Goal: Task Accomplishment & Management: Manage account settings

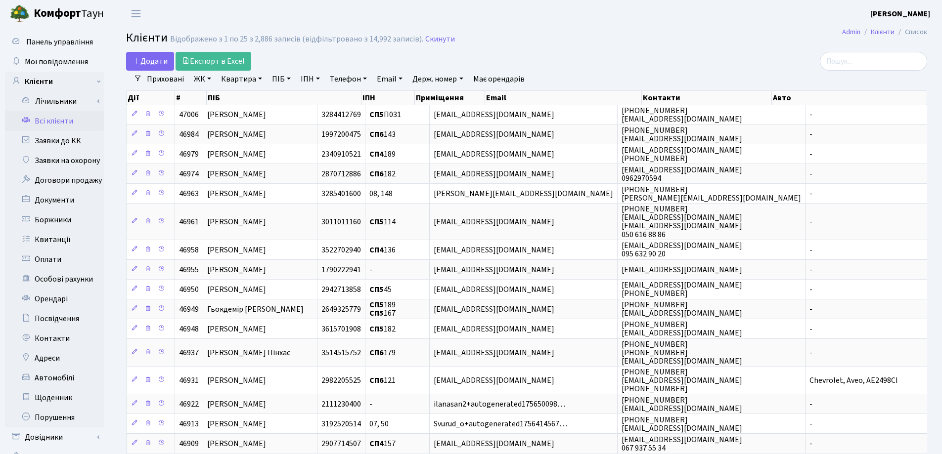
select select "25"
click at [261, 78] on link "Квартира" at bounding box center [241, 79] width 49 height 17
type input "108"
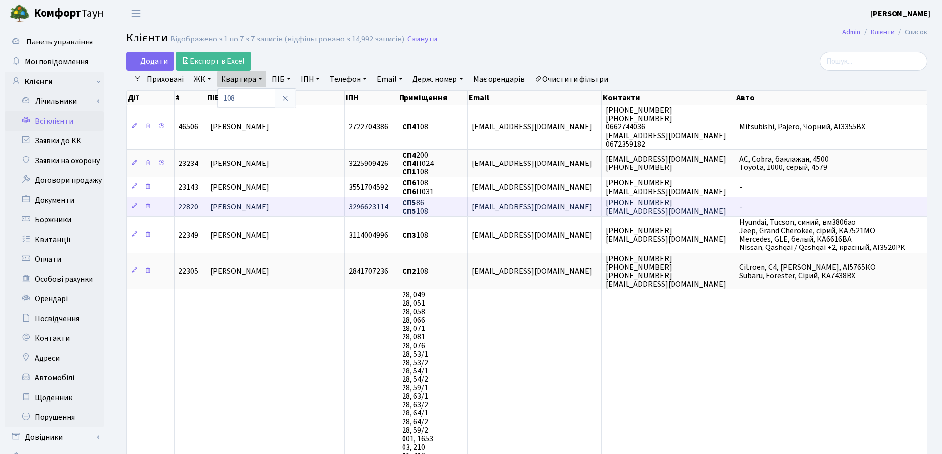
click at [287, 198] on td "[PERSON_NAME]" at bounding box center [275, 207] width 139 height 20
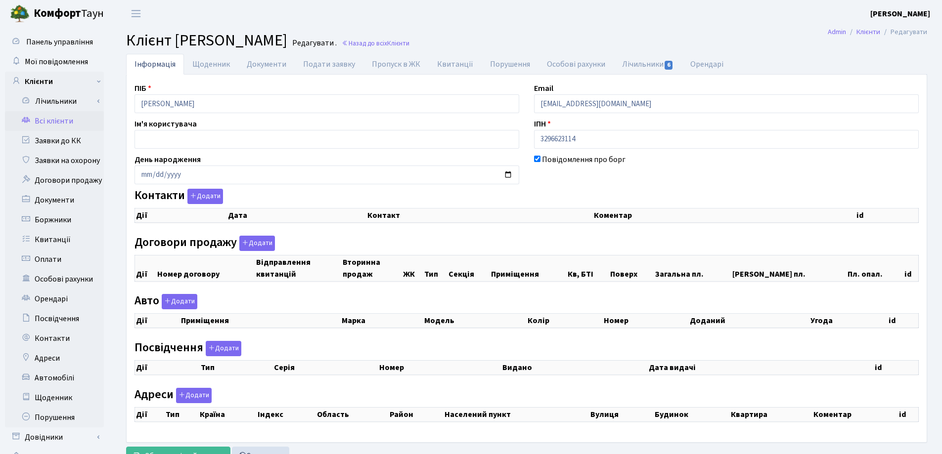
checkbox input "true"
select select "25"
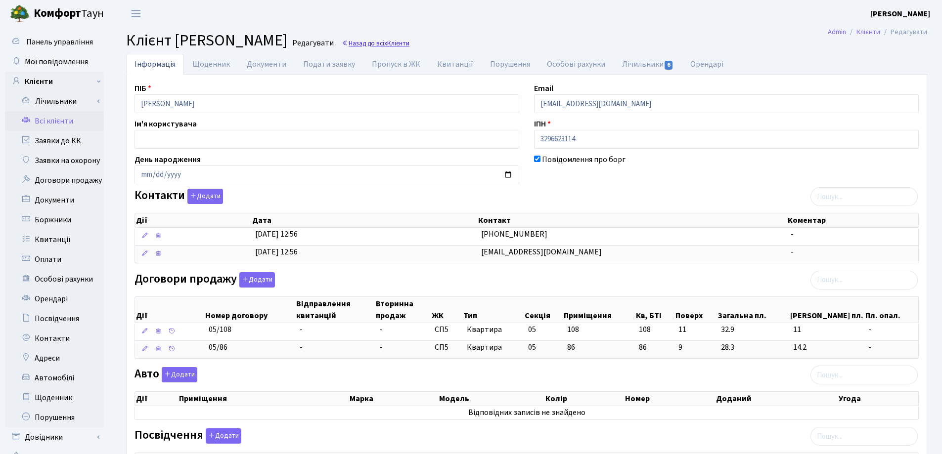
click at [366, 46] on link "Назад до всіх Клієнти" at bounding box center [376, 43] width 68 height 9
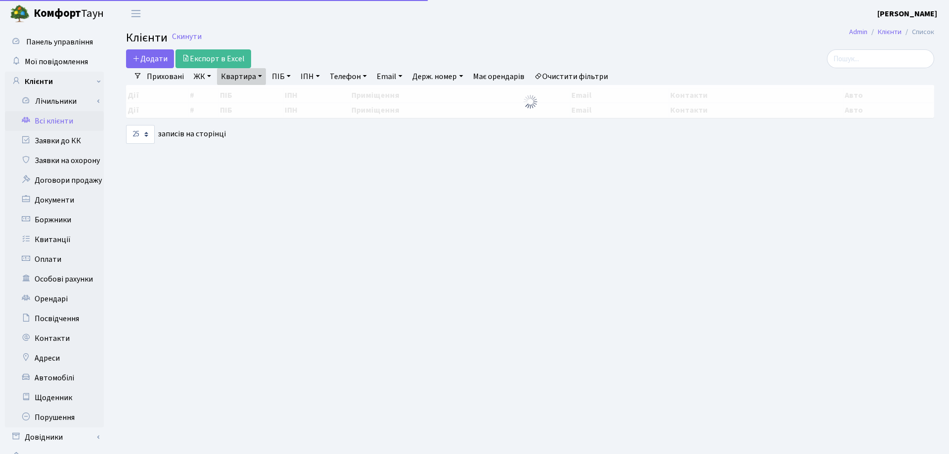
select select "25"
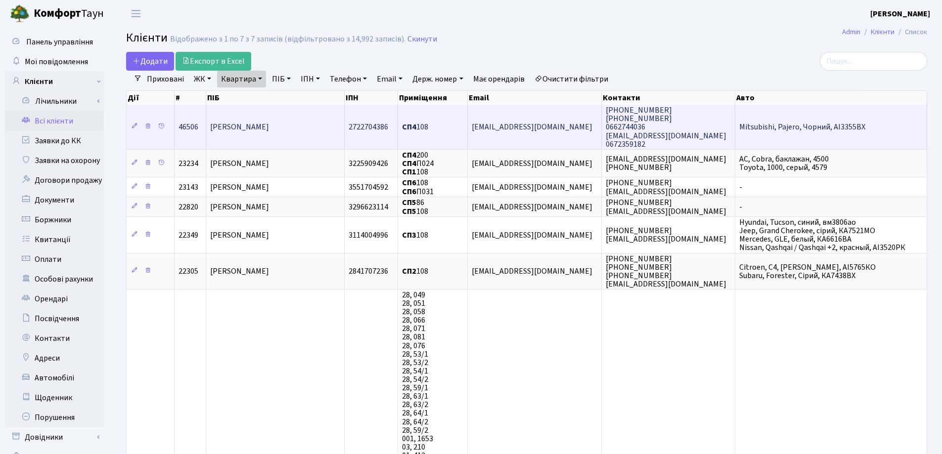
click at [269, 124] on span "[PERSON_NAME]" at bounding box center [239, 127] width 59 height 11
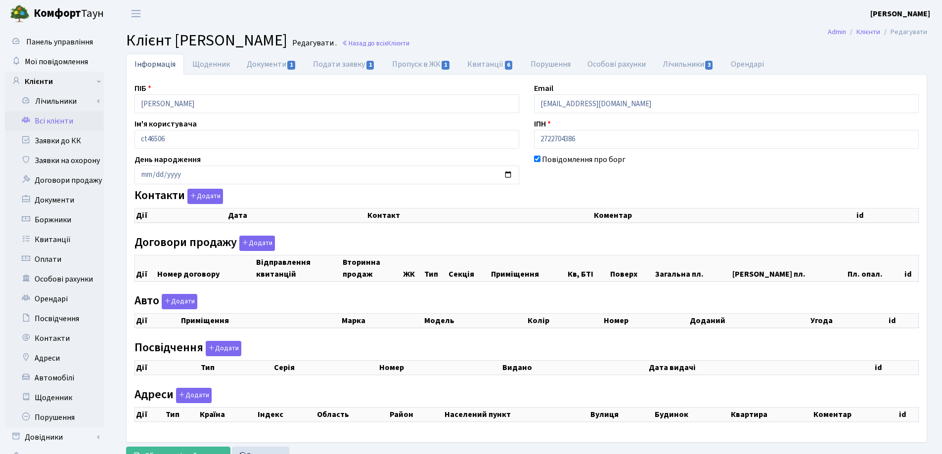
checkbox input "true"
select select "25"
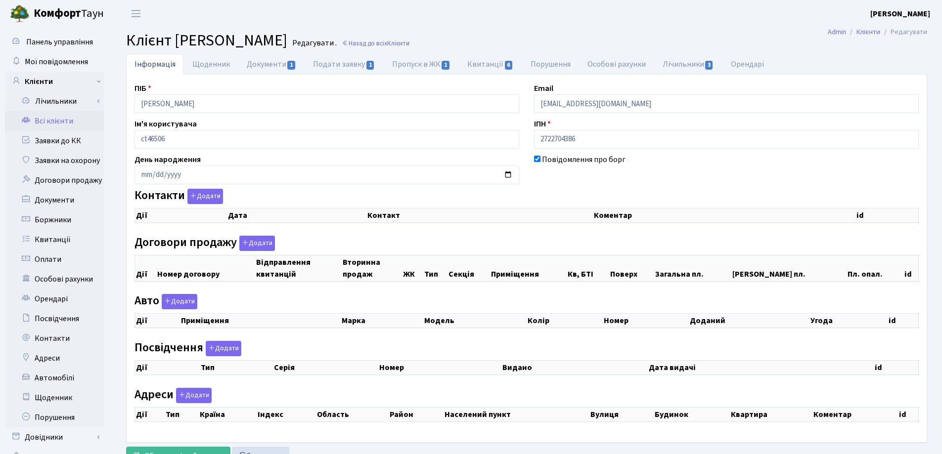
select select "25"
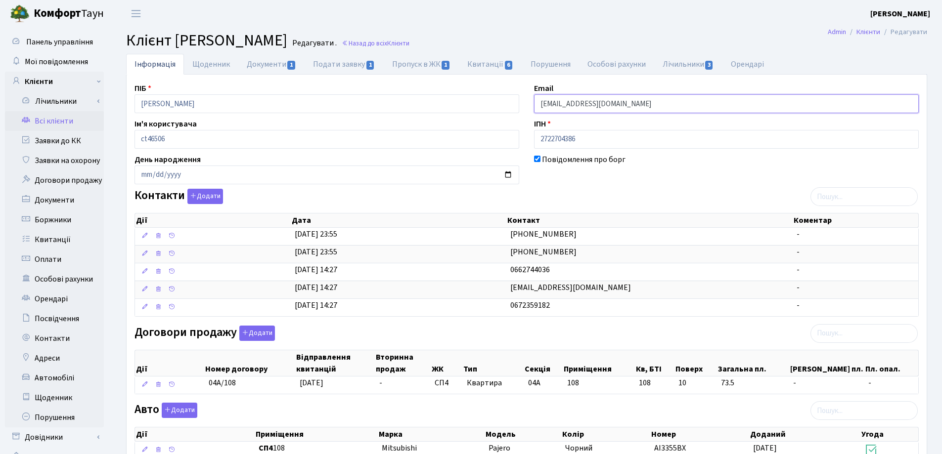
drag, startPoint x: 651, startPoint y: 103, endPoint x: 469, endPoint y: 108, distance: 182.0
click at [469, 108] on div "ПІБ Осатюк Тетяна Миколаївна Email osatyuk74t@gmail.com Ім'я користувача ct4650…" at bounding box center [526, 368] width 799 height 571
drag, startPoint x: 527, startPoint y: 31, endPoint x: 516, endPoint y: 30, distance: 10.9
click at [527, 30] on main "Admin Клієнти Редагувати Клієнт Осатюк Тетяна Миколаївна Редагувати . Назад до …" at bounding box center [526, 358] width 830 height 663
click at [409, 43] on link "Назад до всіх Клієнти" at bounding box center [376, 43] width 68 height 9
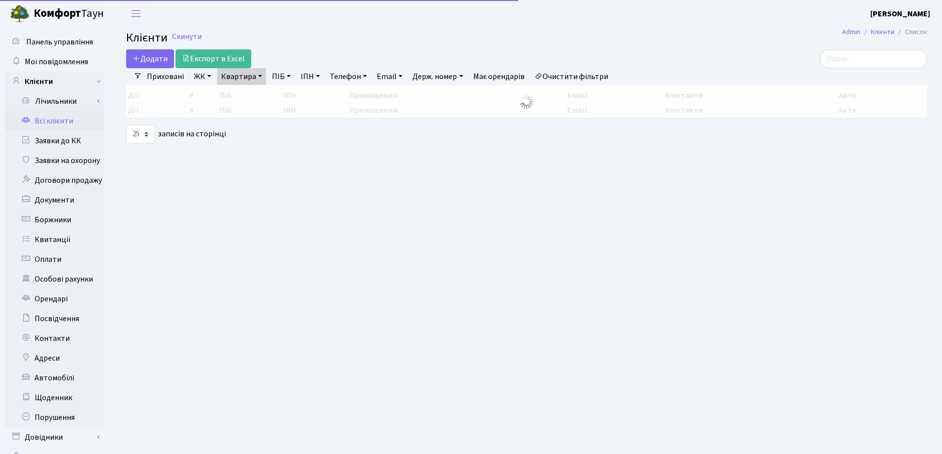
select select "25"
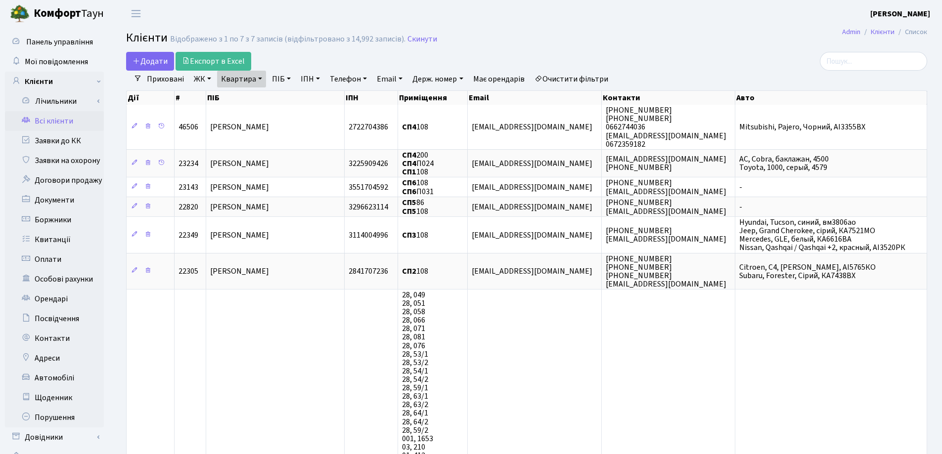
click at [260, 79] on link "Квартира" at bounding box center [241, 79] width 49 height 17
click at [282, 98] on icon at bounding box center [285, 98] width 8 height 8
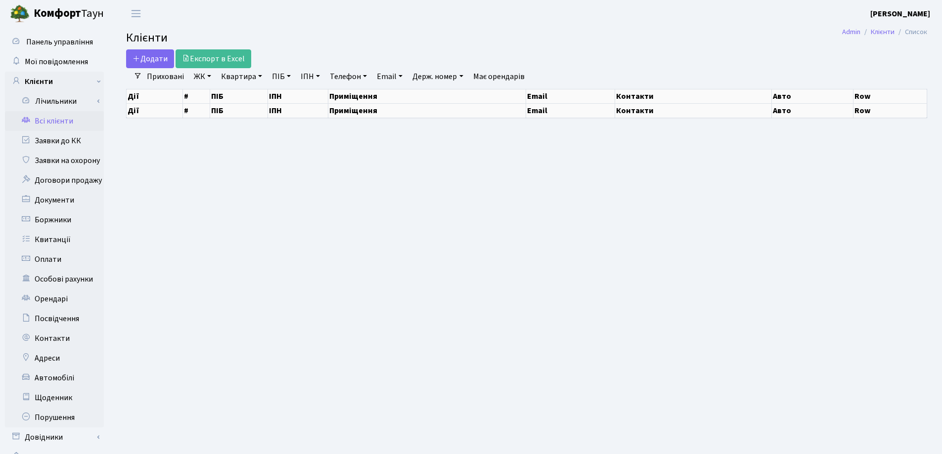
select select "25"
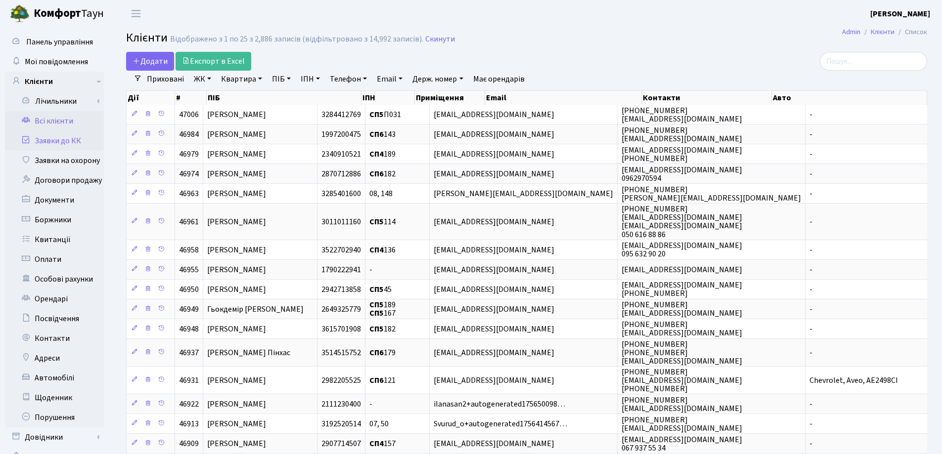
click at [41, 139] on link "Заявки до КК" at bounding box center [54, 141] width 99 height 20
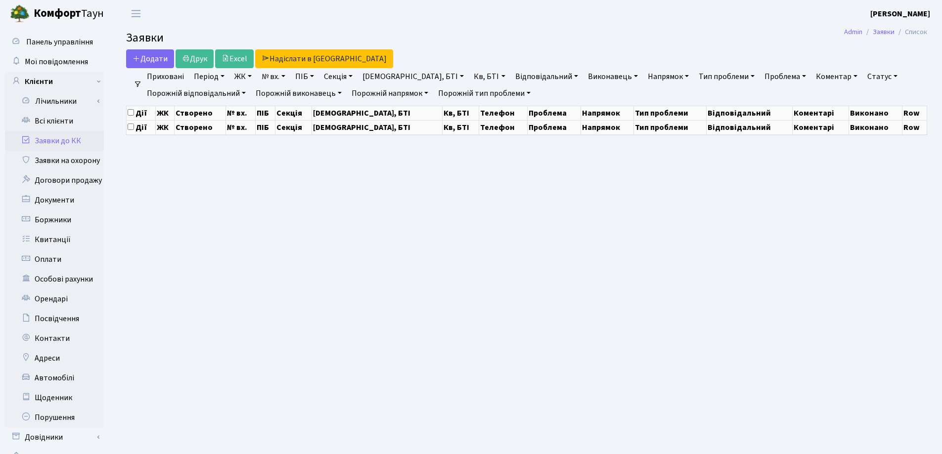
select select "25"
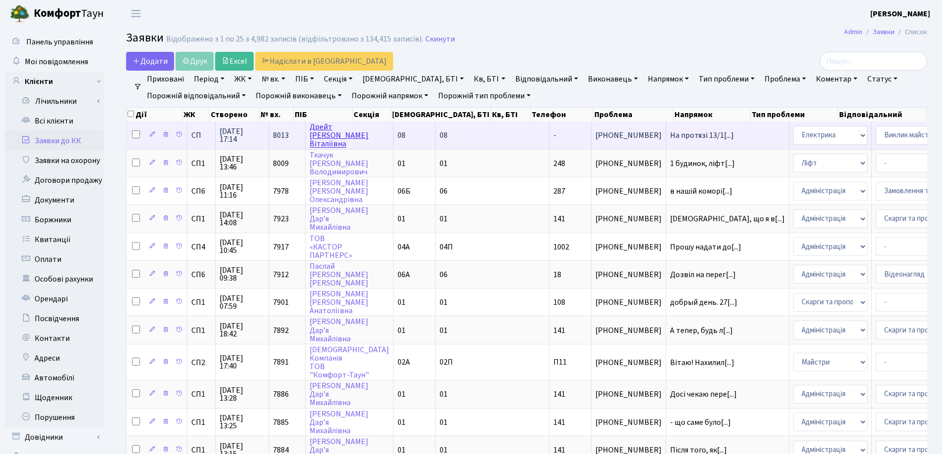
click at [332, 136] on link "[PERSON_NAME] [PERSON_NAME]" at bounding box center [338, 136] width 59 height 28
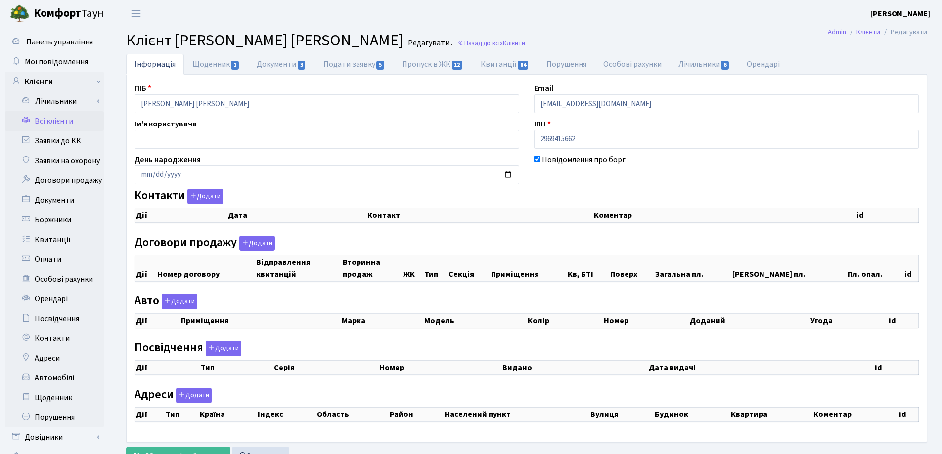
checkbox input "true"
select select "25"
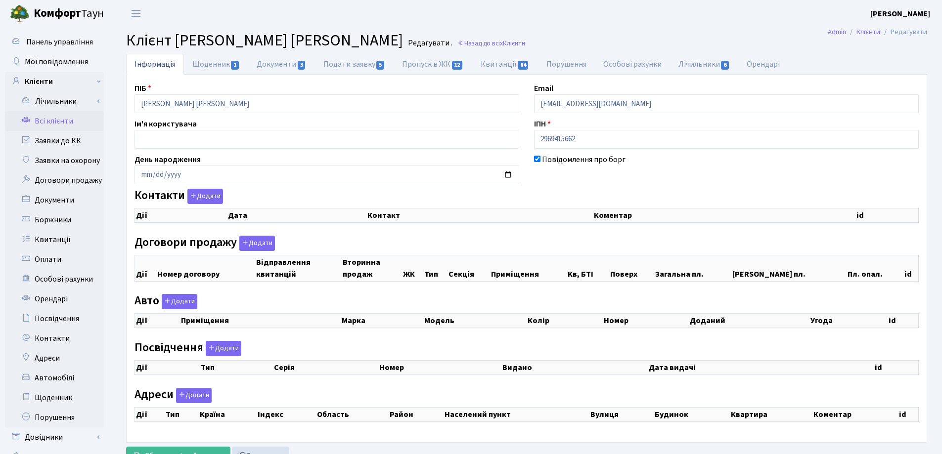
select select "25"
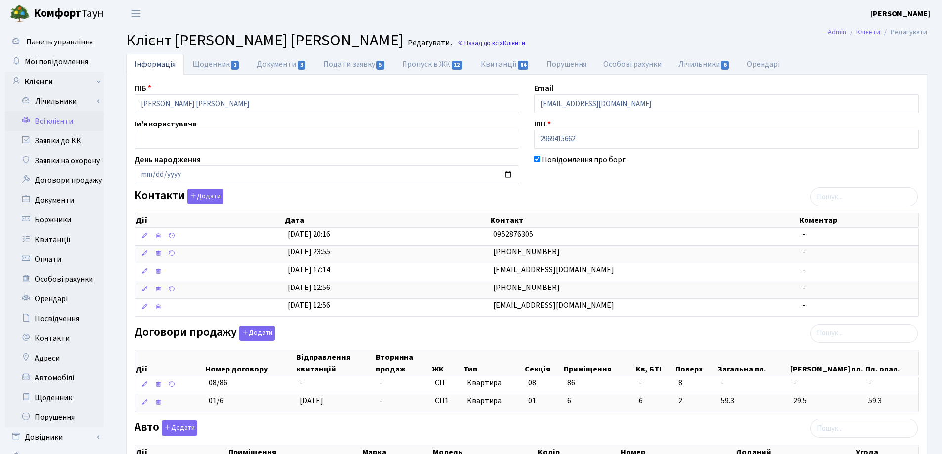
click at [457, 40] on link "Назад до всіх Клієнти" at bounding box center [491, 43] width 68 height 9
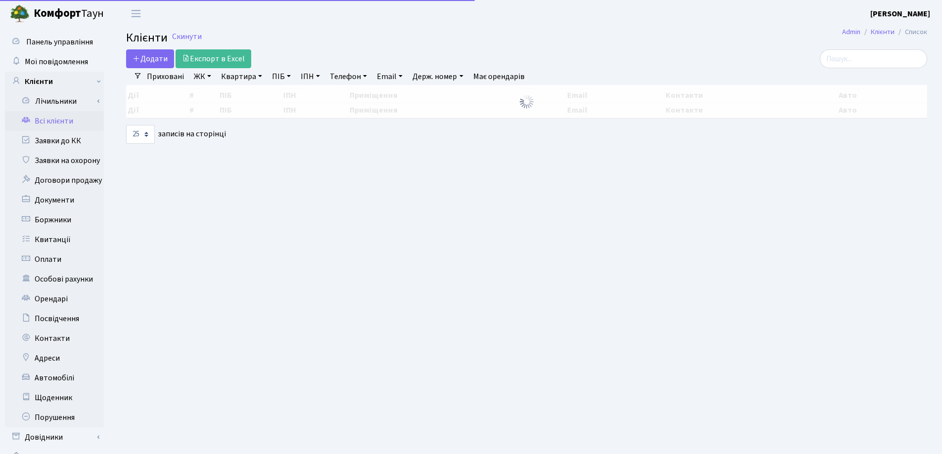
select select "25"
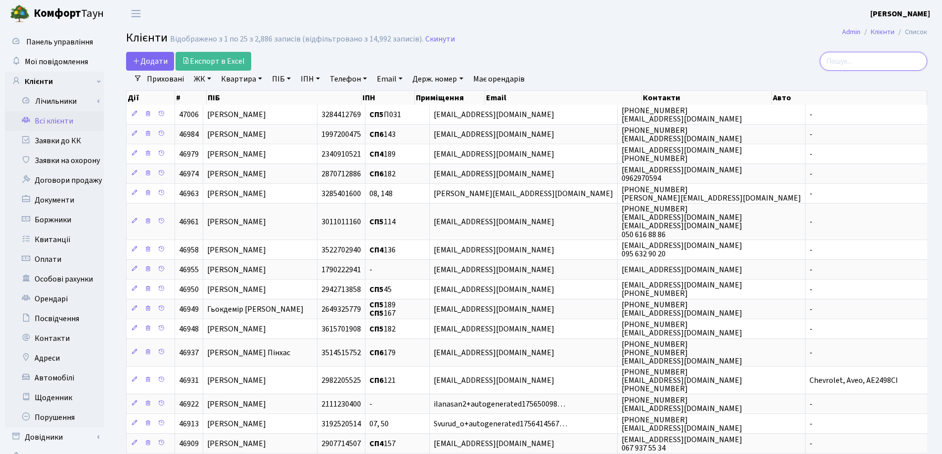
click at [858, 62] on input "search" at bounding box center [873, 61] width 107 height 19
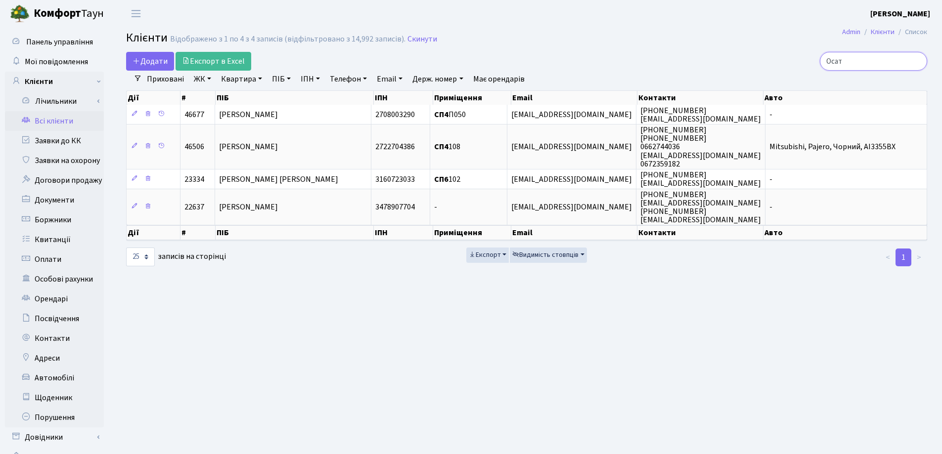
type input "Осат"
click at [918, 62] on input "Осат" at bounding box center [873, 61] width 107 height 19
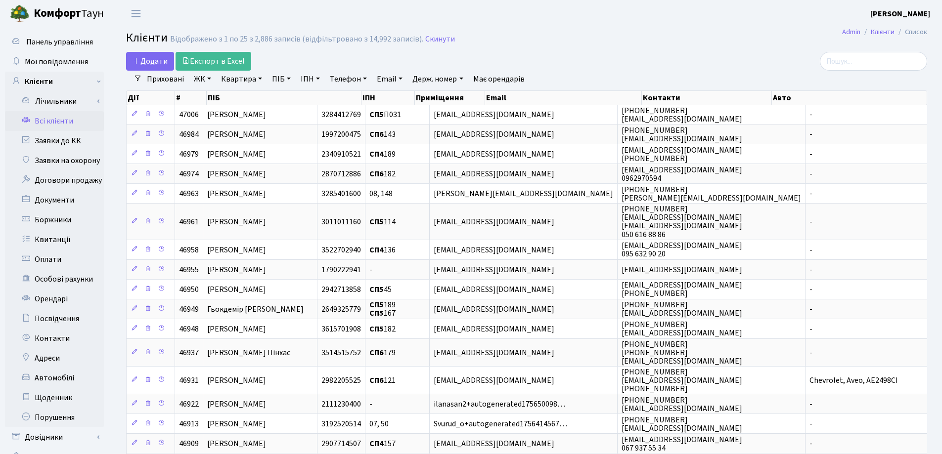
click at [258, 79] on link "Квартира" at bounding box center [241, 79] width 49 height 17
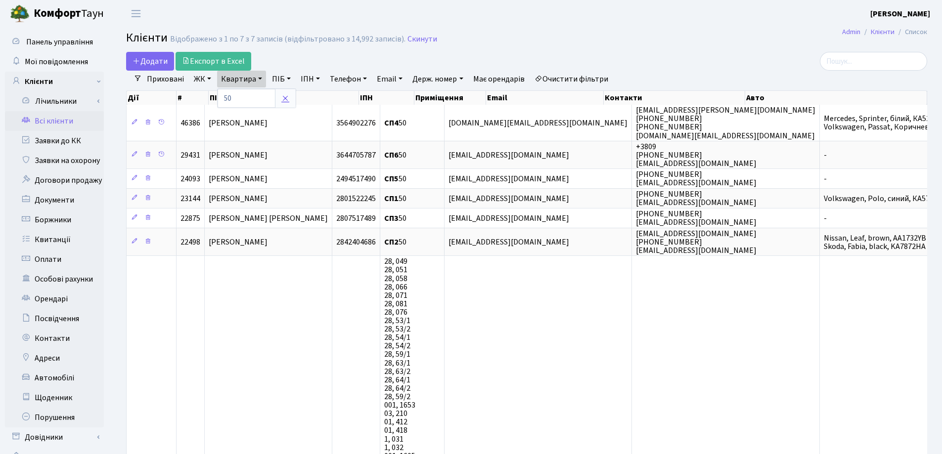
click at [286, 94] on link at bounding box center [285, 98] width 21 height 19
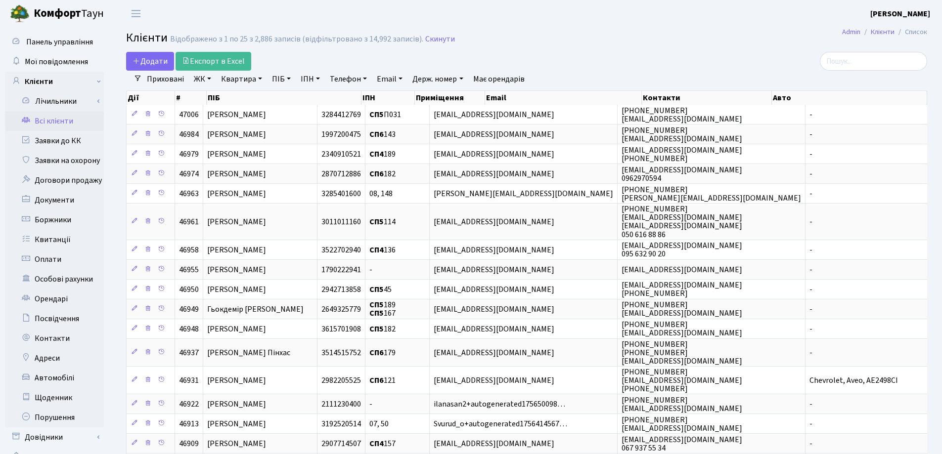
click at [261, 78] on link "Квартира" at bounding box center [241, 79] width 49 height 17
click at [261, 95] on input "text" at bounding box center [247, 98] width 58 height 19
type input "178"
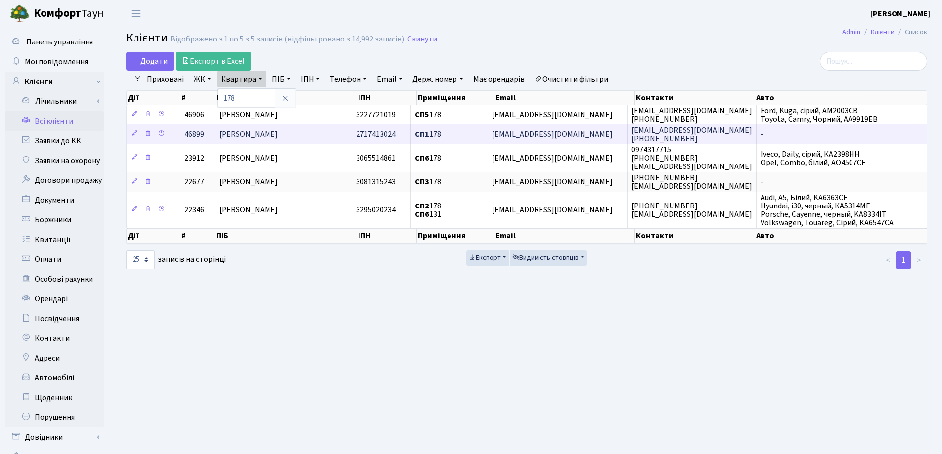
click at [278, 132] on span "Третяк Юлія Валентинівна" at bounding box center [248, 134] width 59 height 11
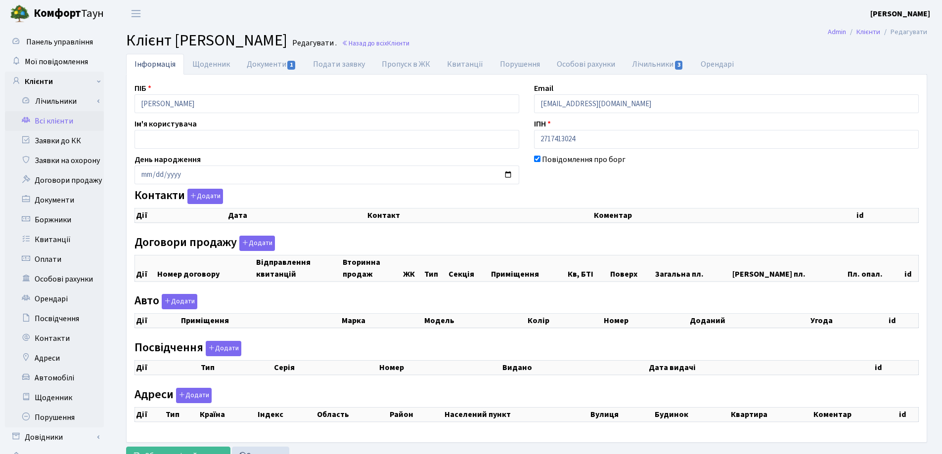
checkbox input "true"
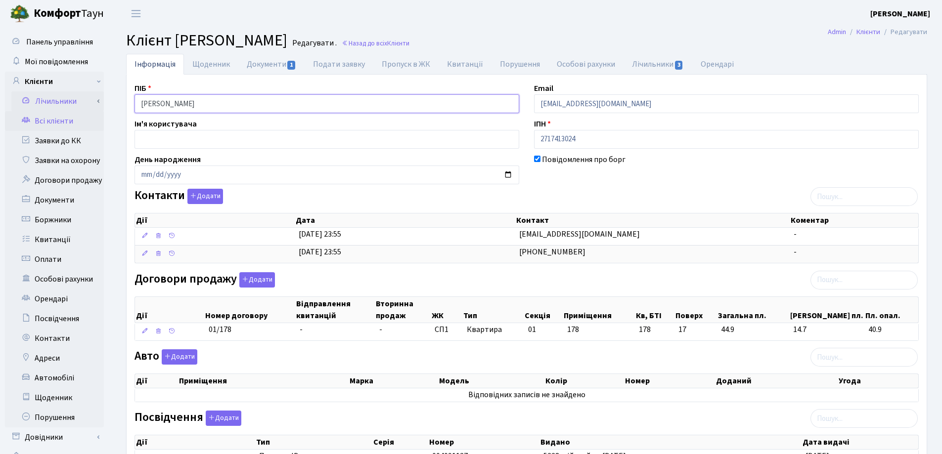
drag, startPoint x: 0, startPoint y: 0, endPoint x: 95, endPoint y: 101, distance: 139.2
click at [95, 101] on div "Панель управління Мої повідомлення Клієнти Лічильники Показання" at bounding box center [471, 311] width 942 height 568
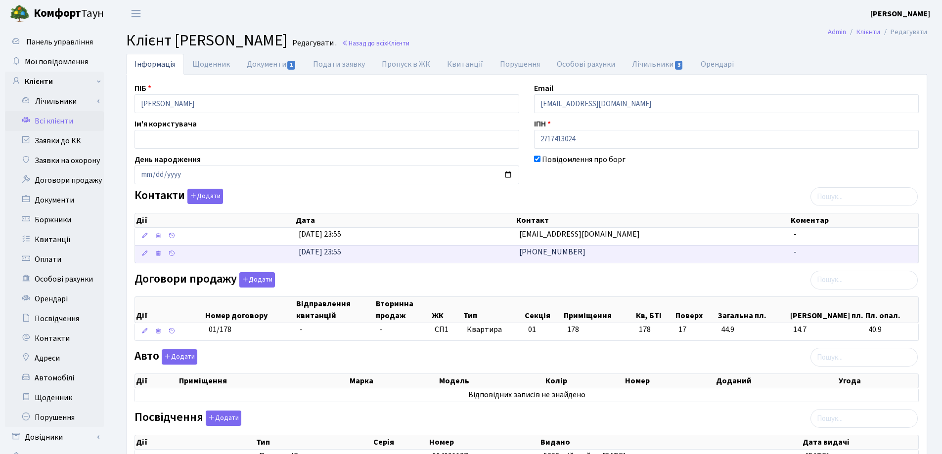
drag, startPoint x: 619, startPoint y: 234, endPoint x: 522, endPoint y: 246, distance: 98.0
click at [522, 246] on tbody "10.09.2025, 23:55 tretyak.y@icloud.com - 26.08.2025, 23:55 +380681646669 -" at bounding box center [526, 245] width 783 height 35
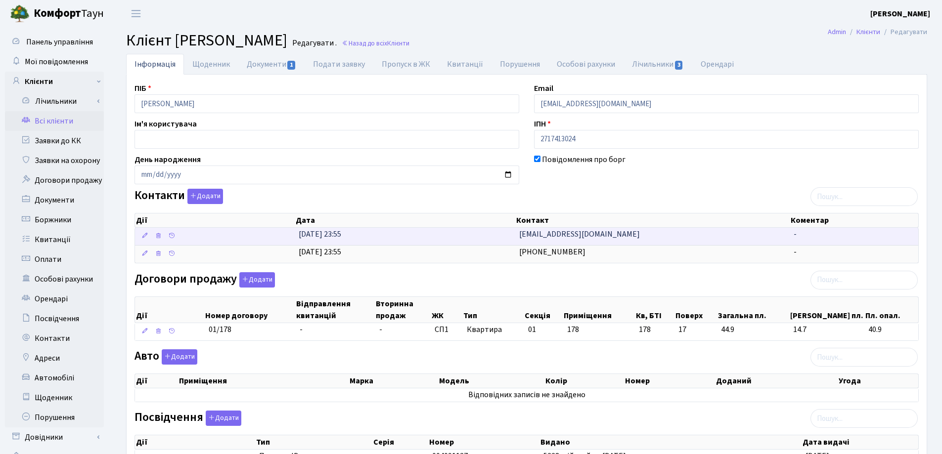
drag, startPoint x: 543, startPoint y: 280, endPoint x: 345, endPoint y: 232, distance: 204.5
click at [544, 280] on div "Договори продажу Додати Дії Номер договору Відправлення квитанцій Вторинна прод…" at bounding box center [526, 308] width 799 height 73
click at [146, 236] on icon at bounding box center [144, 235] width 7 height 7
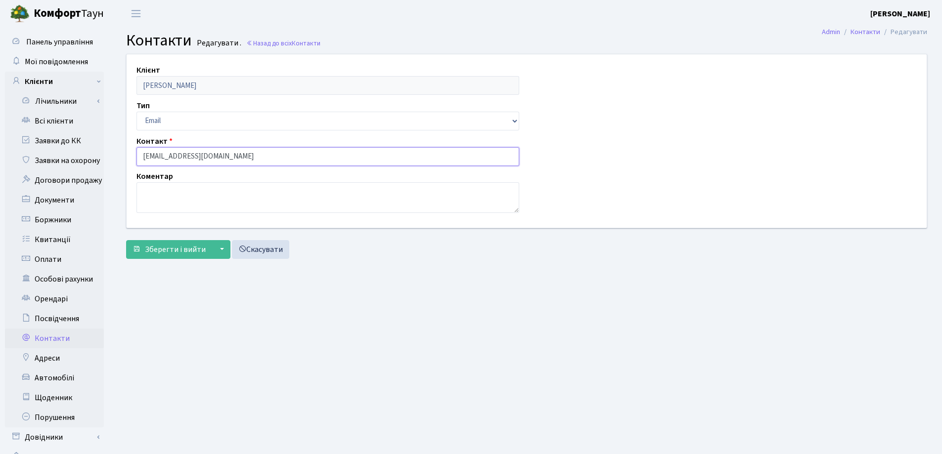
drag, startPoint x: 241, startPoint y: 158, endPoint x: 127, endPoint y: 157, distance: 114.2
click at [127, 157] on div "Клієнт Третяк Юлія Валентинівна Тип Email Телефон Контакт tretyak.y@icloud.com …" at bounding box center [526, 140] width 815 height 173
click at [175, 253] on span "Зберегти і вийти" at bounding box center [175, 249] width 61 height 11
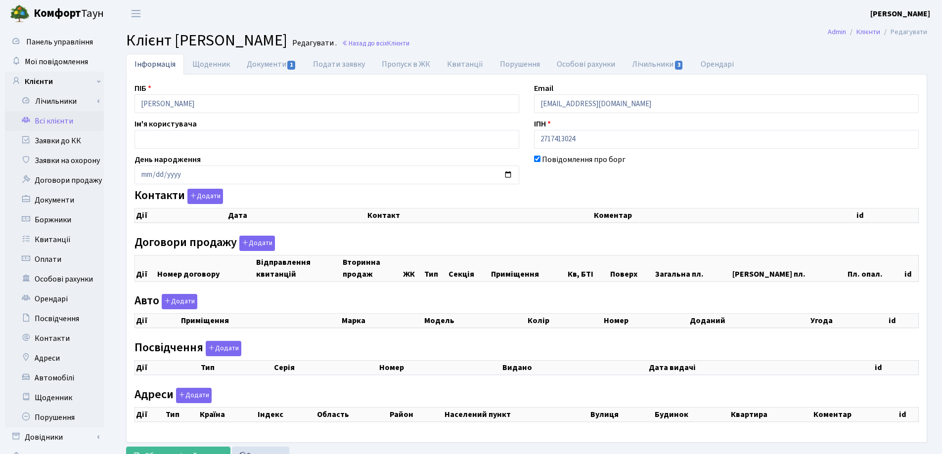
checkbox input "true"
select select "25"
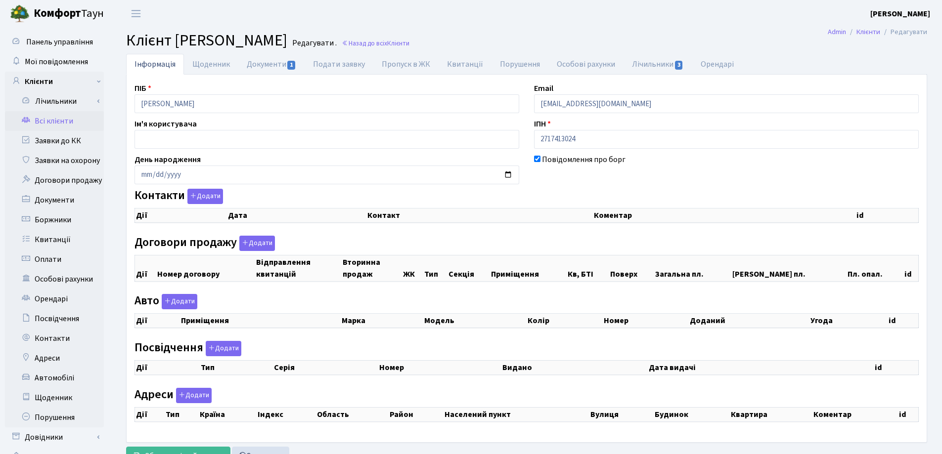
select select "25"
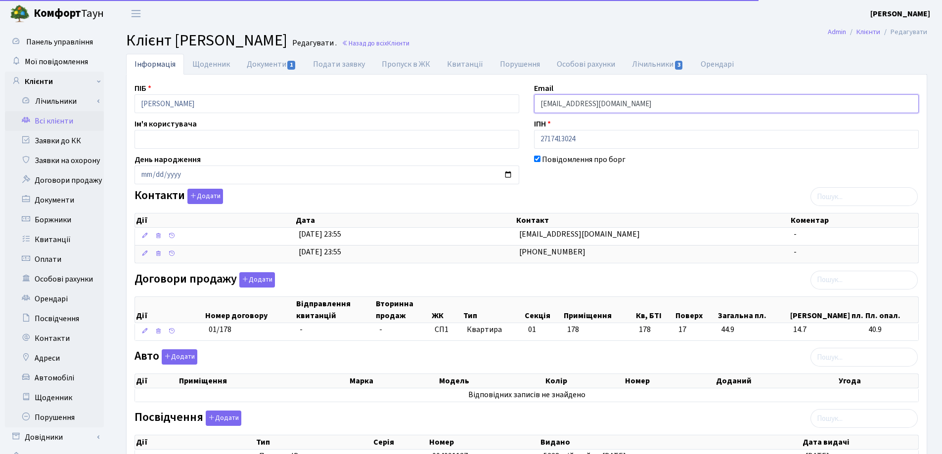
click at [663, 104] on input "kt46899@comfort-town.com.ua" at bounding box center [726, 103] width 385 height 19
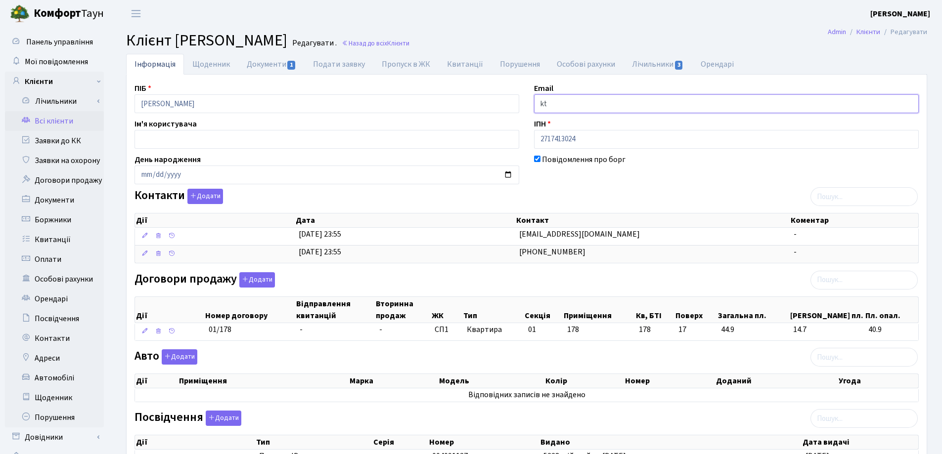
type input "k"
paste input "tretyak.y@icloud.com"
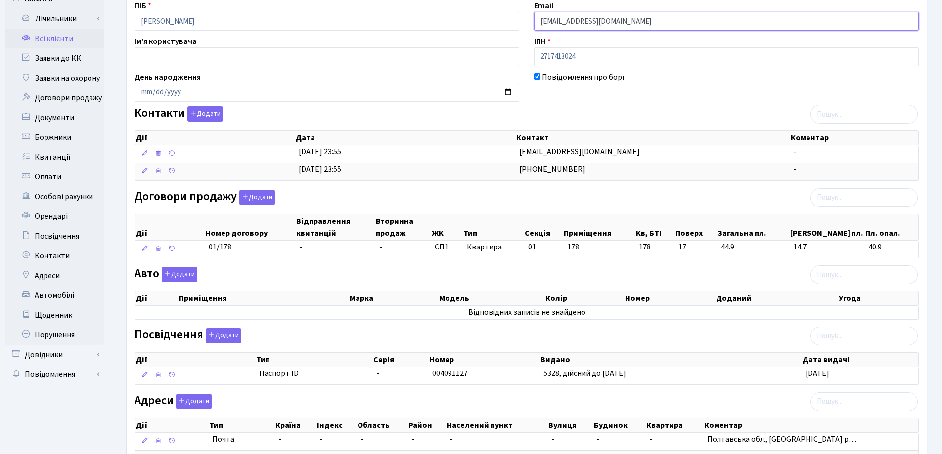
scroll to position [166, 0]
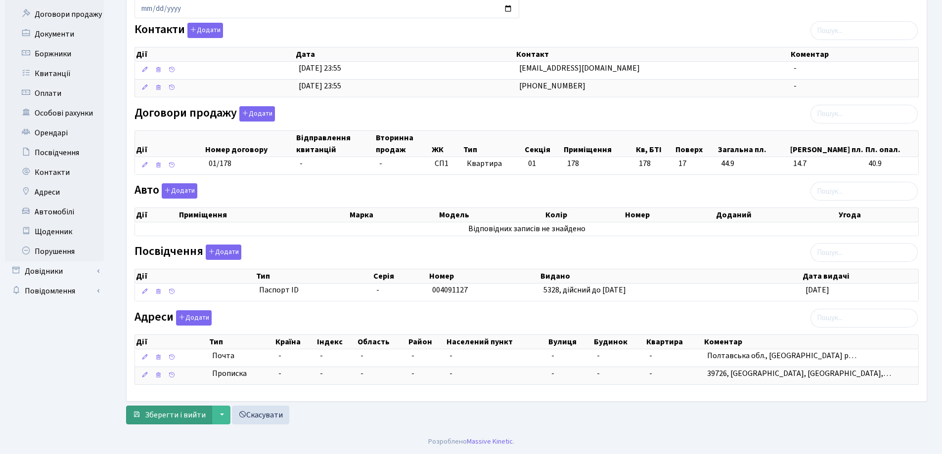
type input "tretyak.y@icloud.com"
click at [174, 416] on span "Зберегти і вийти" at bounding box center [175, 415] width 61 height 11
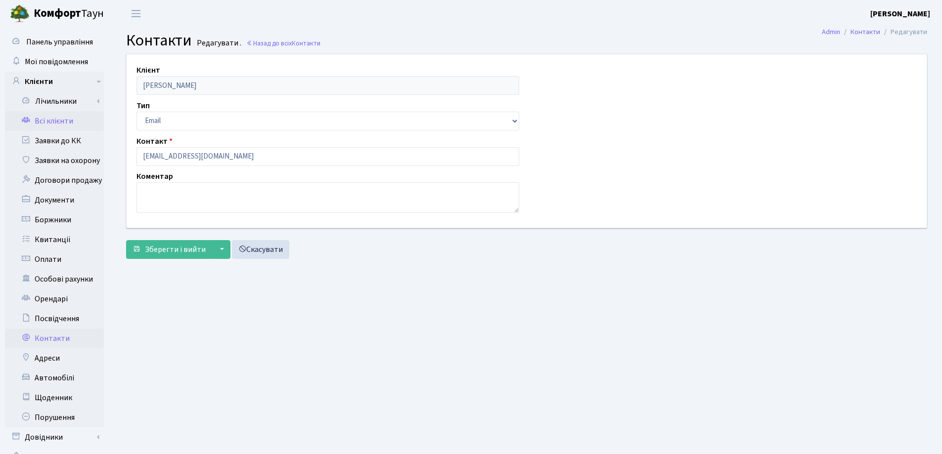
click at [50, 121] on link "Всі клієнти" at bounding box center [54, 121] width 99 height 20
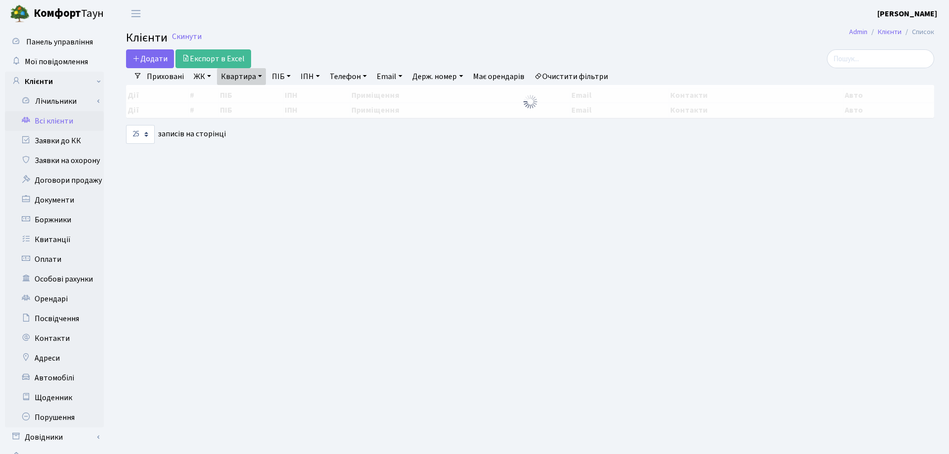
select select "25"
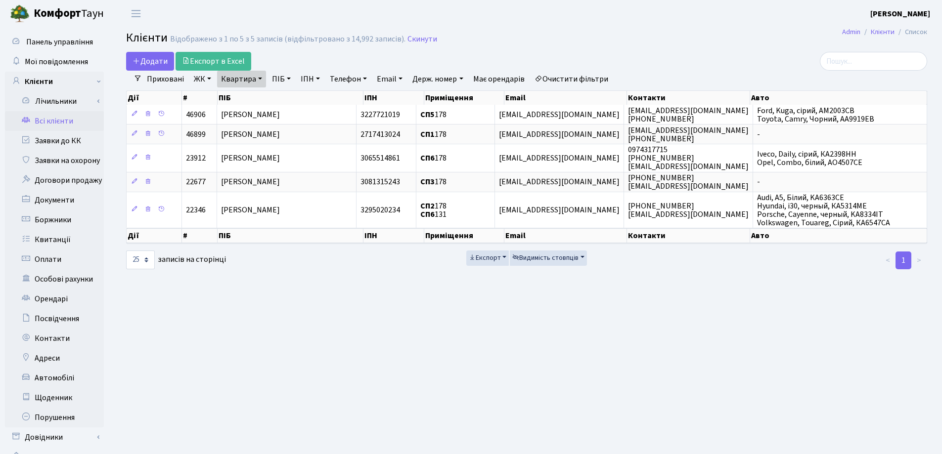
click at [259, 78] on link "Квартира" at bounding box center [241, 79] width 49 height 17
click at [285, 98] on icon at bounding box center [285, 98] width 8 height 8
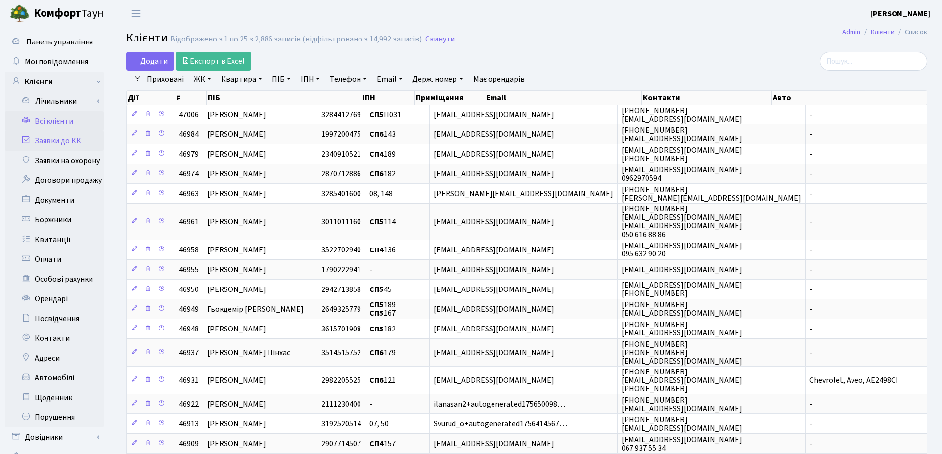
click at [44, 136] on link "Заявки до КК" at bounding box center [54, 141] width 99 height 20
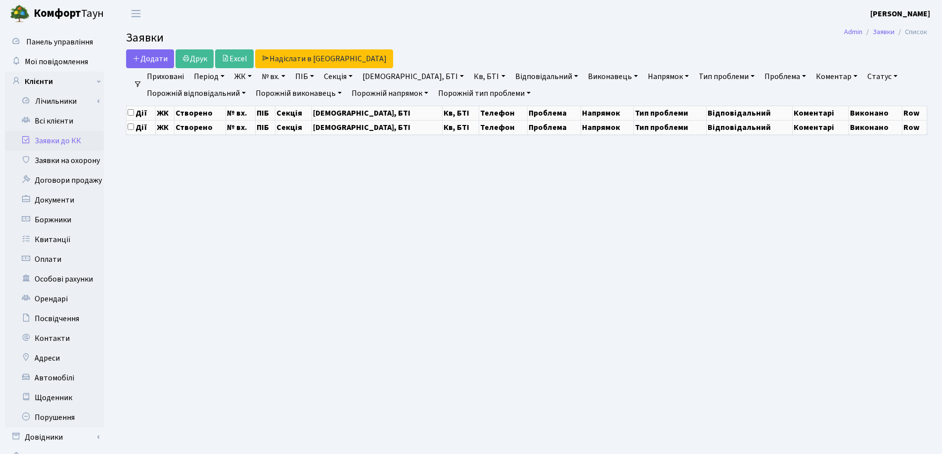
select select "25"
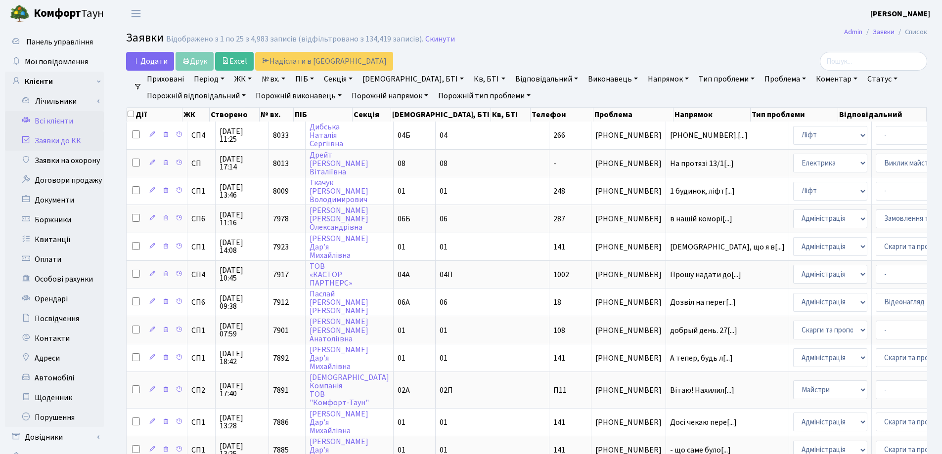
click at [82, 121] on link "Всі клієнти" at bounding box center [54, 121] width 99 height 20
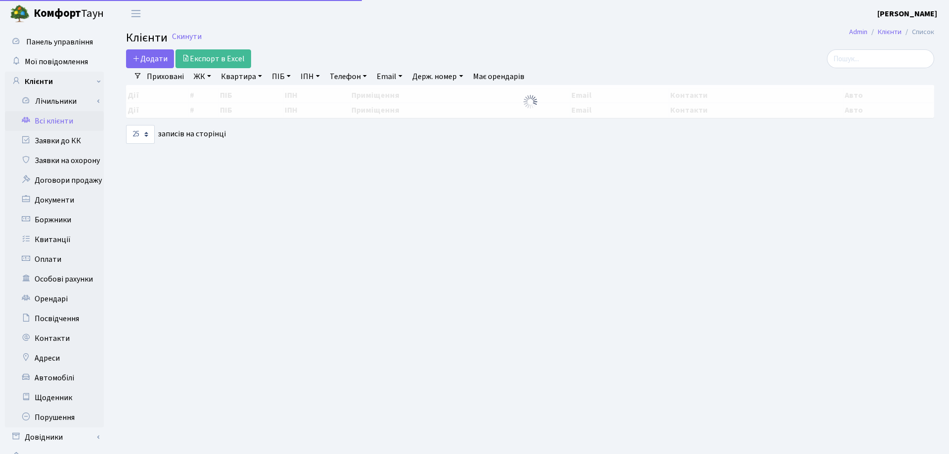
select select "25"
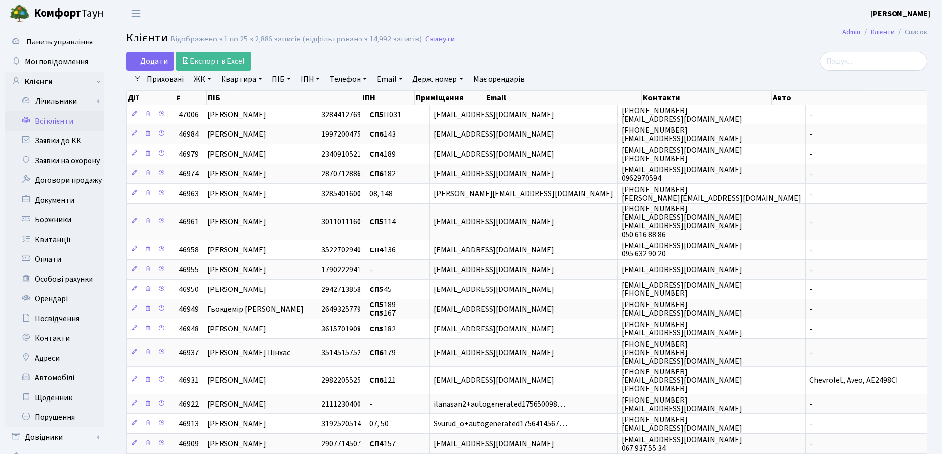
click at [259, 78] on link "Квартира" at bounding box center [241, 79] width 49 height 17
click at [262, 100] on input "text" at bounding box center [247, 98] width 58 height 19
type input "365"
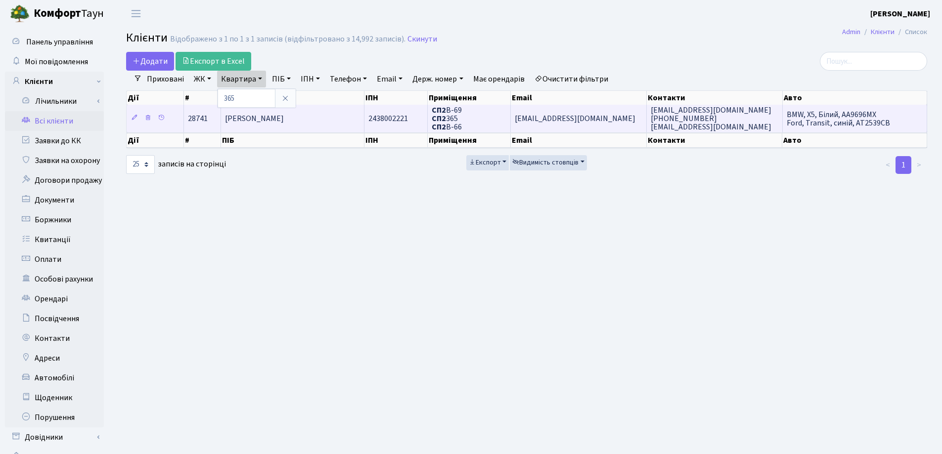
click at [355, 121] on td "[PERSON_NAME]" at bounding box center [292, 118] width 143 height 27
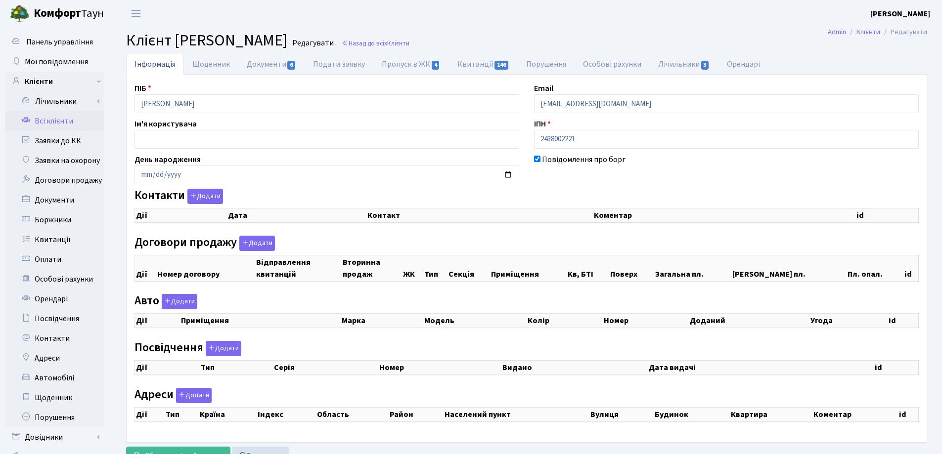
select select "25"
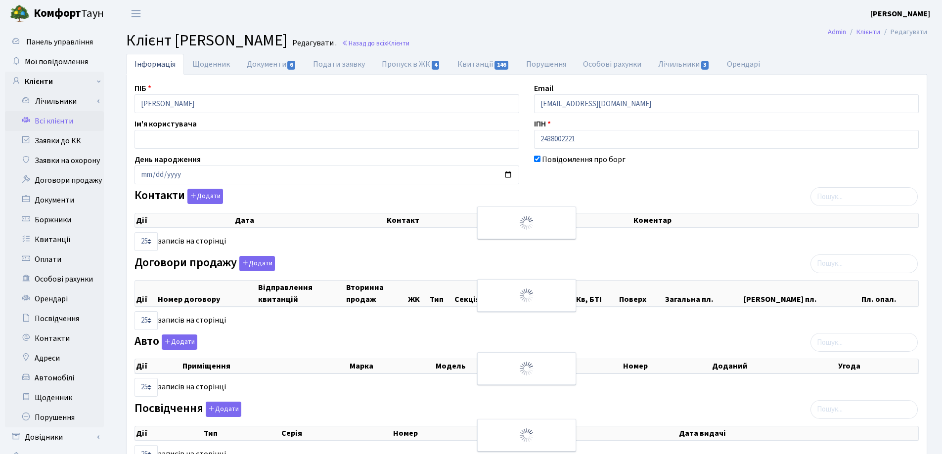
checkbox input "true"
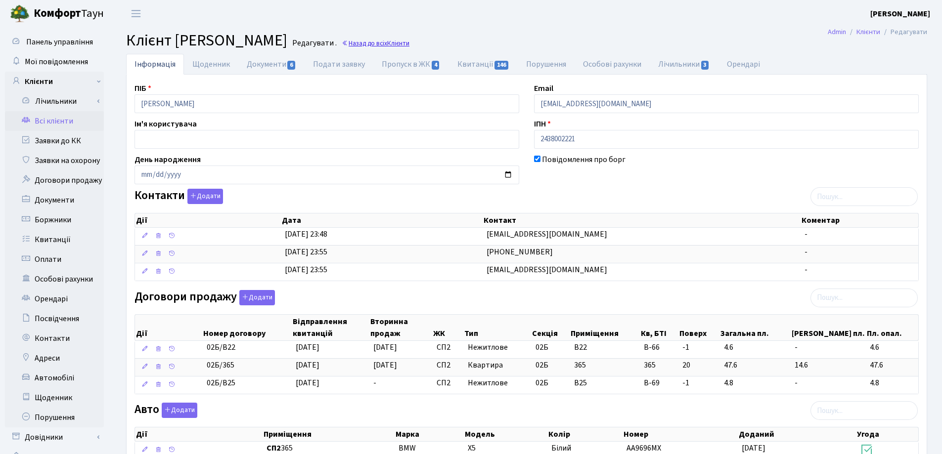
click at [409, 41] on link "Назад до всіх Клієнти" at bounding box center [376, 43] width 68 height 9
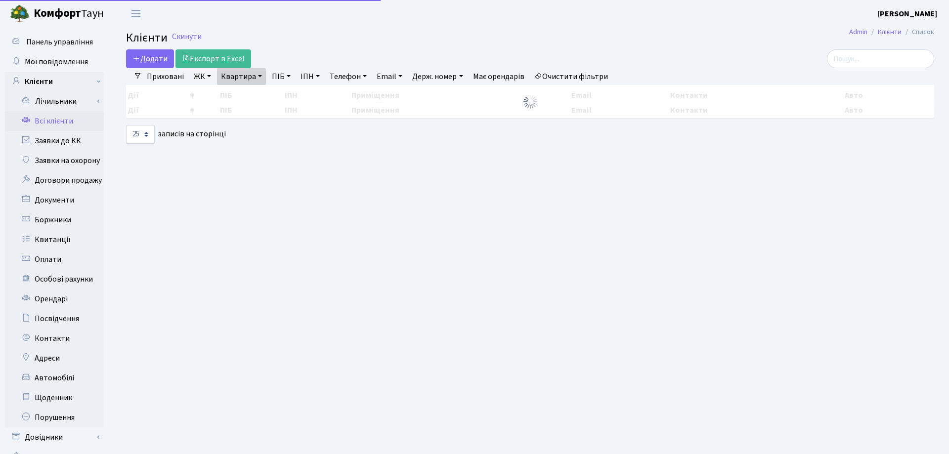
select select "25"
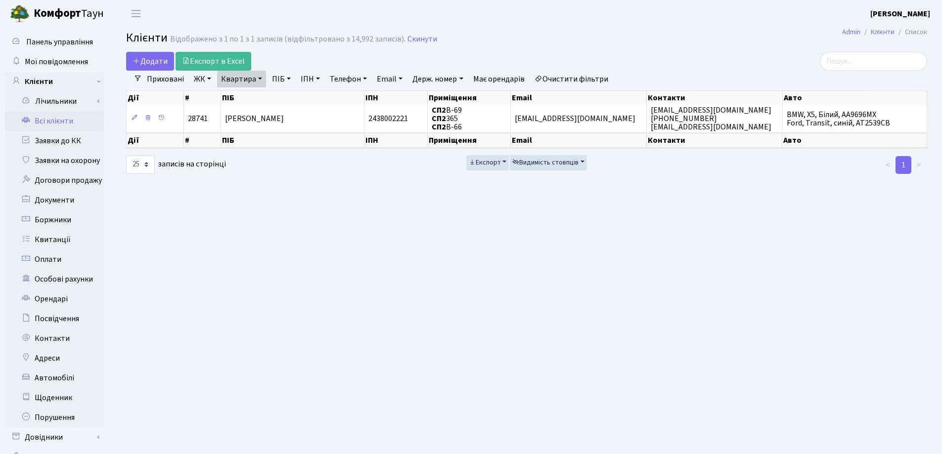
click at [261, 80] on link "Квартира" at bounding box center [241, 79] width 49 height 17
click at [286, 97] on icon at bounding box center [285, 98] width 8 height 8
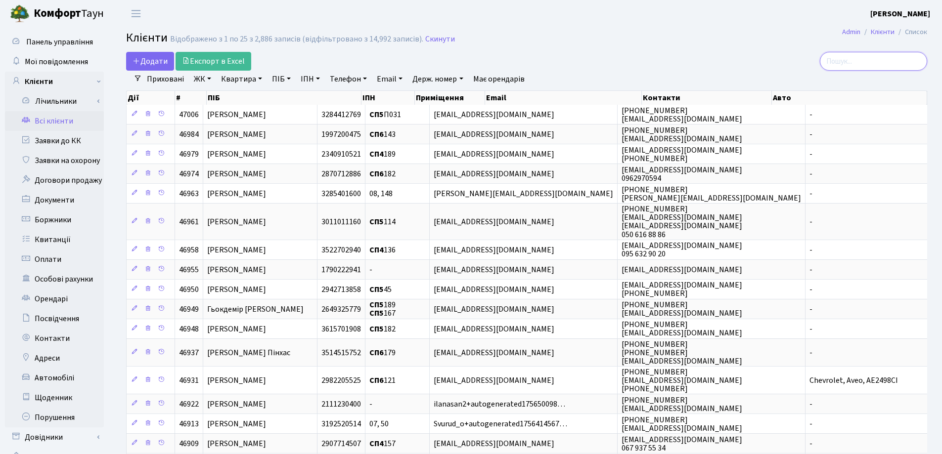
click at [856, 61] on input "search" at bounding box center [873, 61] width 107 height 19
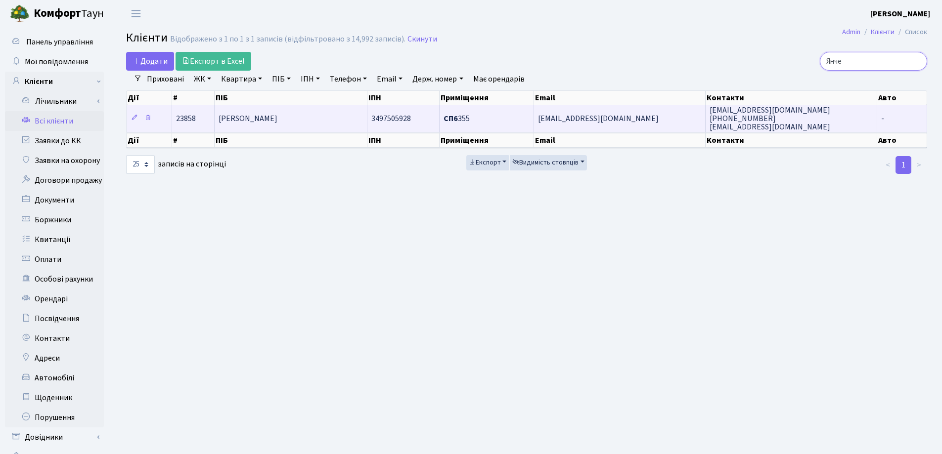
type input "Янче"
click at [277, 115] on span "Янчевська Яна Геннадіївна" at bounding box center [247, 118] width 59 height 11
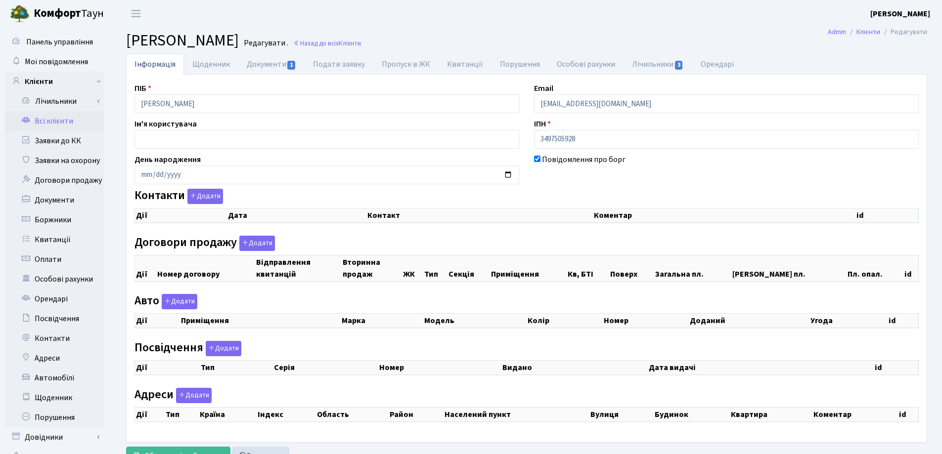
checkbox input "true"
select select "25"
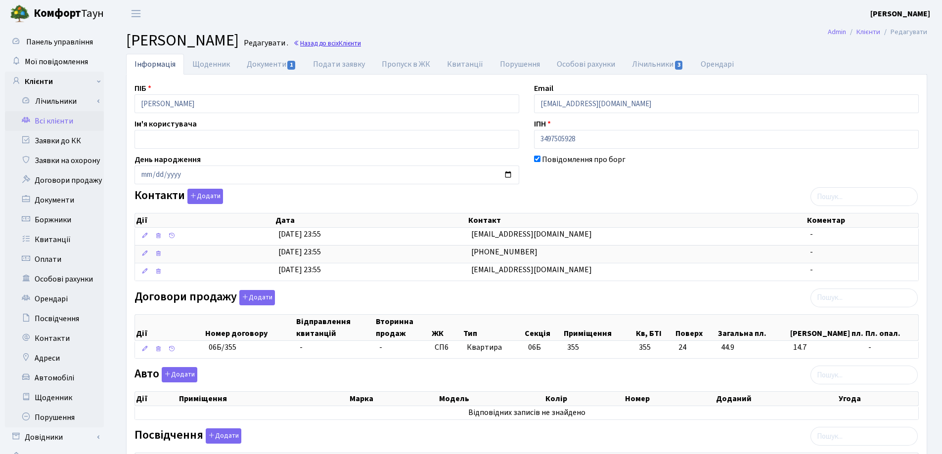
click at [361, 43] on link "Назад до всіх Клієнти" at bounding box center [327, 43] width 68 height 9
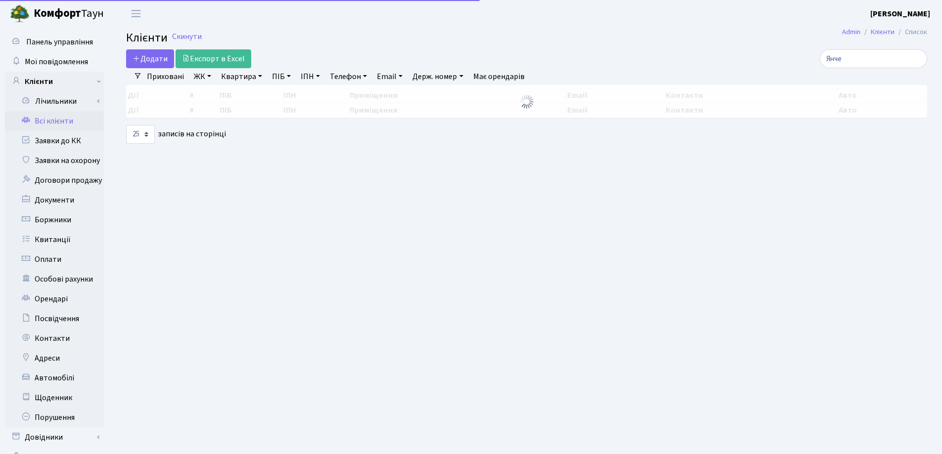
select select "25"
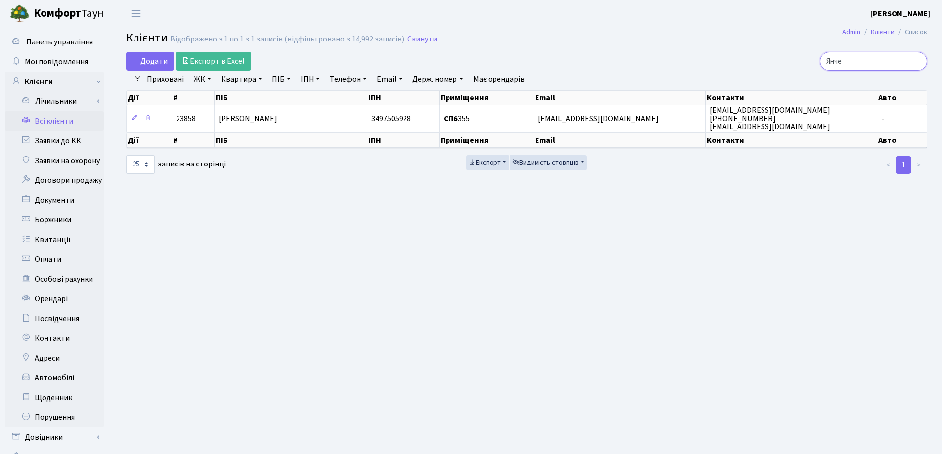
click at [915, 61] on input "Янче" at bounding box center [873, 61] width 107 height 19
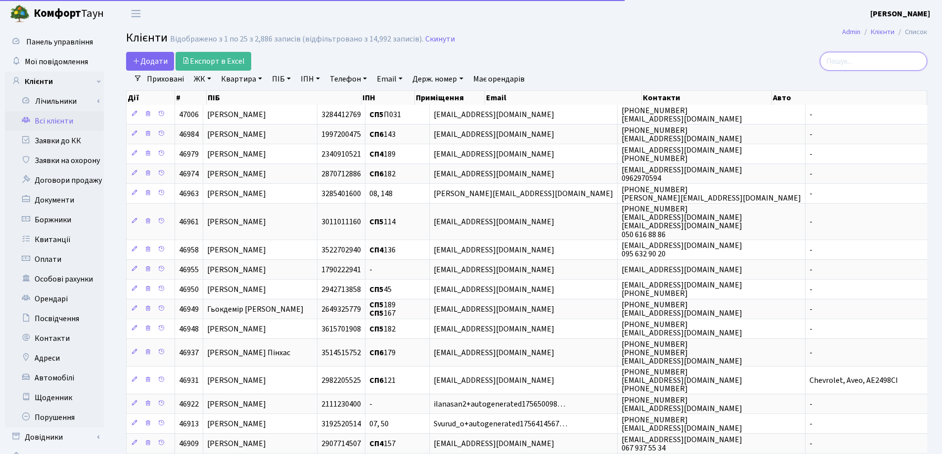
click at [878, 59] on input "search" at bounding box center [873, 61] width 107 height 19
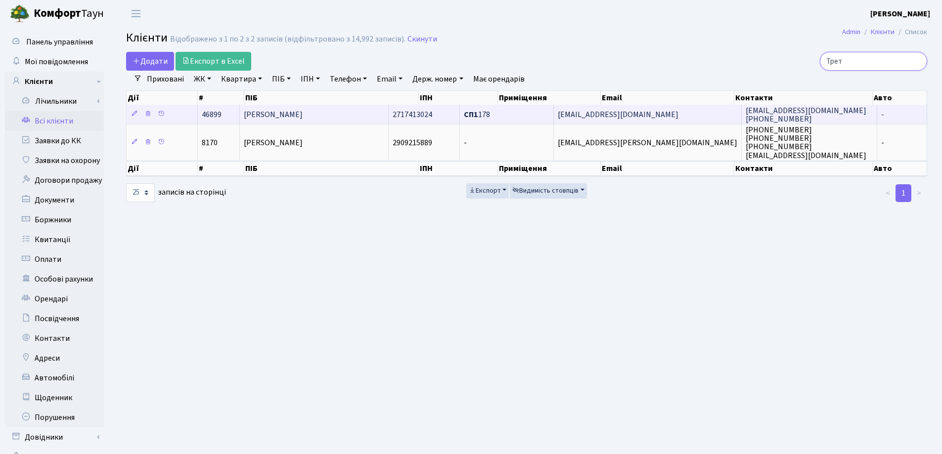
type input "Трет"
click at [369, 112] on td "[PERSON_NAME]" at bounding box center [314, 114] width 148 height 19
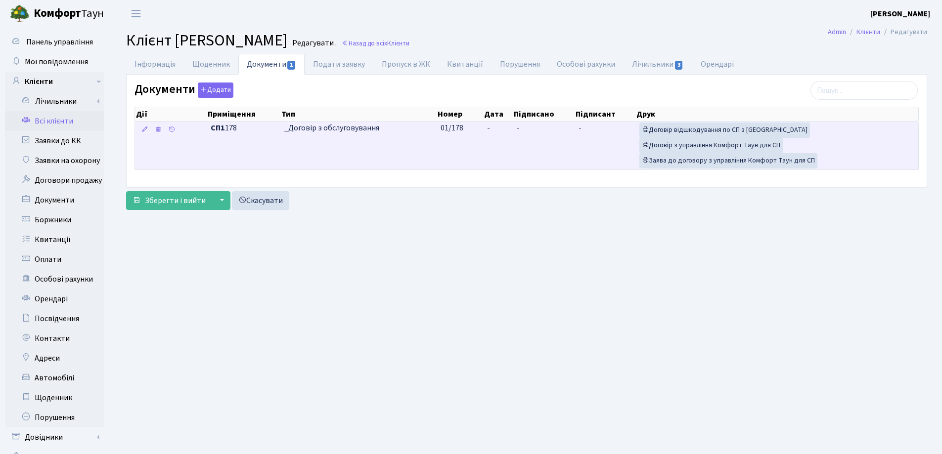
click at [500, 131] on td "-" at bounding box center [498, 146] width 30 height 48
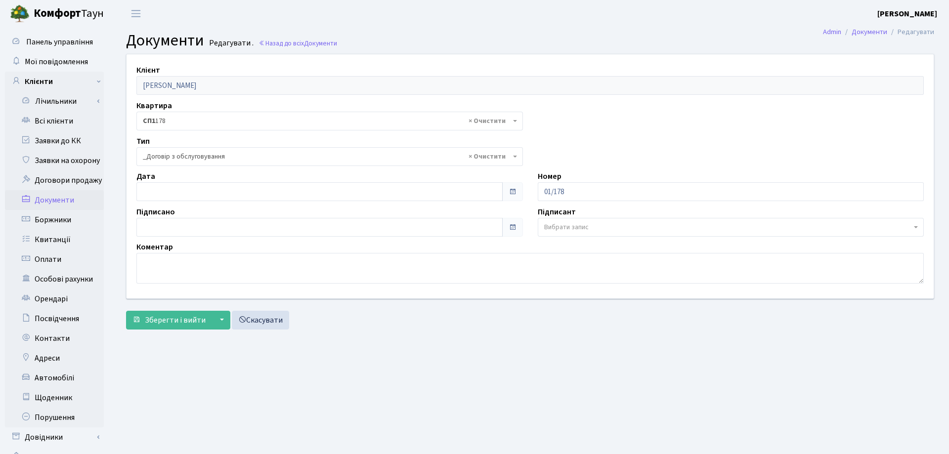
select select "289"
type input "[DATE]"
click at [265, 193] on input "[DATE]" at bounding box center [317, 191] width 362 height 19
click at [176, 327] on button "Зберегти і вийти" at bounding box center [169, 320] width 86 height 19
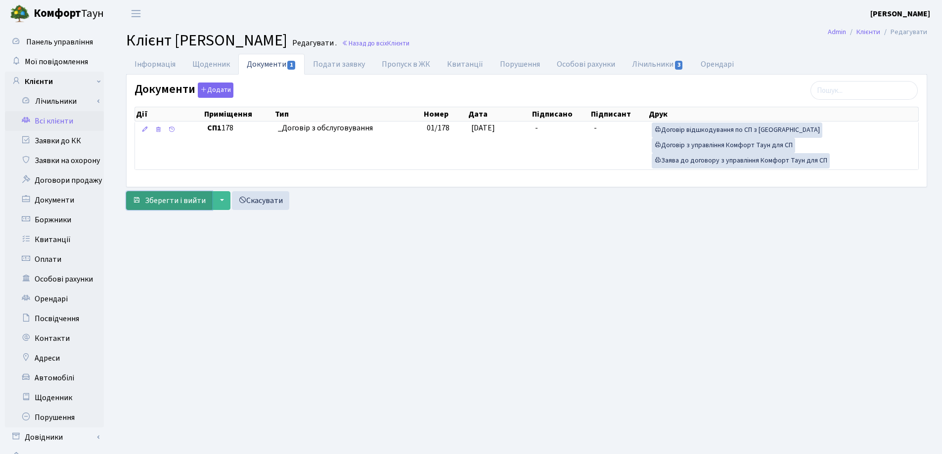
click at [169, 200] on span "Зберегти і вийти" at bounding box center [175, 200] width 61 height 11
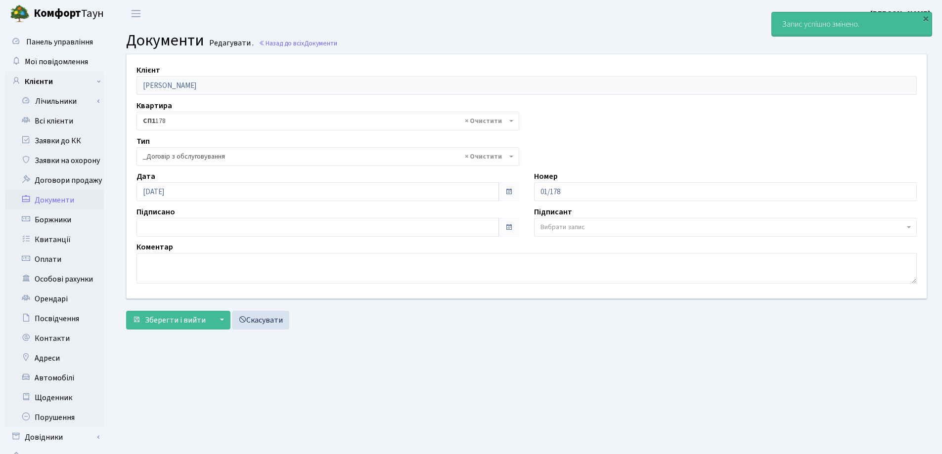
select select "289"
click at [51, 118] on link "Всі клієнти" at bounding box center [54, 121] width 99 height 20
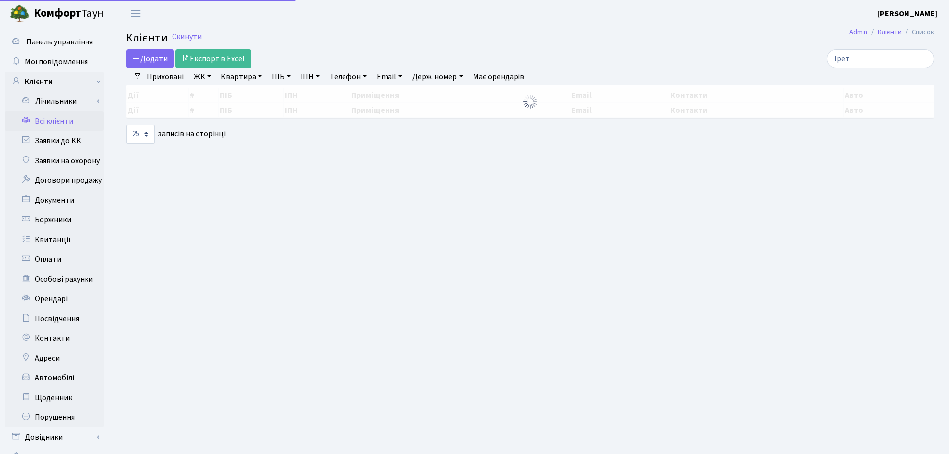
select select "25"
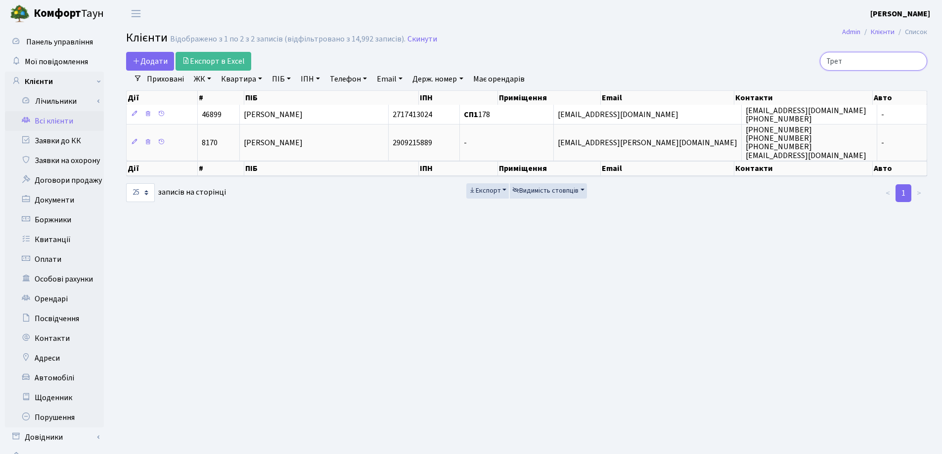
click at [917, 60] on input "Трет" at bounding box center [873, 61] width 107 height 19
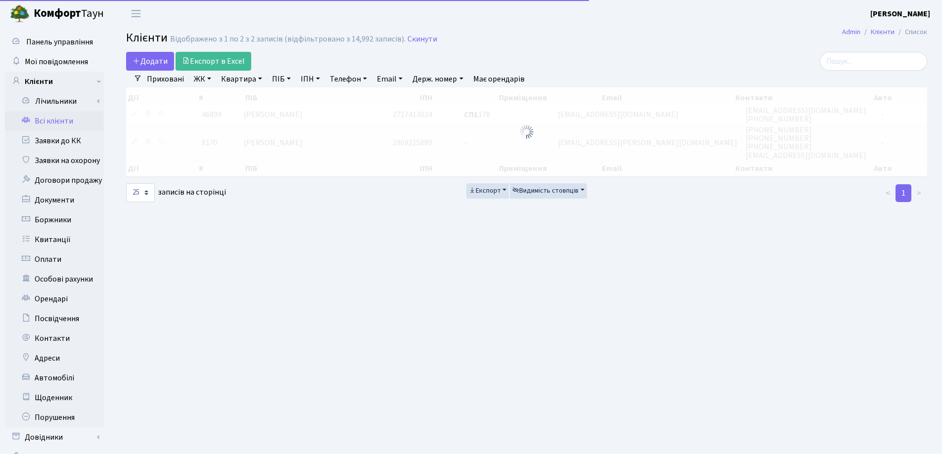
click at [260, 80] on link "Квартира" at bounding box center [241, 79] width 49 height 17
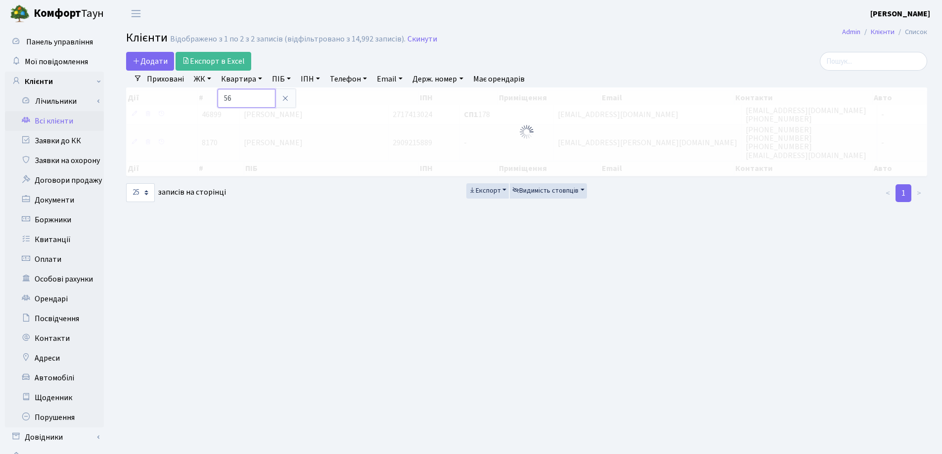
type input "56"
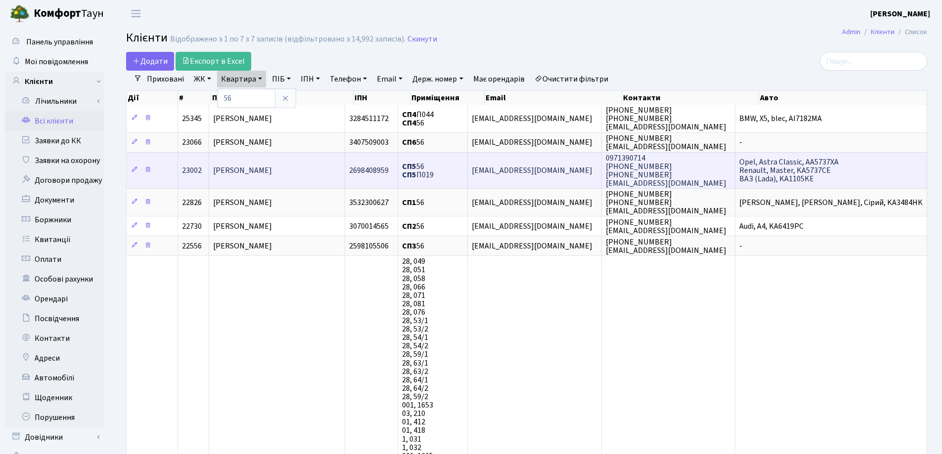
click at [329, 172] on td "[PERSON_NAME]" at bounding box center [277, 170] width 136 height 36
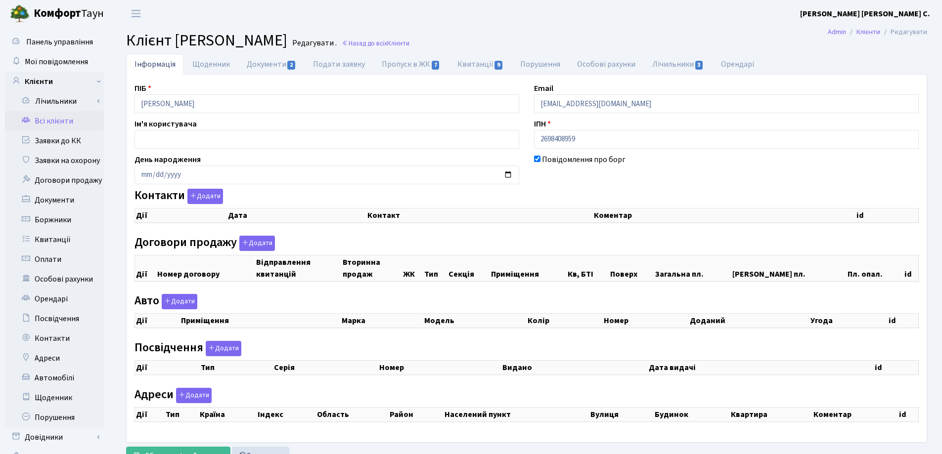
checkbox input "true"
select select "25"
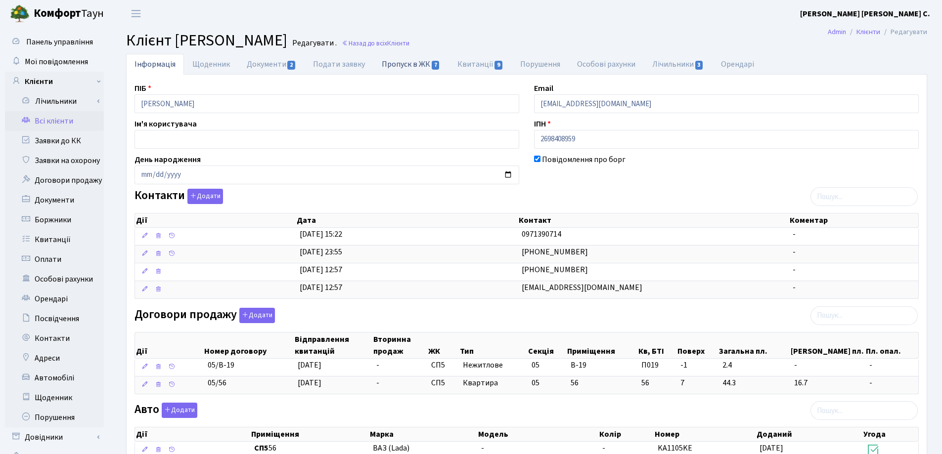
click at [404, 64] on link "Пропуск в ЖК 7" at bounding box center [410, 64] width 75 height 20
select select "25"
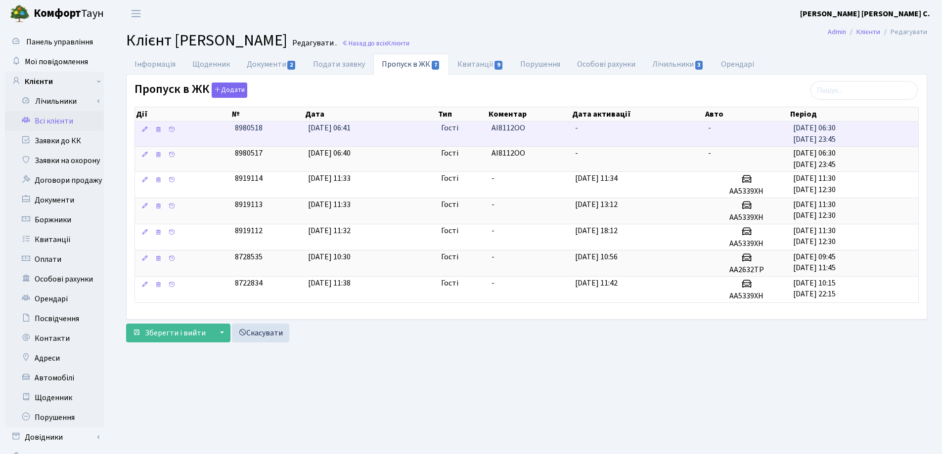
click at [598, 131] on td "-" at bounding box center [637, 134] width 133 height 25
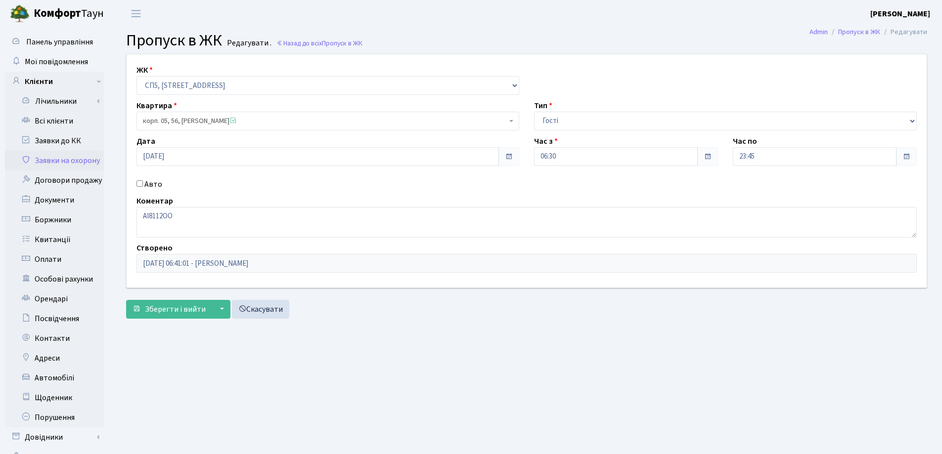
click at [138, 181] on input "Авто" at bounding box center [139, 183] width 6 height 6
checkbox input "true"
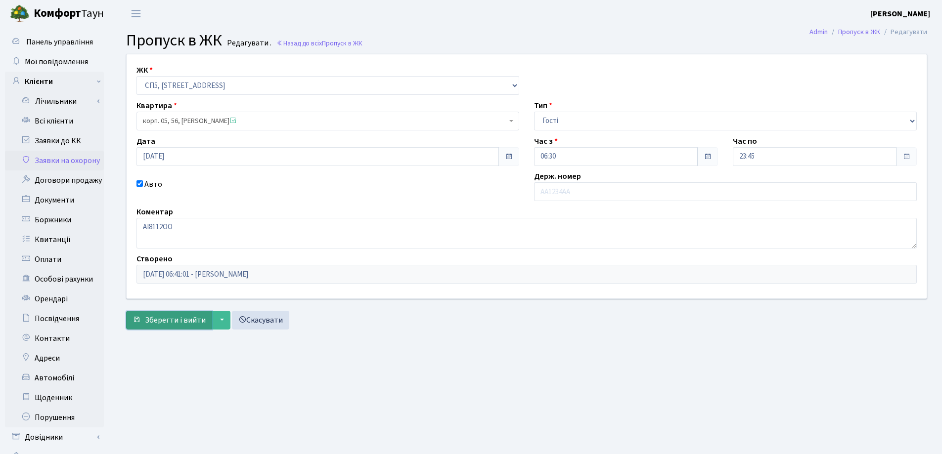
click at [174, 319] on span "Зберегти і вийти" at bounding box center [175, 320] width 61 height 11
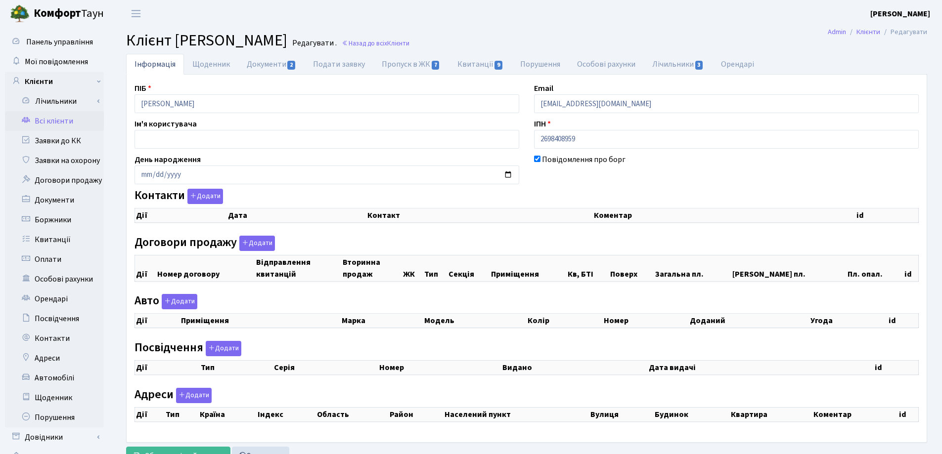
checkbox input "true"
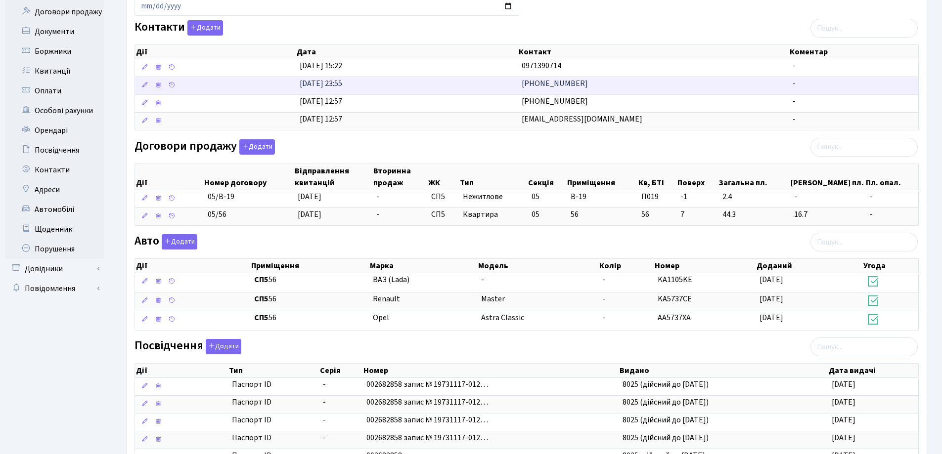
scroll to position [198, 0]
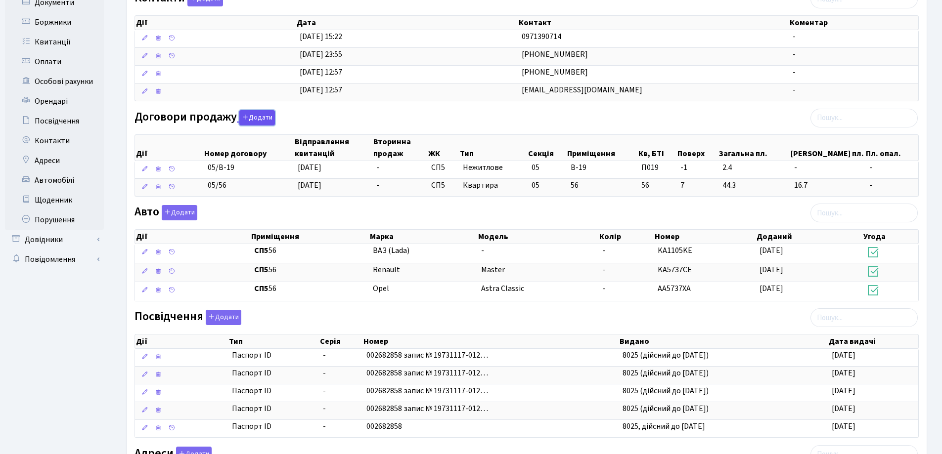
click at [253, 118] on button "Додати" at bounding box center [257, 117] width 36 height 15
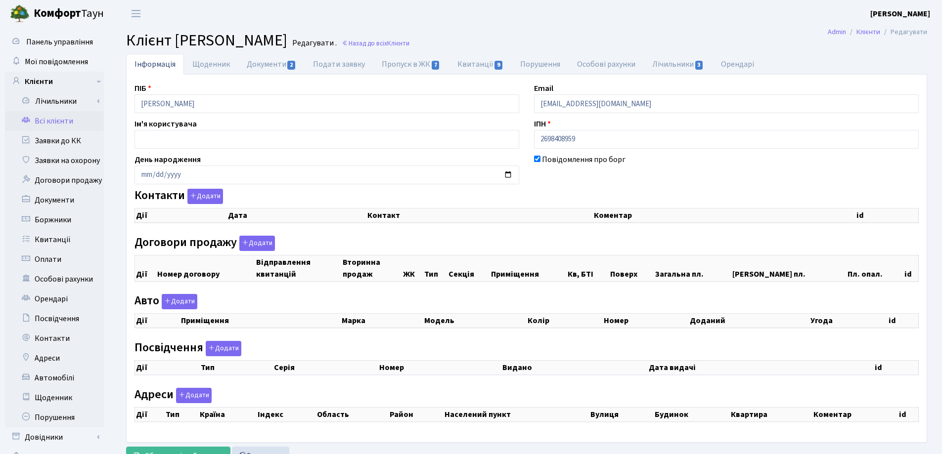
checkbox input "true"
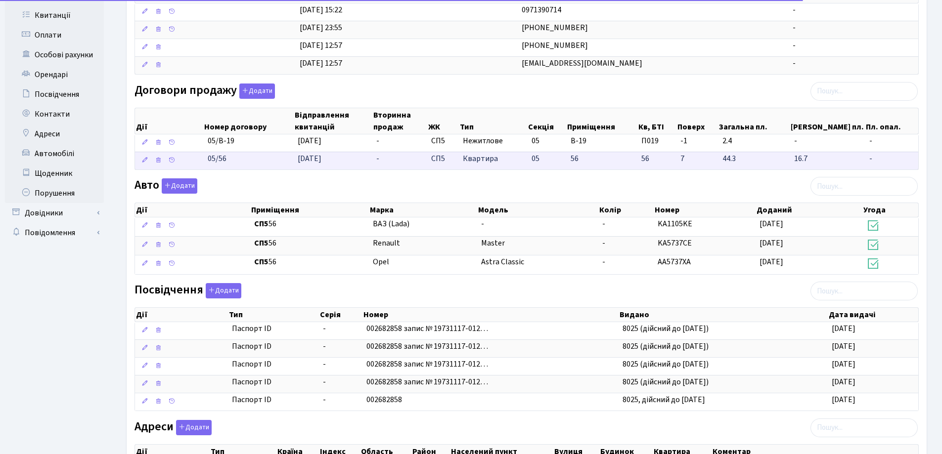
scroll to position [241, 0]
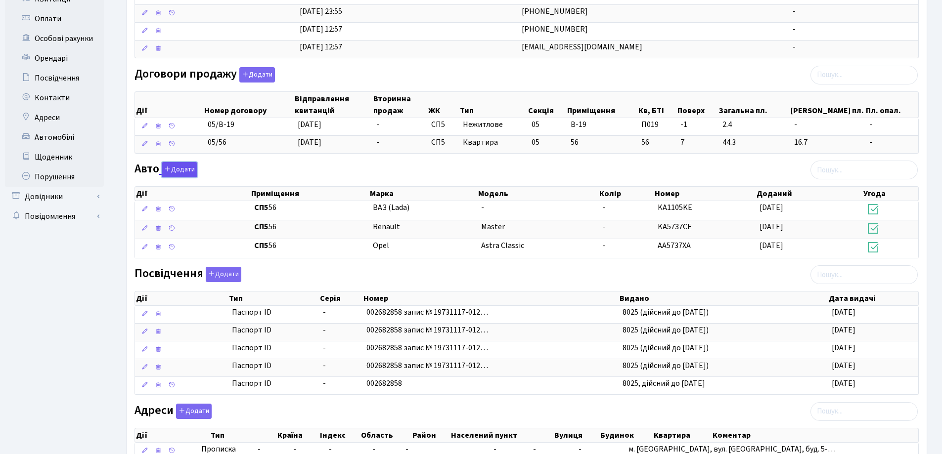
click at [176, 170] on button "Додати" at bounding box center [180, 169] width 36 height 15
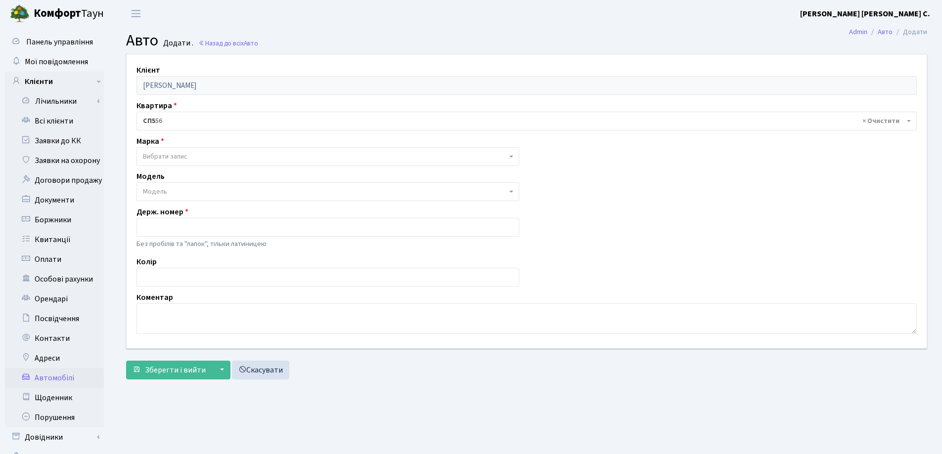
click at [230, 157] on span "Вибрати запис" at bounding box center [325, 157] width 364 height 10
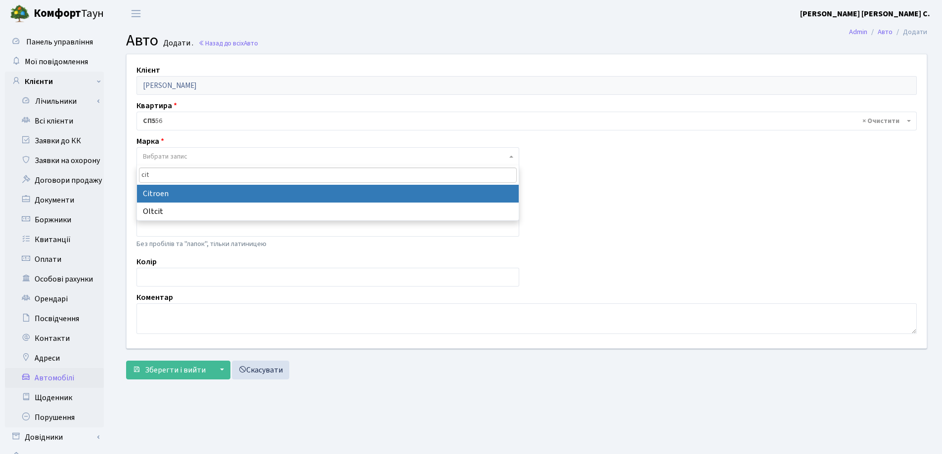
type input "cit"
select select "32"
select select
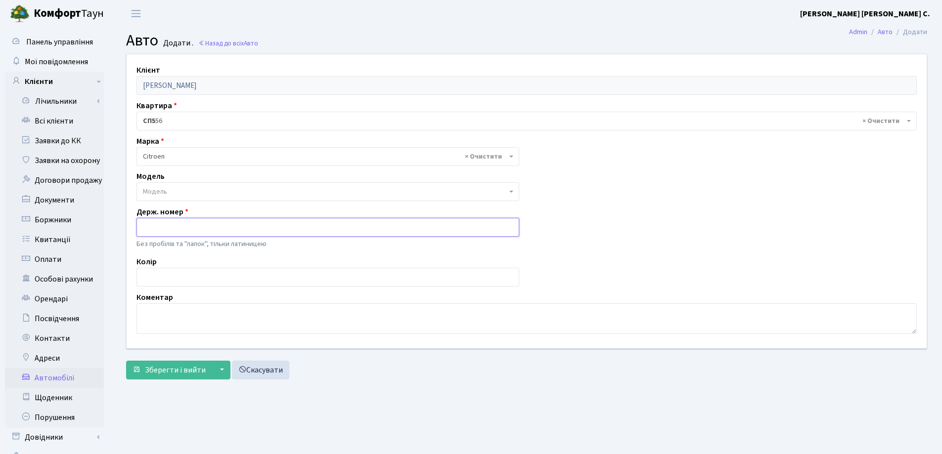
click at [214, 230] on input "text" at bounding box center [327, 227] width 383 height 19
type input "AI8112OO"
click at [177, 374] on span "Зберегти і вийти" at bounding box center [175, 370] width 61 height 11
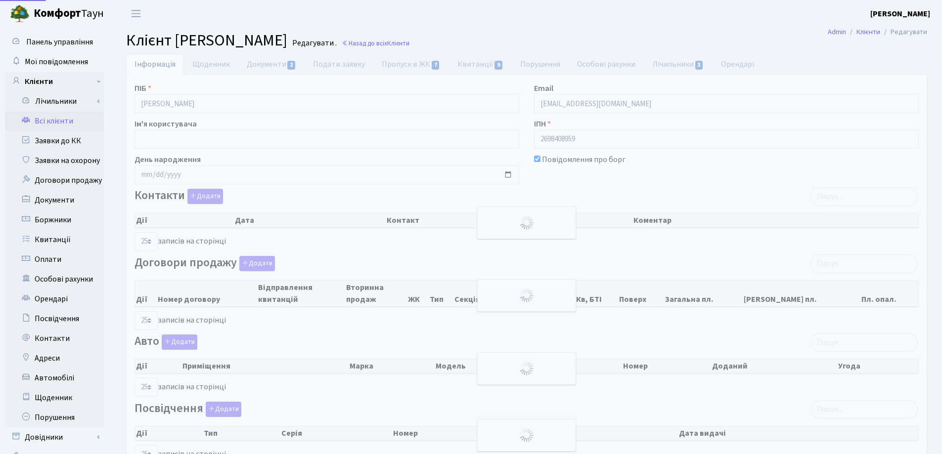
select select "25"
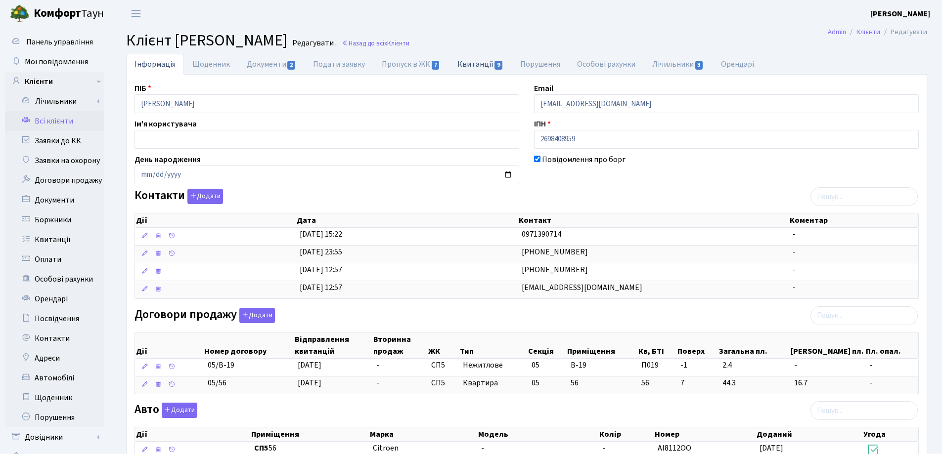
click at [469, 64] on link "Квитанції 9" at bounding box center [480, 64] width 63 height 20
select select "25"
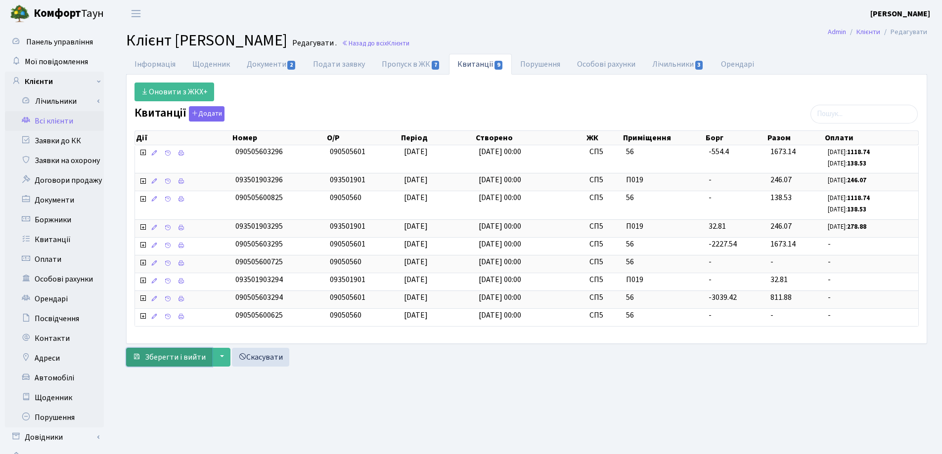
click at [171, 353] on span "Зберегти і вийти" at bounding box center [175, 357] width 61 height 11
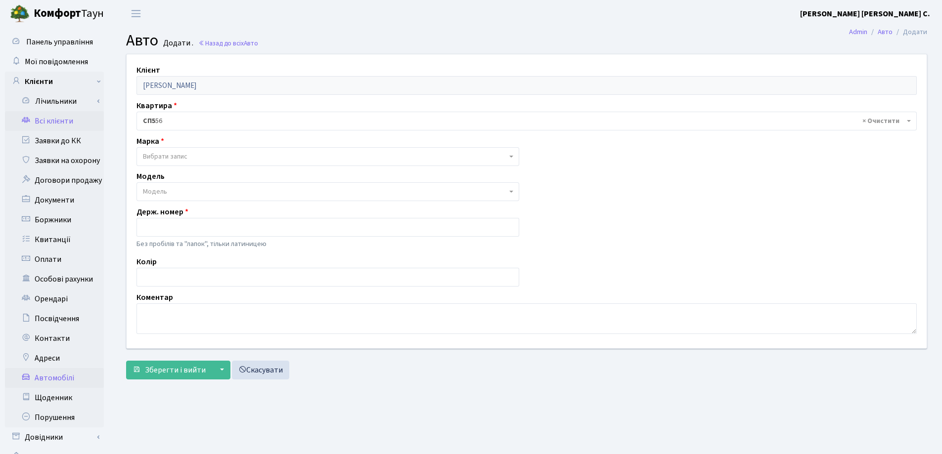
click at [55, 127] on link "Всі клієнти" at bounding box center [54, 121] width 99 height 20
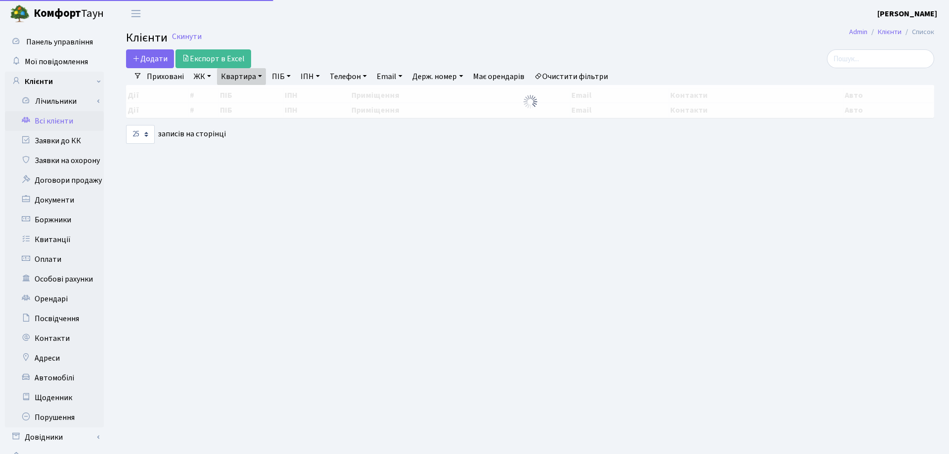
select select "25"
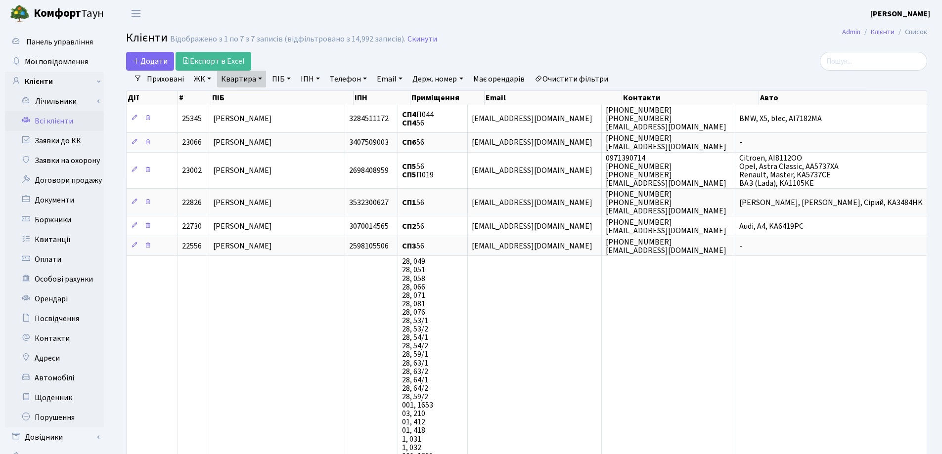
click at [258, 80] on link "Квартира" at bounding box center [241, 79] width 49 height 17
click at [262, 97] on input "56" at bounding box center [247, 98] width 58 height 19
type input "5"
type input "143"
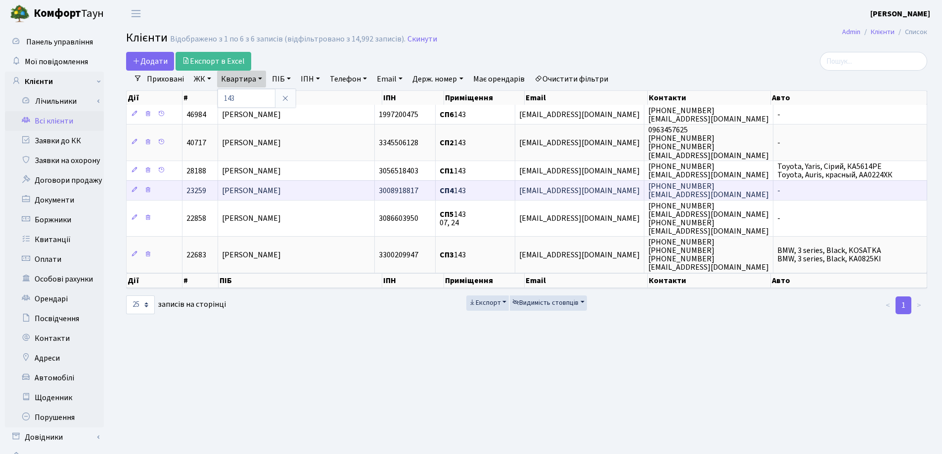
click at [348, 193] on td "[PERSON_NAME]" at bounding box center [296, 190] width 157 height 20
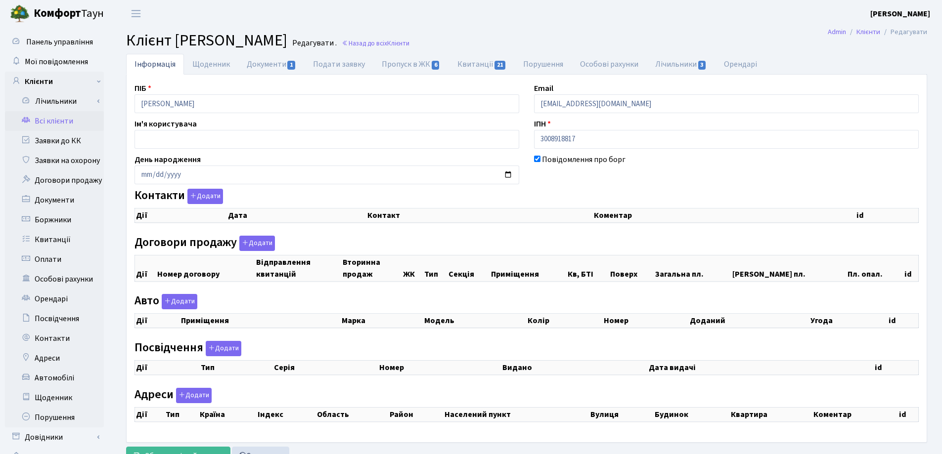
checkbox input "true"
select select "25"
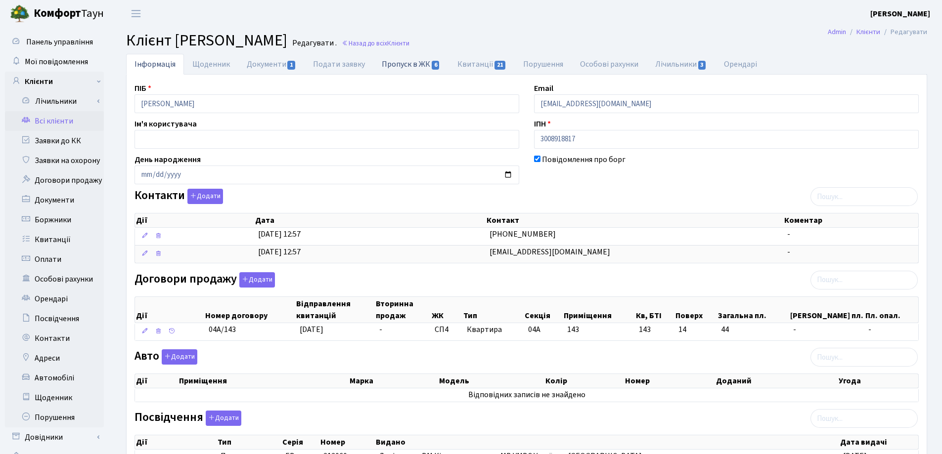
click at [391, 63] on link "Пропуск в ЖК 6" at bounding box center [410, 64] width 75 height 20
select select "25"
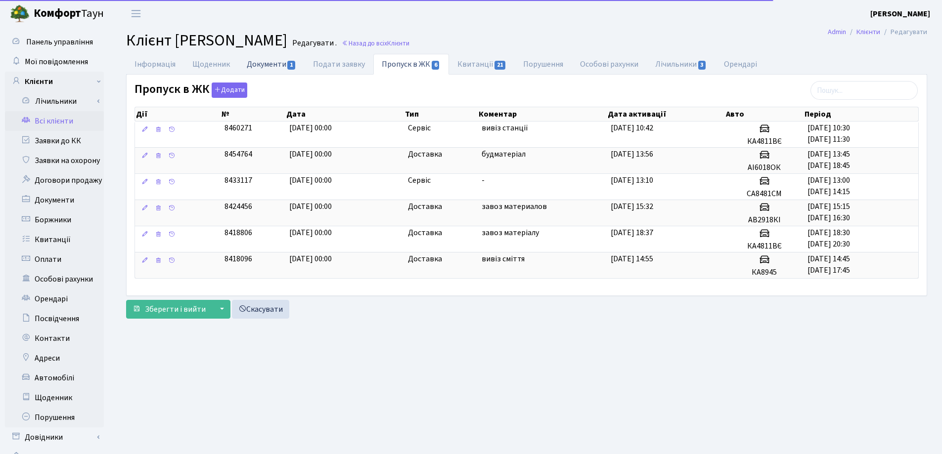
click at [267, 65] on link "Документи 1" at bounding box center [271, 64] width 66 height 20
select select "25"
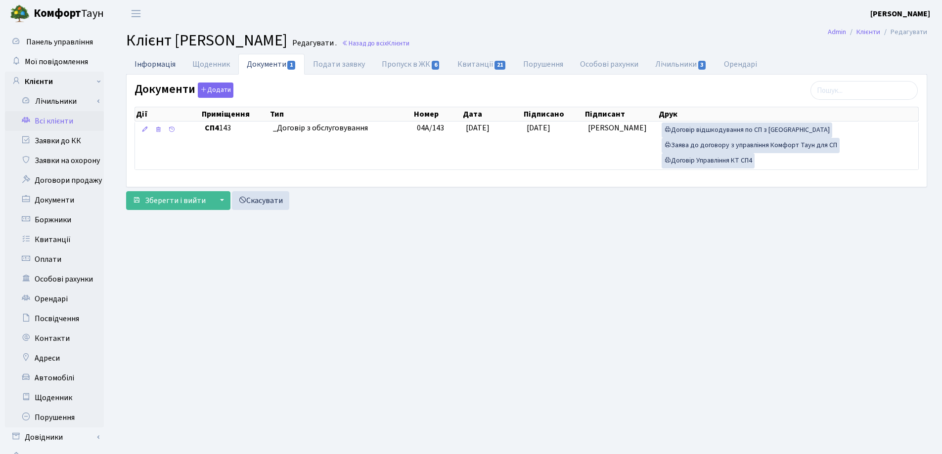
click at [145, 66] on link "Інформація" at bounding box center [155, 64] width 58 height 20
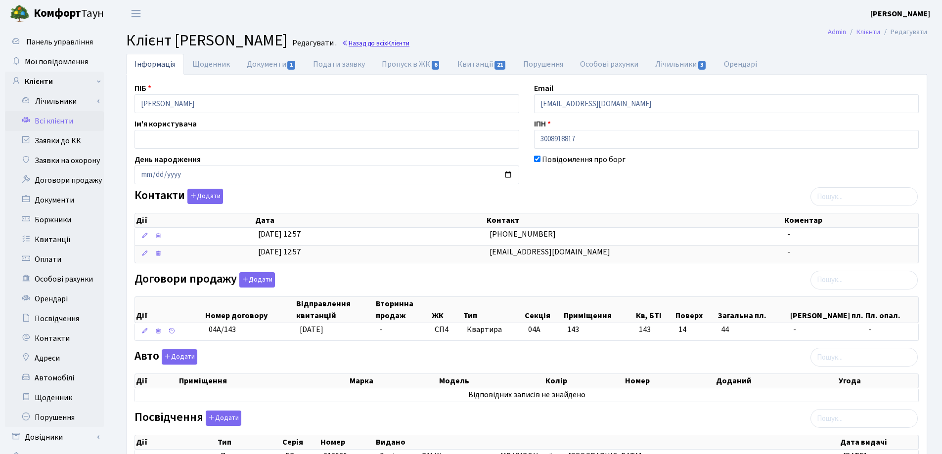
click at [409, 46] on link "Назад до всіх Клієнти" at bounding box center [376, 43] width 68 height 9
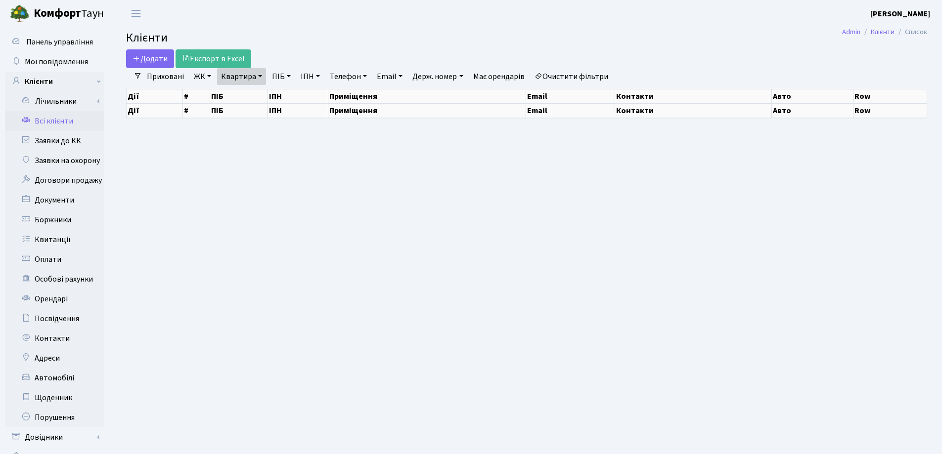
select select "25"
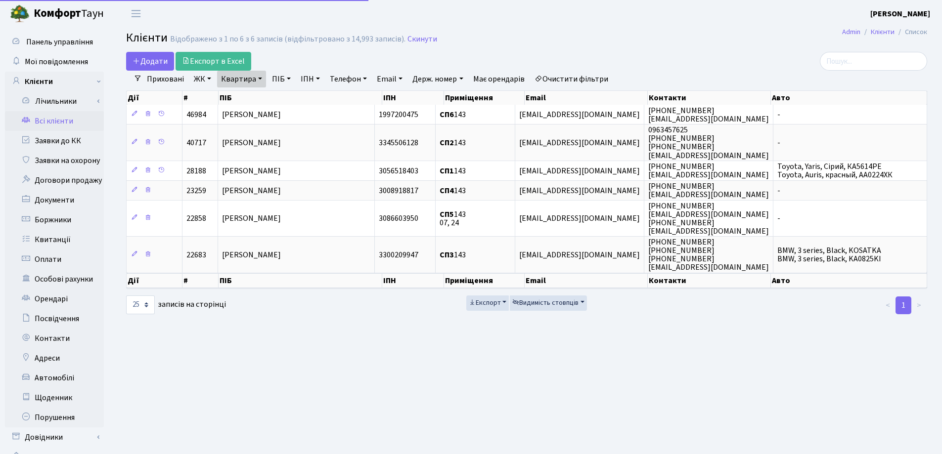
click at [260, 77] on link "Квартира" at bounding box center [241, 79] width 49 height 17
click at [258, 99] on input "143" at bounding box center [247, 98] width 58 height 19
type input "158"
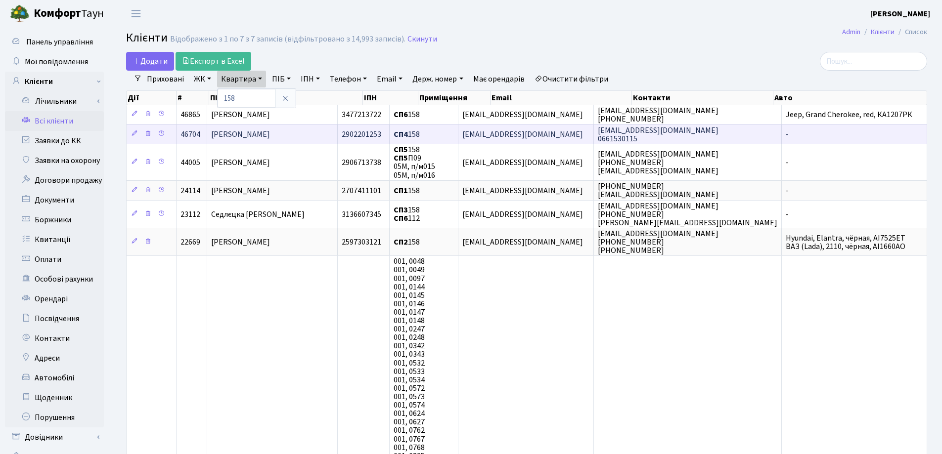
click at [309, 131] on td "[PERSON_NAME]" at bounding box center [272, 134] width 131 height 20
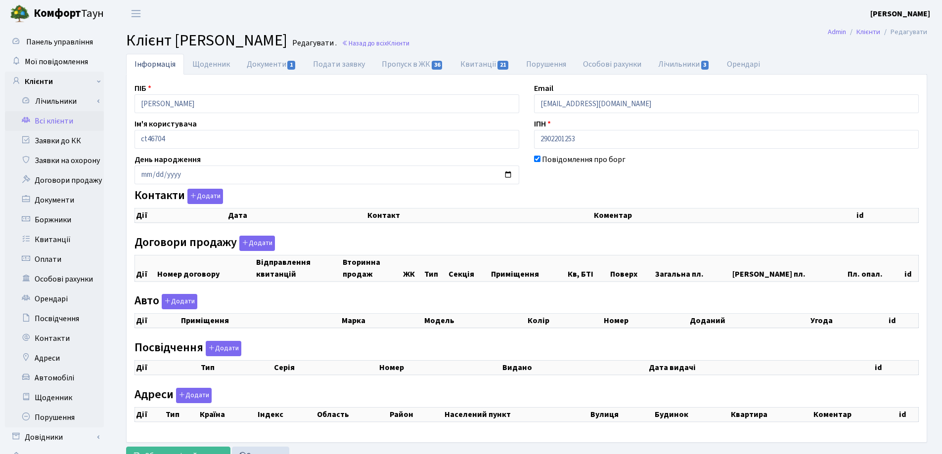
select select "25"
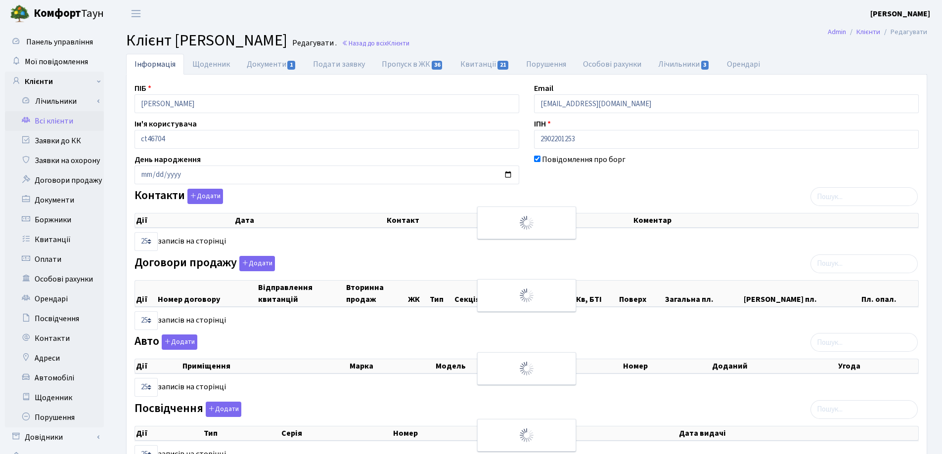
checkbox input "true"
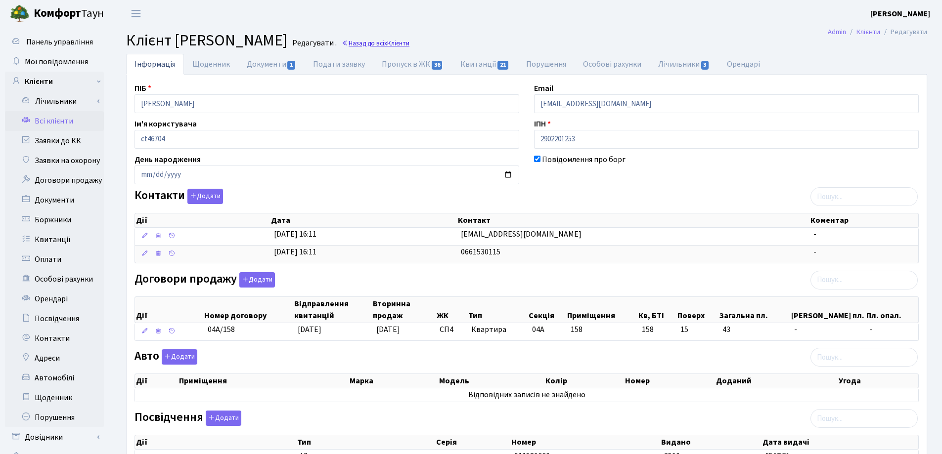
click at [409, 42] on link "Назад до всіх Клієнти" at bounding box center [376, 43] width 68 height 9
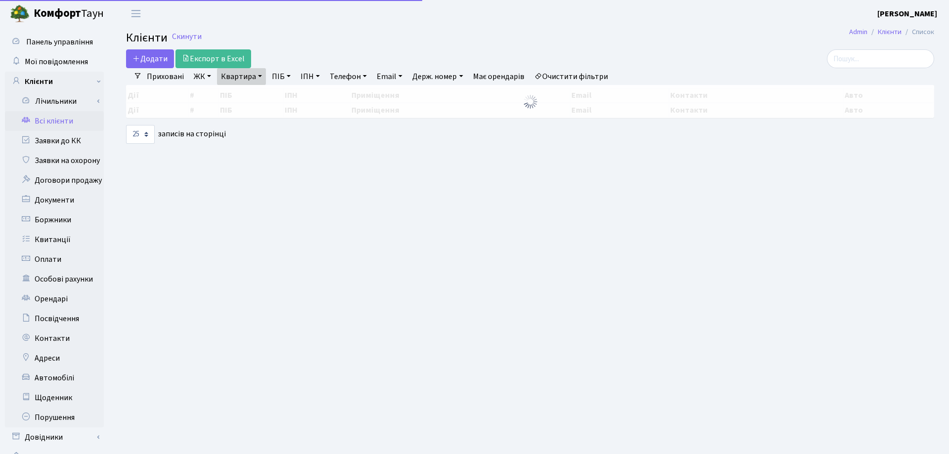
select select "25"
click at [259, 79] on link "Квартира" at bounding box center [241, 76] width 49 height 17
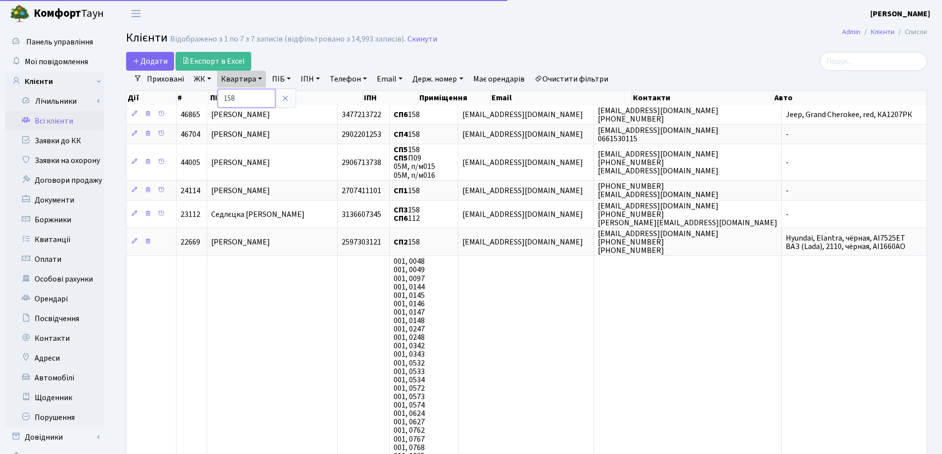
click at [266, 97] on input "158" at bounding box center [247, 98] width 58 height 19
type input "1"
type input "136"
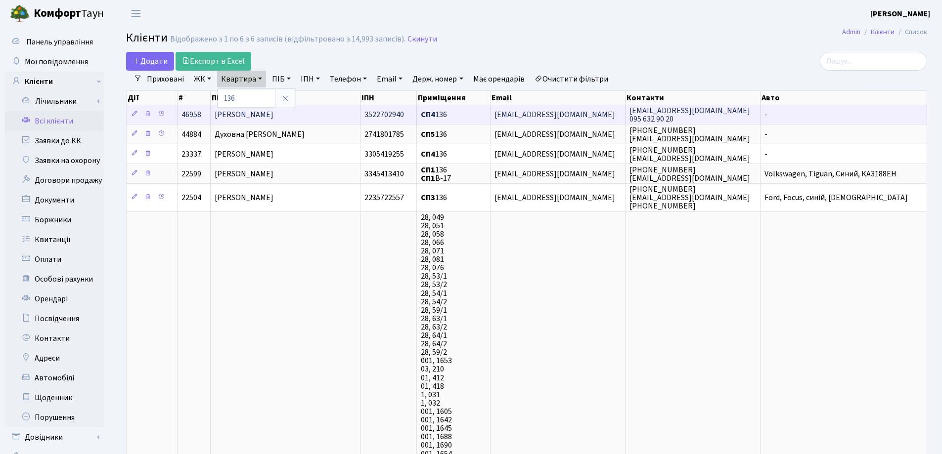
click at [271, 117] on span "[PERSON_NAME]" at bounding box center [244, 114] width 59 height 11
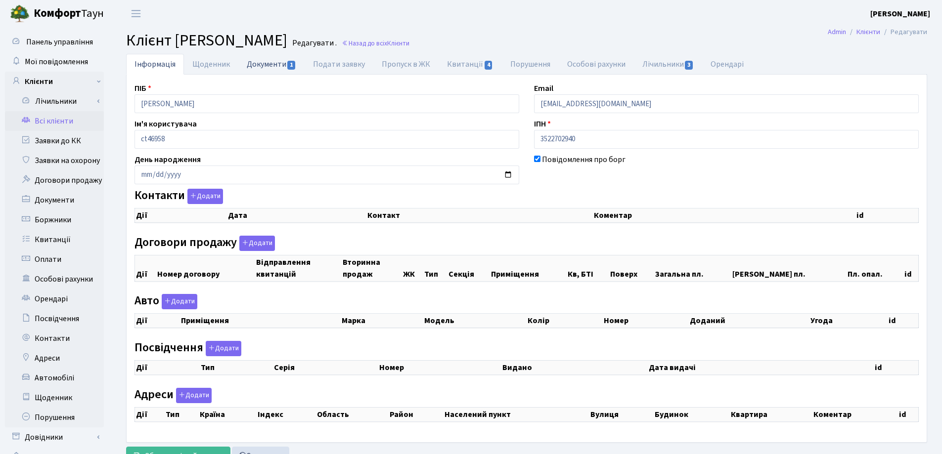
checkbox input "true"
select select "25"
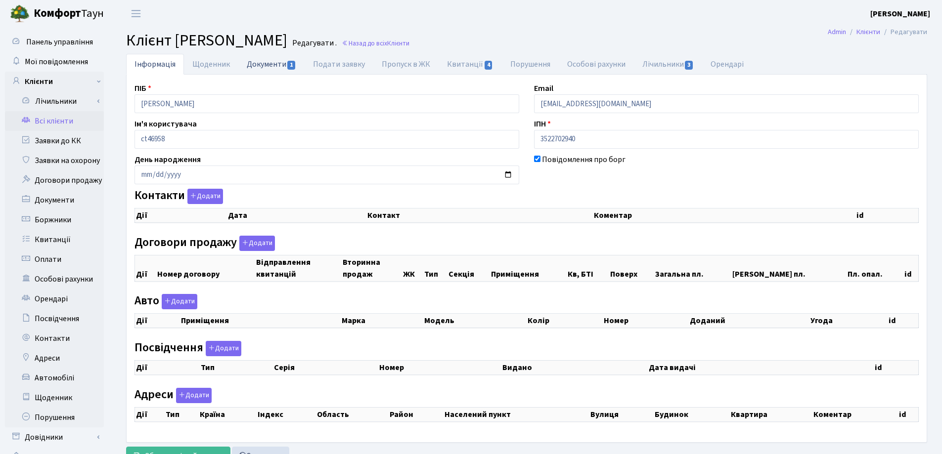
select select "25"
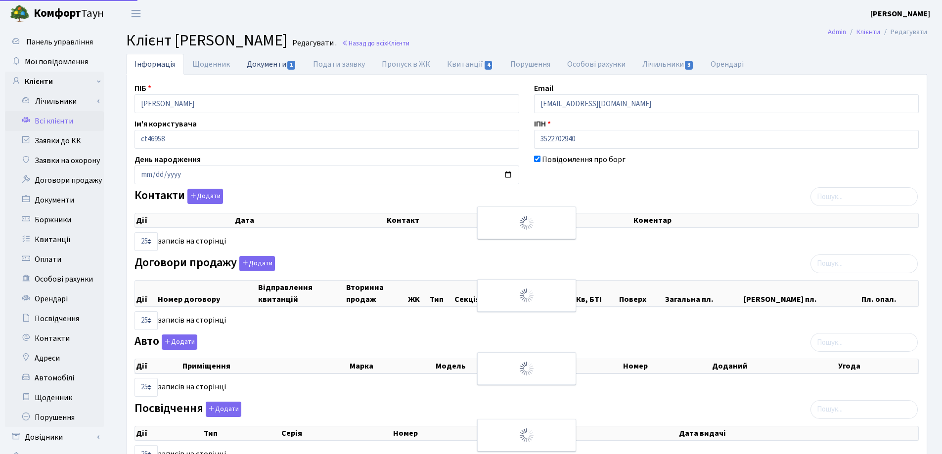
click at [247, 65] on link "Документи 1" at bounding box center [271, 64] width 66 height 20
select select "25"
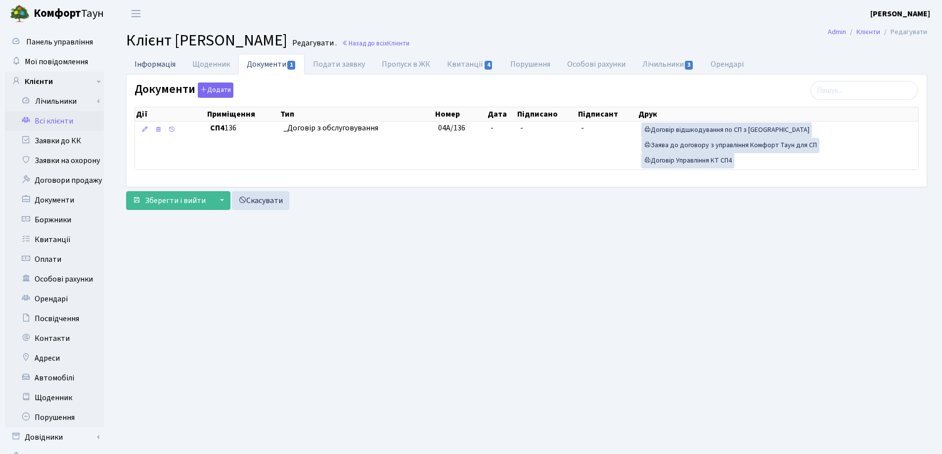
click at [153, 69] on link "Інформація" at bounding box center [155, 64] width 58 height 20
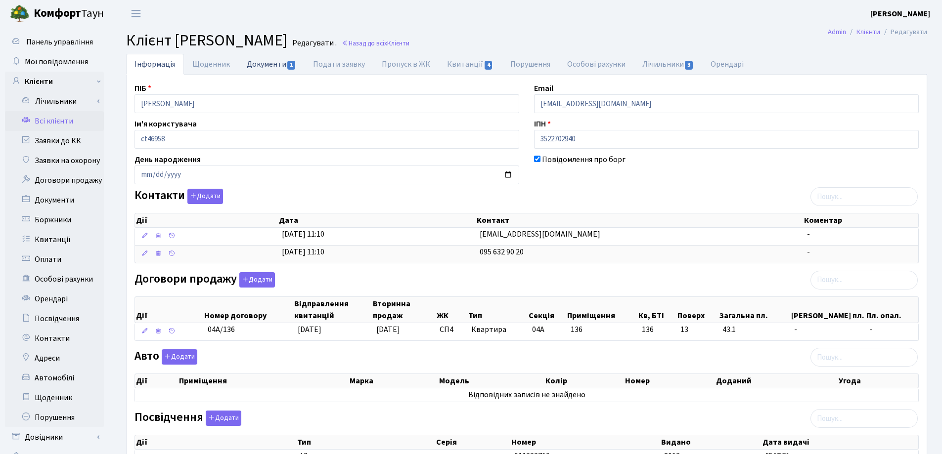
click at [267, 65] on link "Документи 1" at bounding box center [271, 64] width 66 height 20
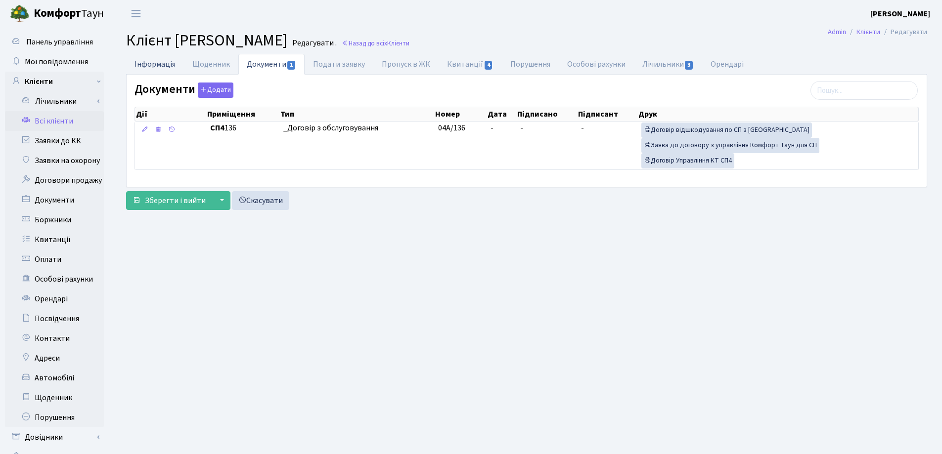
click at [162, 63] on link "Інформація" at bounding box center [155, 64] width 58 height 20
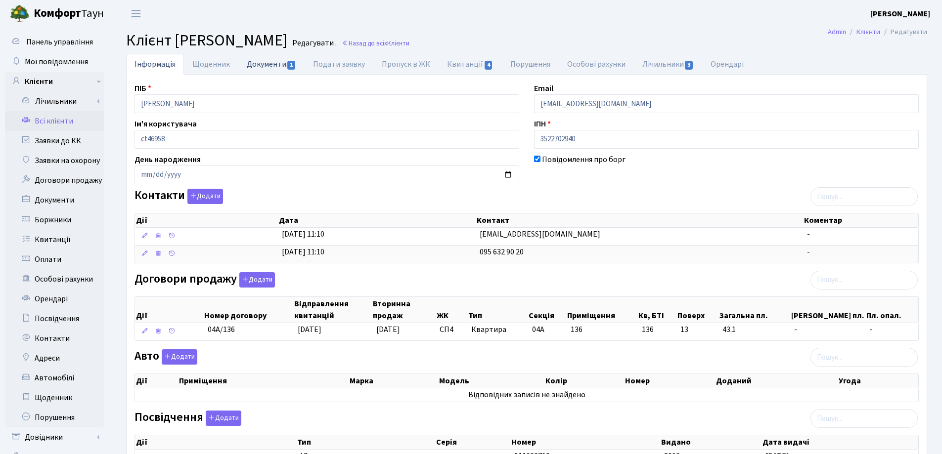
click at [269, 64] on link "Документи 1" at bounding box center [271, 64] width 66 height 20
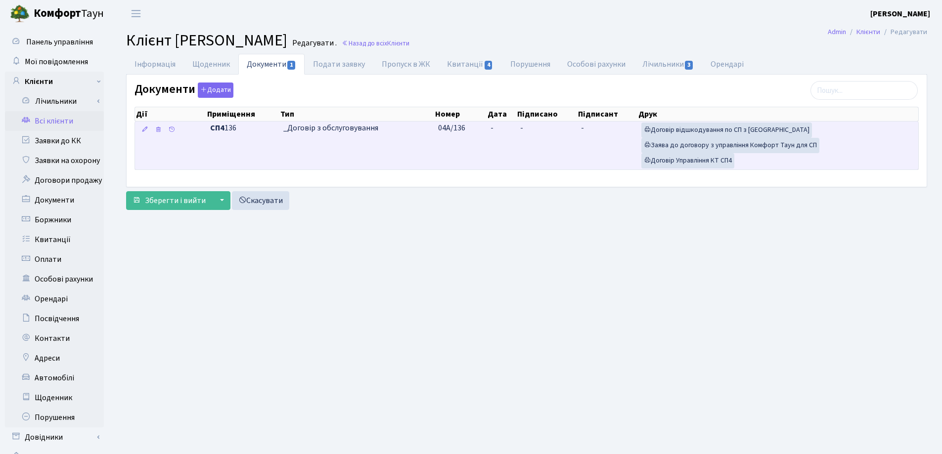
click at [515, 126] on td "-" at bounding box center [501, 146] width 30 height 48
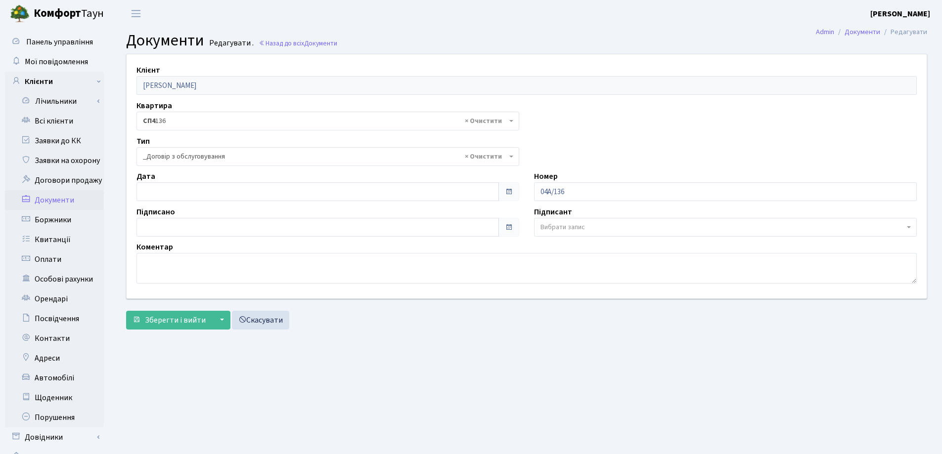
select select "289"
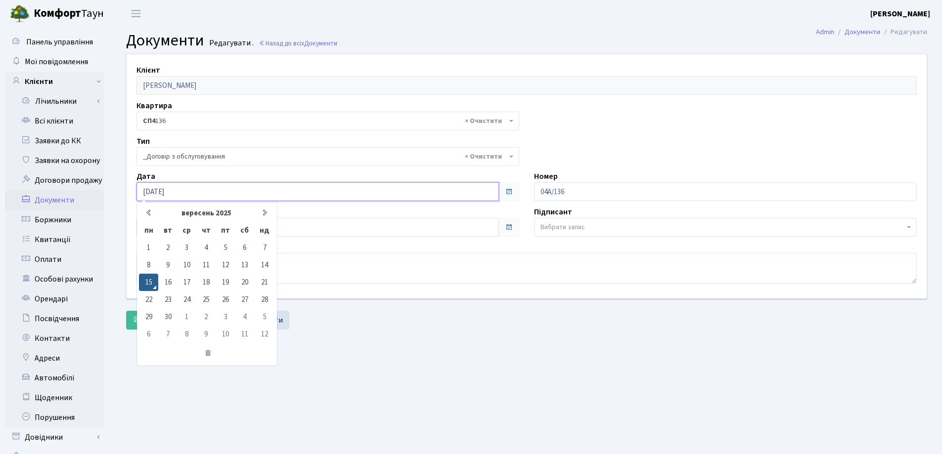
click at [234, 184] on input "[DATE]" at bounding box center [317, 191] width 362 height 19
click at [226, 248] on td "5" at bounding box center [225, 247] width 19 height 17
type input "05.09.2025"
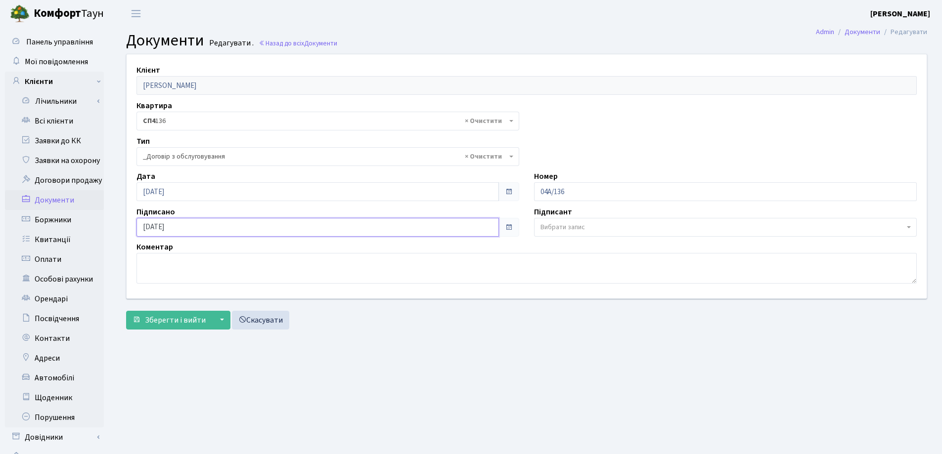
click at [205, 228] on input "15.09.2025" at bounding box center [317, 227] width 362 height 19
click at [228, 102] on td "5" at bounding box center [225, 98] width 19 height 17
type input "[DATE]"
click at [176, 320] on span "Зберегти і вийти" at bounding box center [175, 320] width 61 height 11
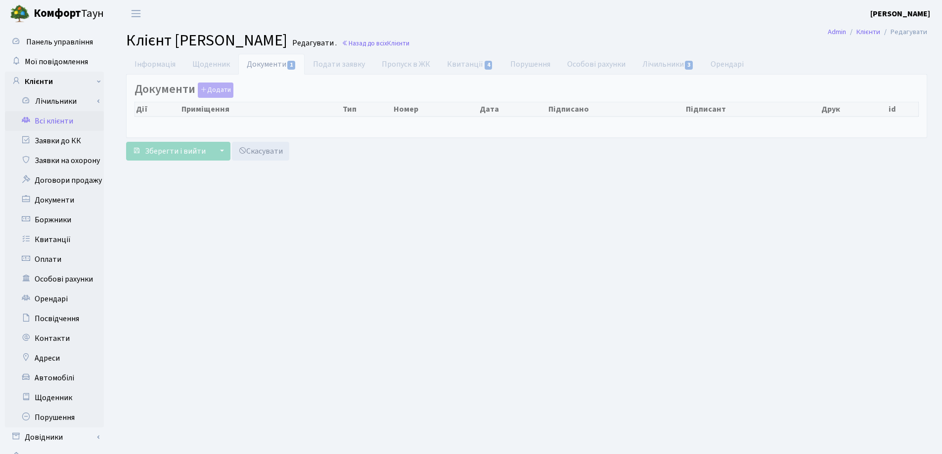
select select "25"
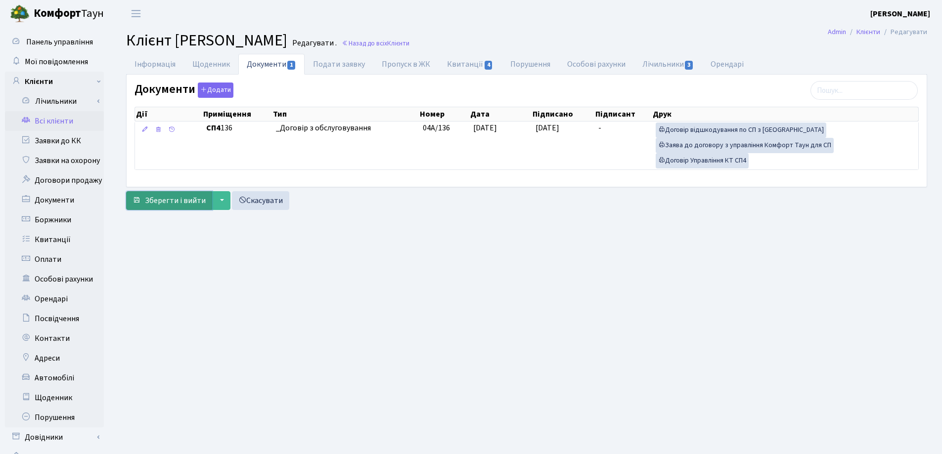
click at [186, 199] on span "Зберегти і вийти" at bounding box center [175, 200] width 61 height 11
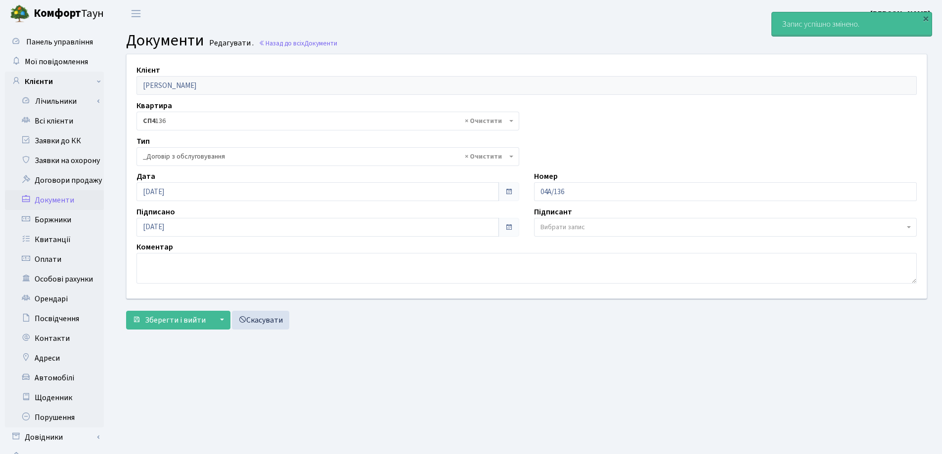
select select "289"
click at [61, 118] on link "Всі клієнти" at bounding box center [54, 121] width 99 height 20
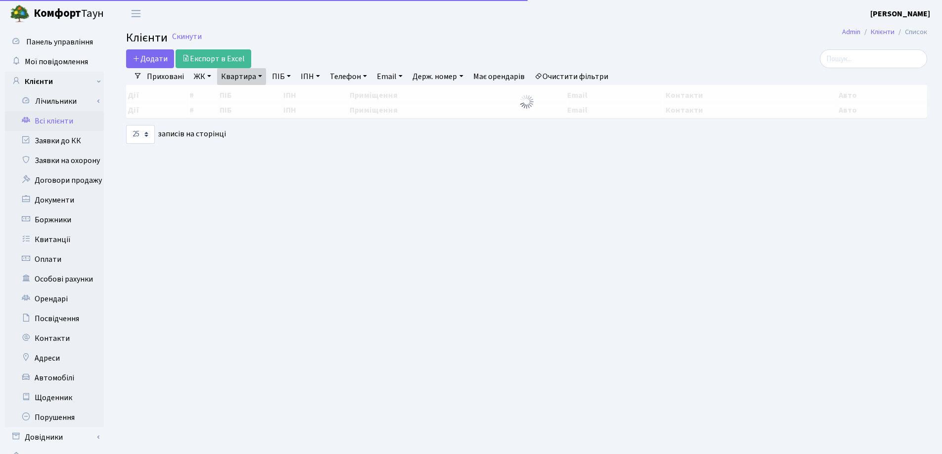
select select "25"
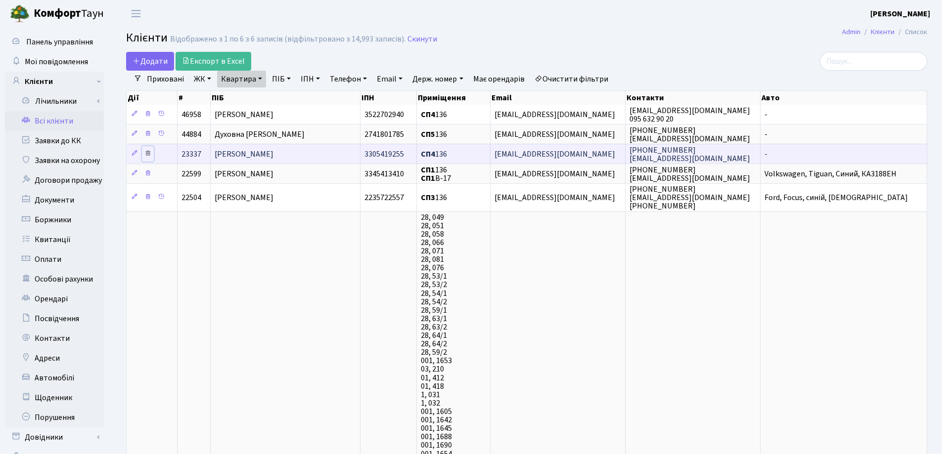
click at [147, 154] on icon at bounding box center [147, 153] width 7 height 7
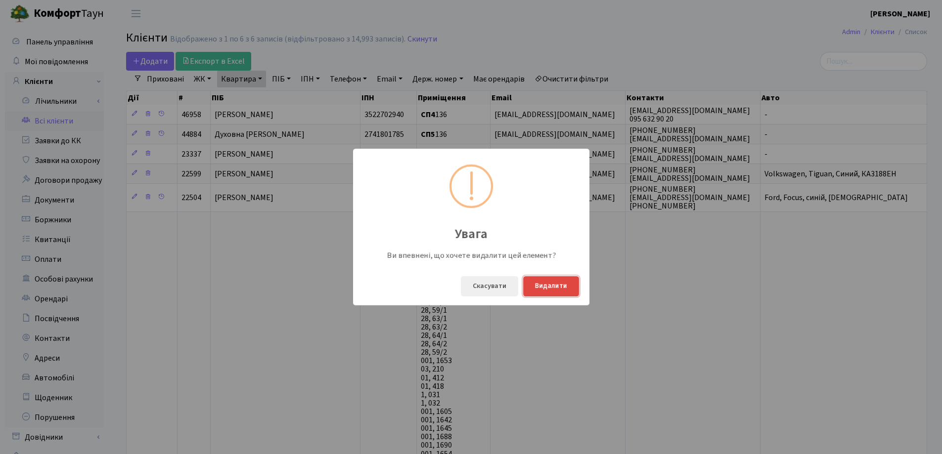
click at [553, 291] on button "Видалити" at bounding box center [551, 286] width 56 height 20
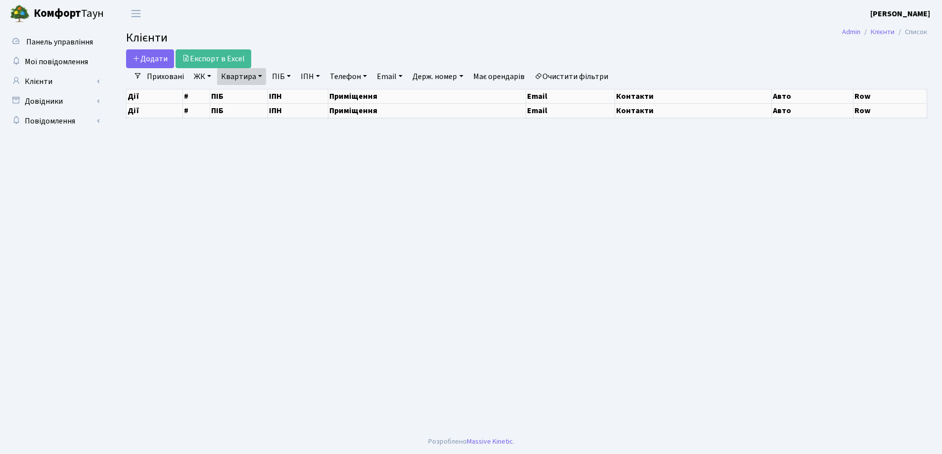
select select "25"
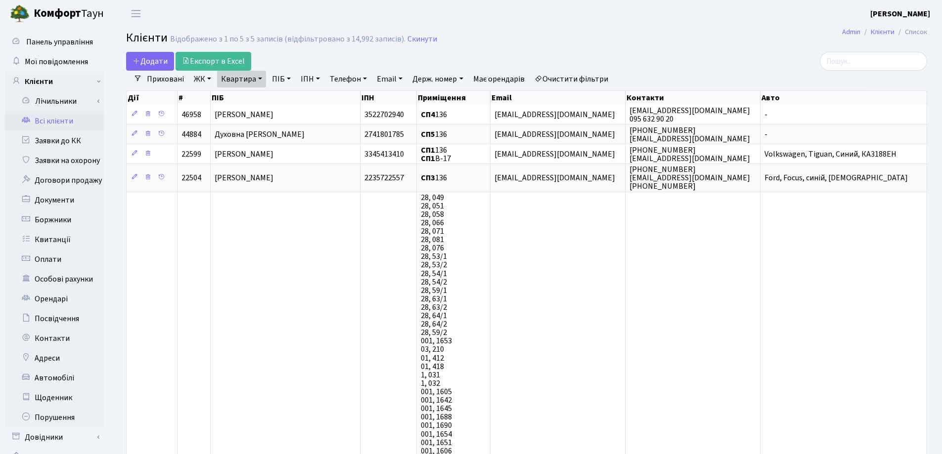
click at [259, 77] on link "Квартира" at bounding box center [241, 79] width 49 height 17
click at [289, 103] on link at bounding box center [285, 98] width 21 height 19
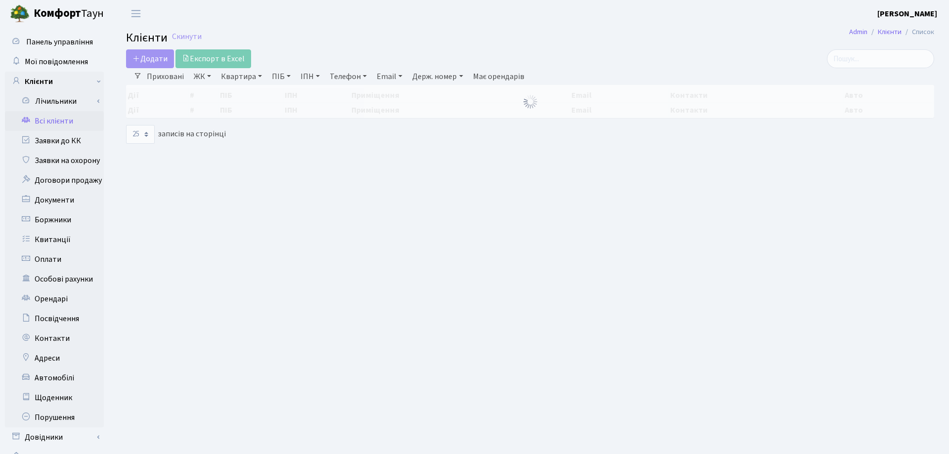
select select "25"
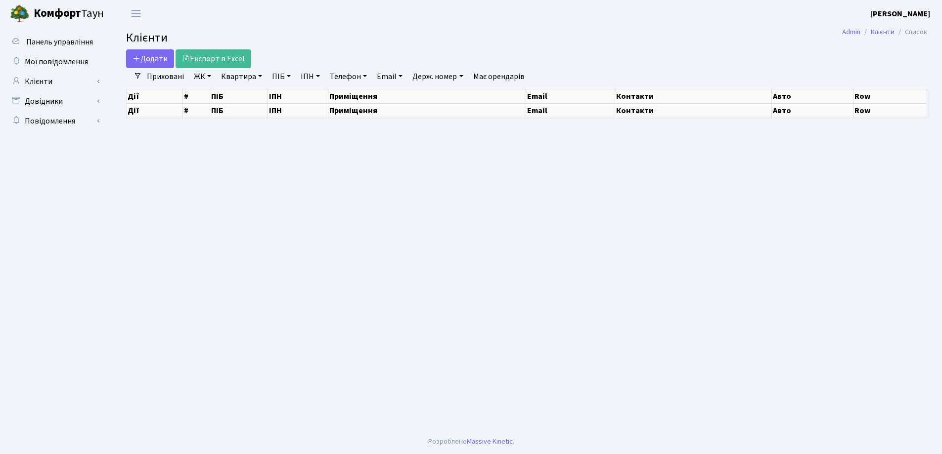
select select "25"
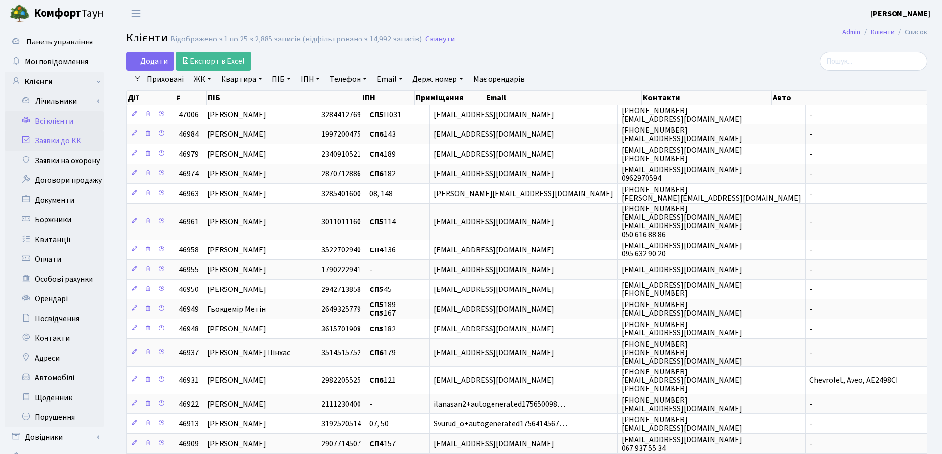
click at [53, 143] on link "Заявки до КК" at bounding box center [54, 141] width 99 height 20
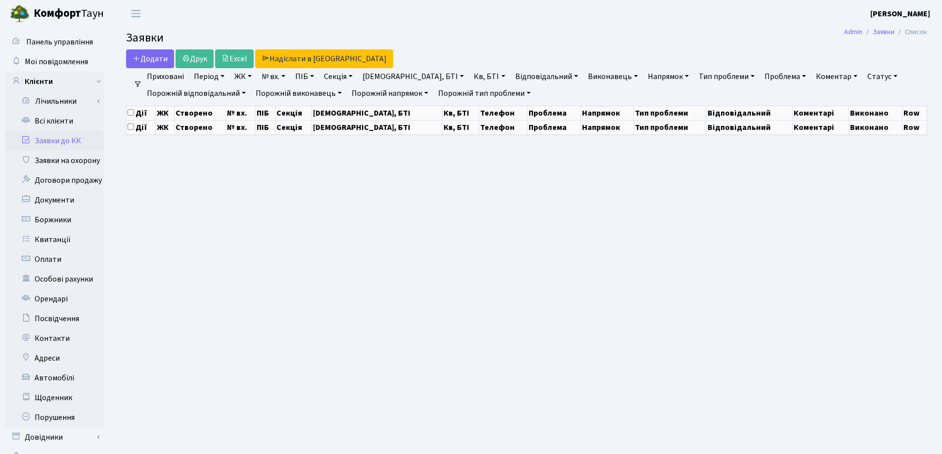
select select "25"
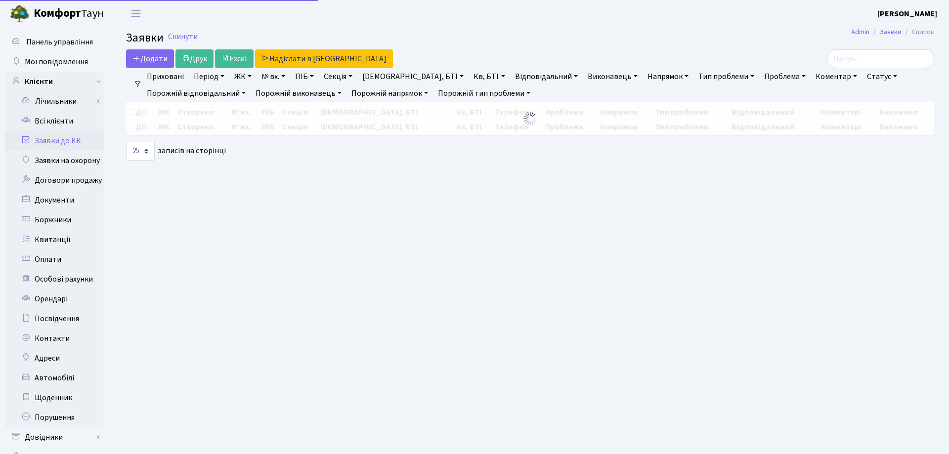
select select "25"
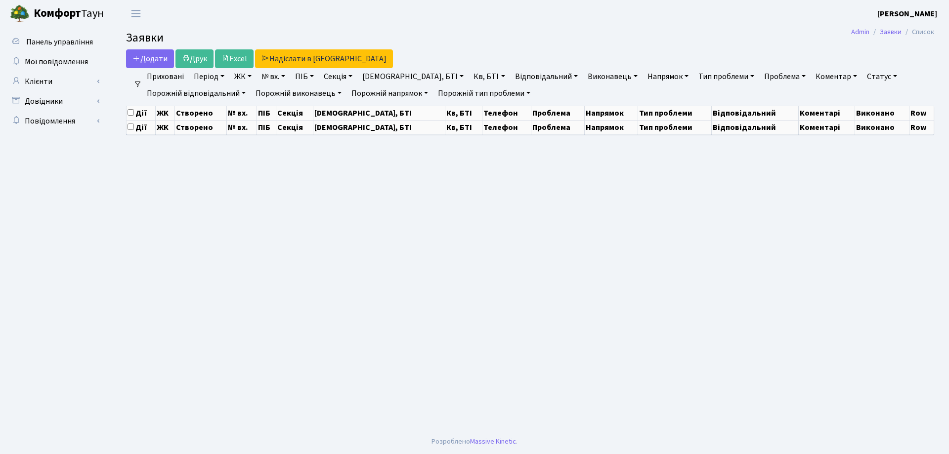
select select "25"
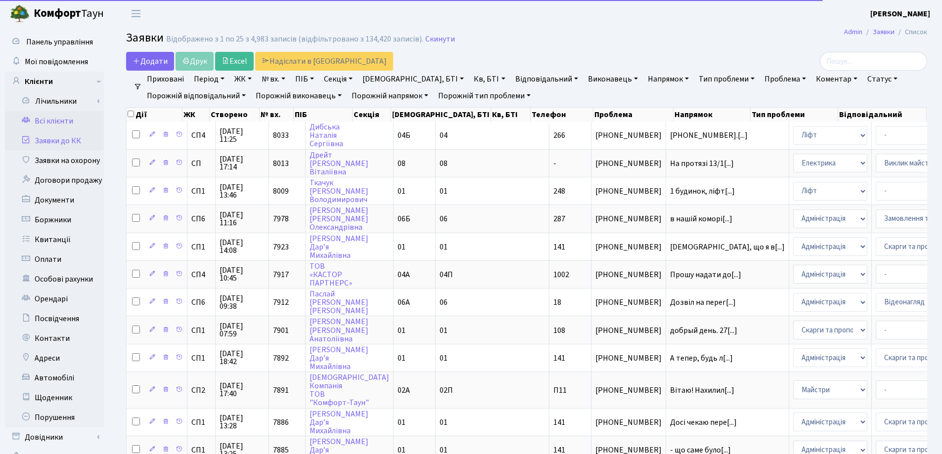
click at [52, 121] on link "Всі клієнти" at bounding box center [54, 121] width 99 height 20
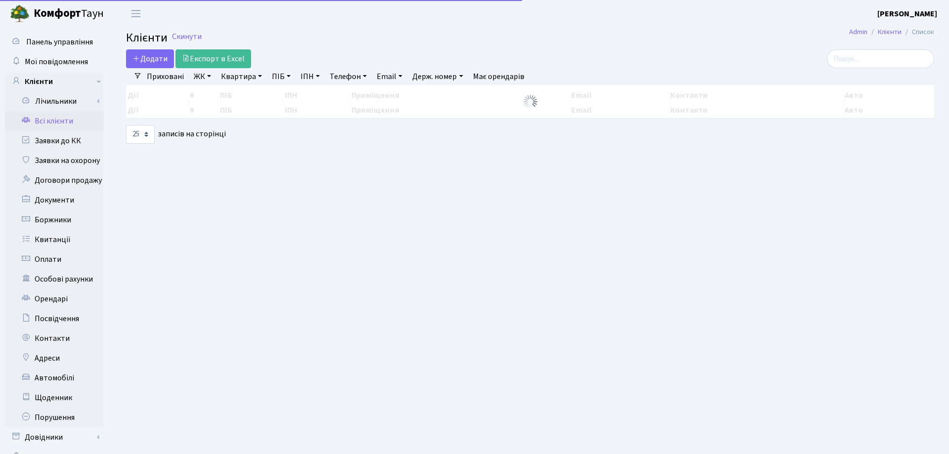
select select "25"
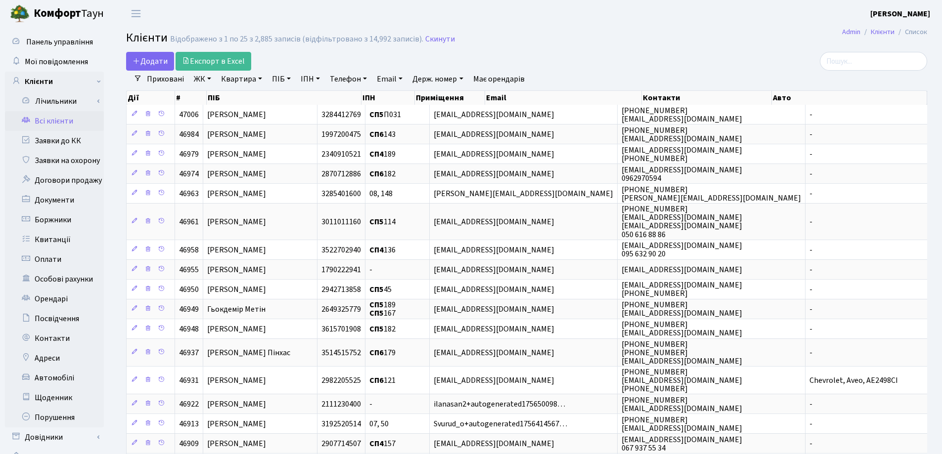
click at [259, 79] on link "Квартира" at bounding box center [241, 79] width 49 height 17
type input "6"
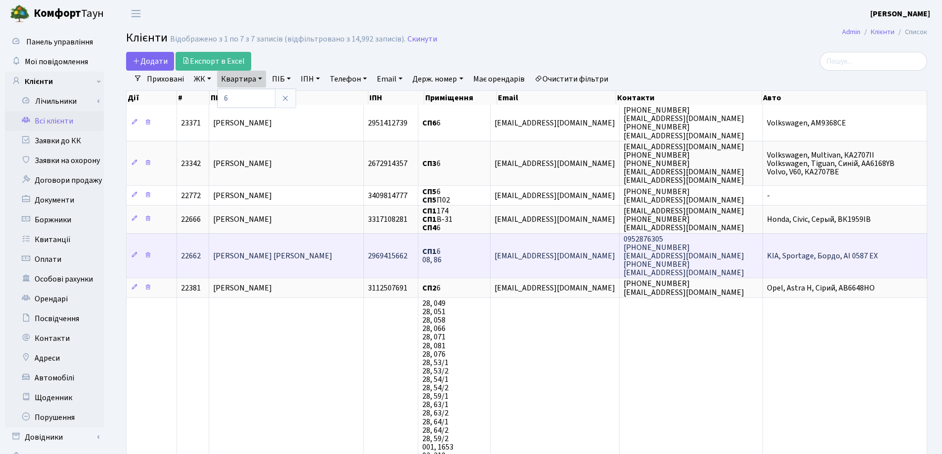
click at [311, 257] on td "[PERSON_NAME] [PERSON_NAME]" at bounding box center [286, 255] width 154 height 45
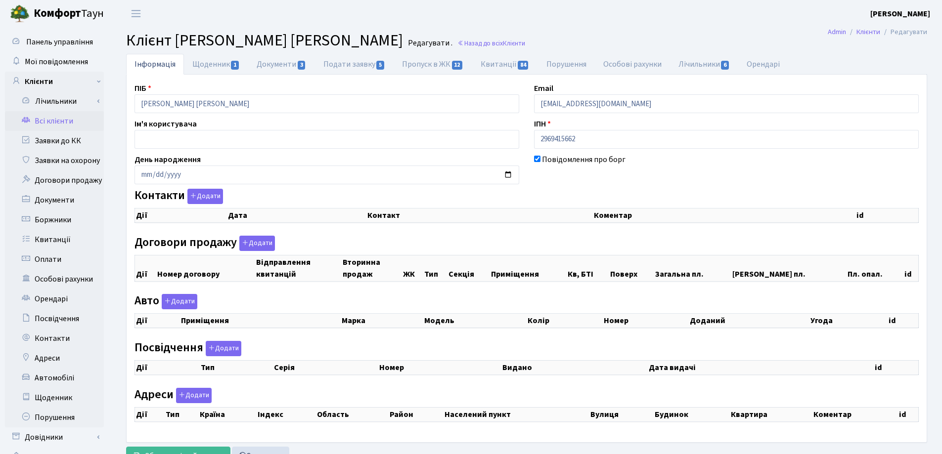
checkbox input "true"
select select "25"
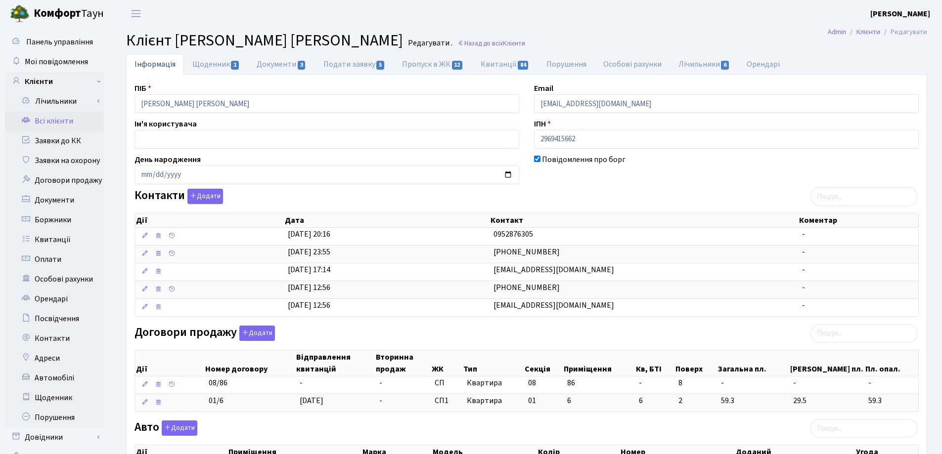
drag, startPoint x: 597, startPoint y: 16, endPoint x: 399, endPoint y: 24, distance: 198.4
click at [593, 18] on header "[PERSON_NAME] [PERSON_NAME] Мій обліковий запис Вийти" at bounding box center [471, 13] width 942 height 27
click at [457, 43] on link "Назад до всіх Клієнти" at bounding box center [491, 43] width 68 height 9
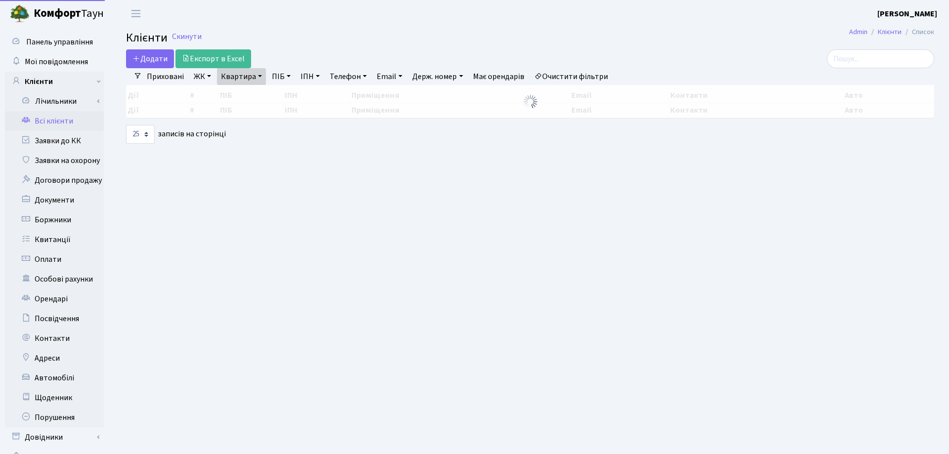
select select "25"
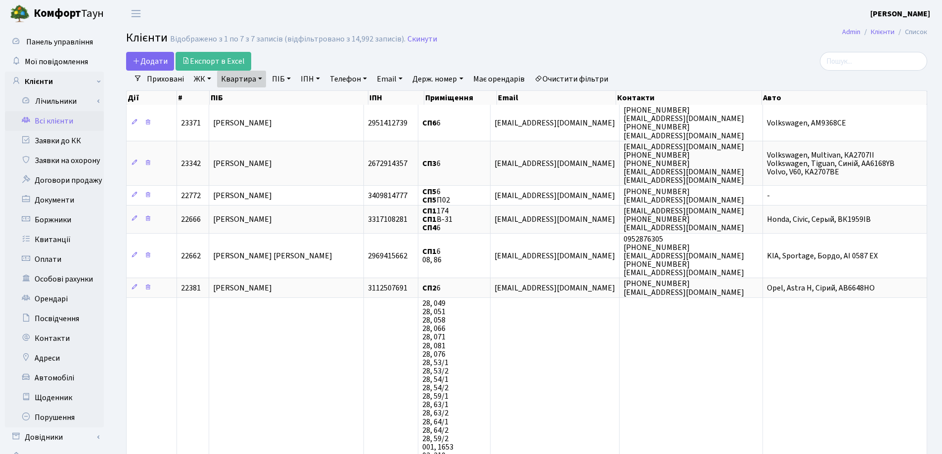
click at [262, 80] on link "Квартира" at bounding box center [241, 79] width 49 height 17
click at [260, 100] on input "6" at bounding box center [247, 98] width 58 height 19
type input "355"
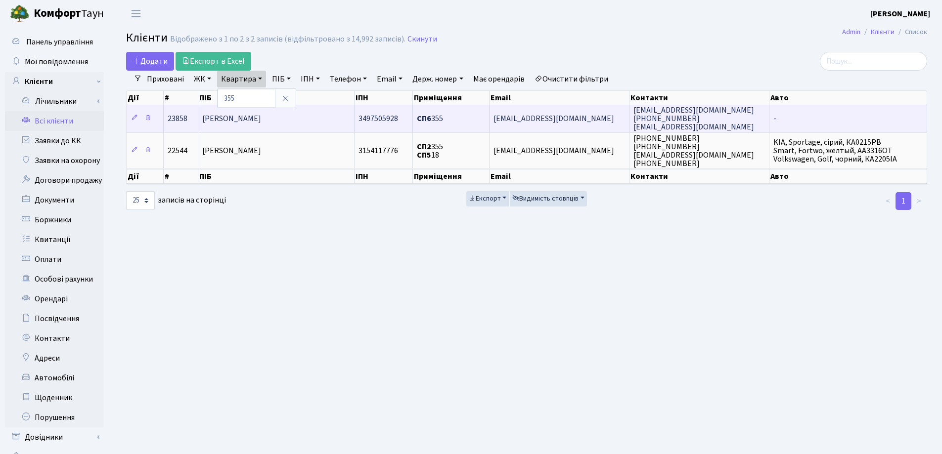
click at [314, 118] on td "[PERSON_NAME]" at bounding box center [276, 118] width 156 height 27
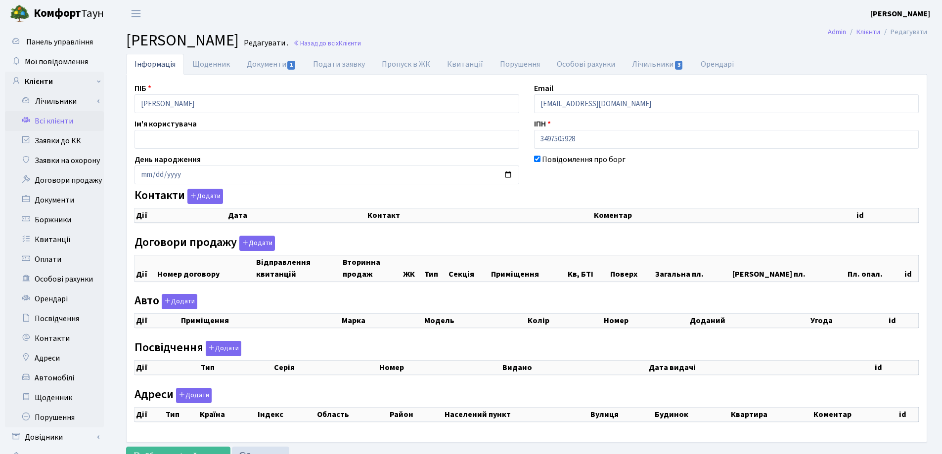
checkbox input "true"
select select "25"
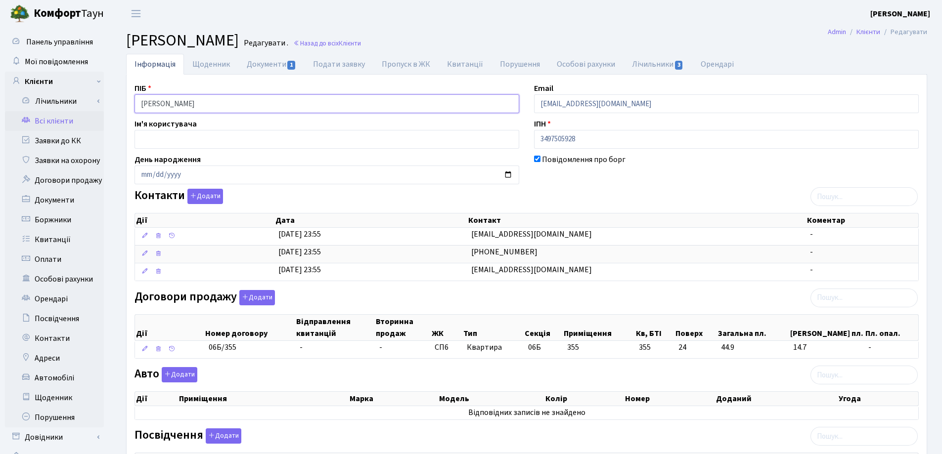
drag, startPoint x: 300, startPoint y: 103, endPoint x: 67, endPoint y: 118, distance: 233.8
click at [69, 117] on div "Панель управління Мої повідомлення Клієнти Лічильники Показання" at bounding box center [471, 355] width 942 height 657
click at [679, 31] on main "Admin Клієнти Редагувати Клієнт Янчевська Яна Геннадіївна Редагувати . Назад до…" at bounding box center [526, 355] width 830 height 657
click at [273, 62] on link "Документи 1" at bounding box center [271, 64] width 66 height 20
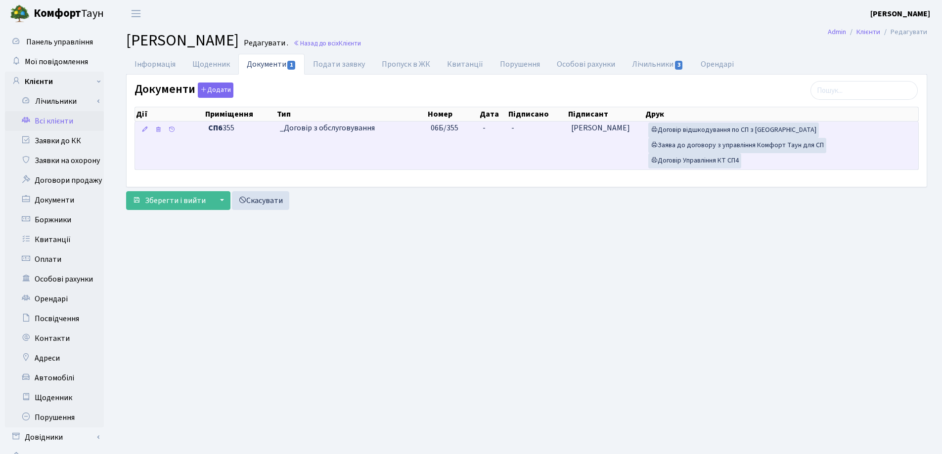
click at [487, 130] on td "-" at bounding box center [493, 146] width 29 height 48
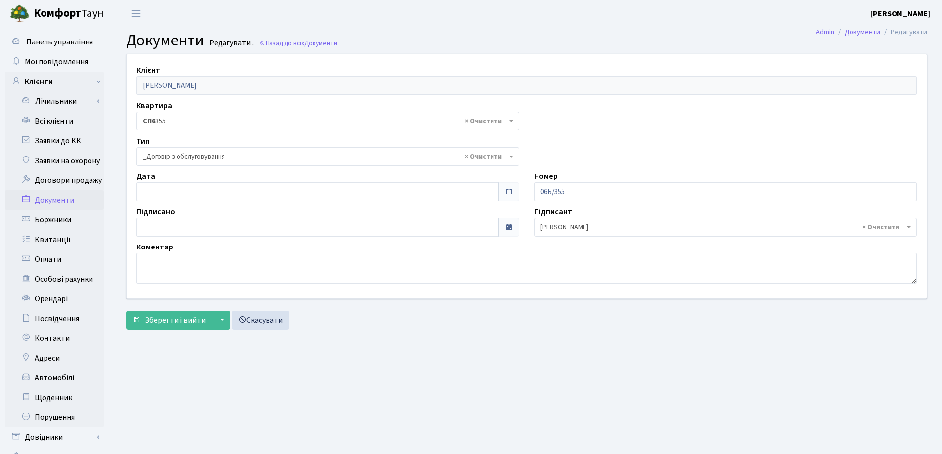
select select "289"
type input "[DATE]"
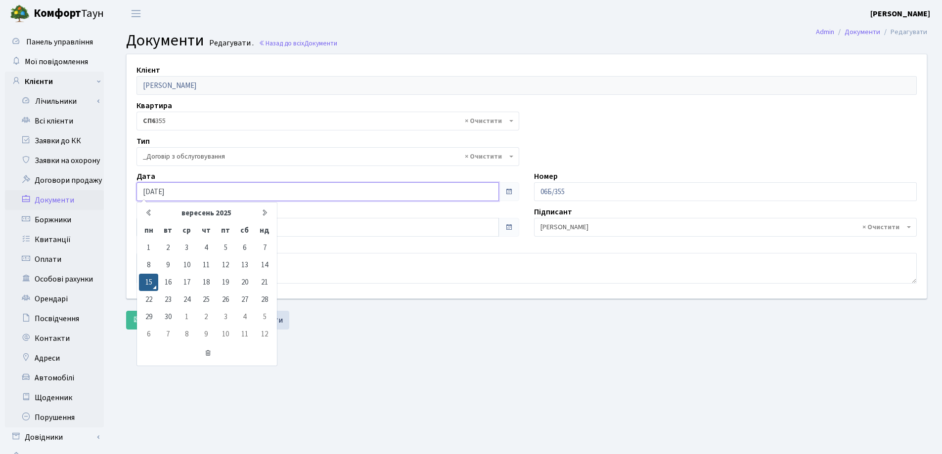
click at [200, 187] on input "[DATE]" at bounding box center [317, 191] width 362 height 19
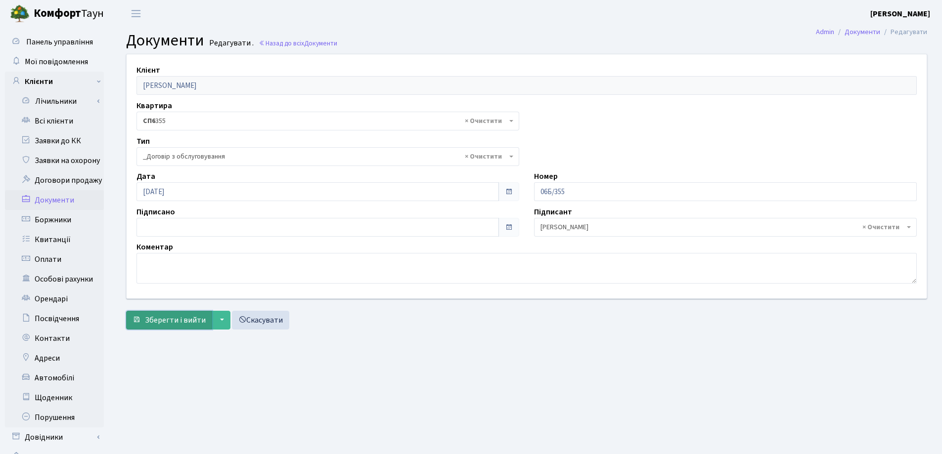
click at [156, 323] on span "Зберегти і вийти" at bounding box center [175, 320] width 61 height 11
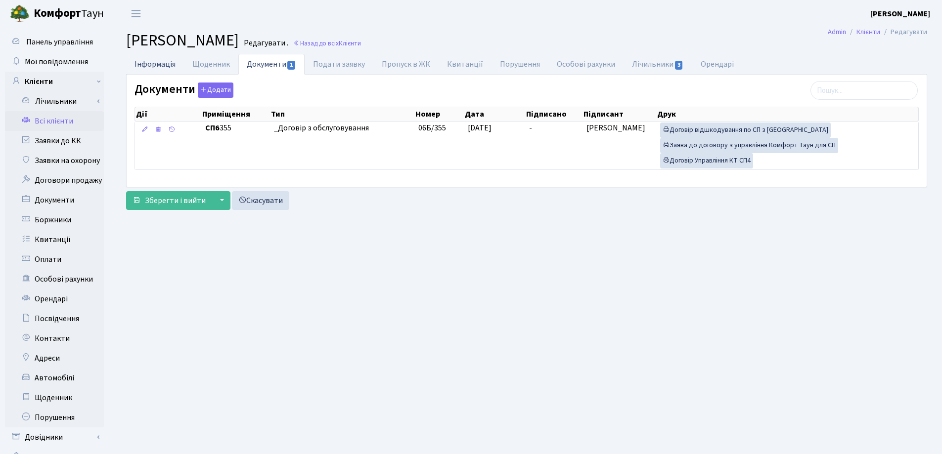
click at [152, 65] on link "Інформація" at bounding box center [155, 64] width 58 height 20
select select "25"
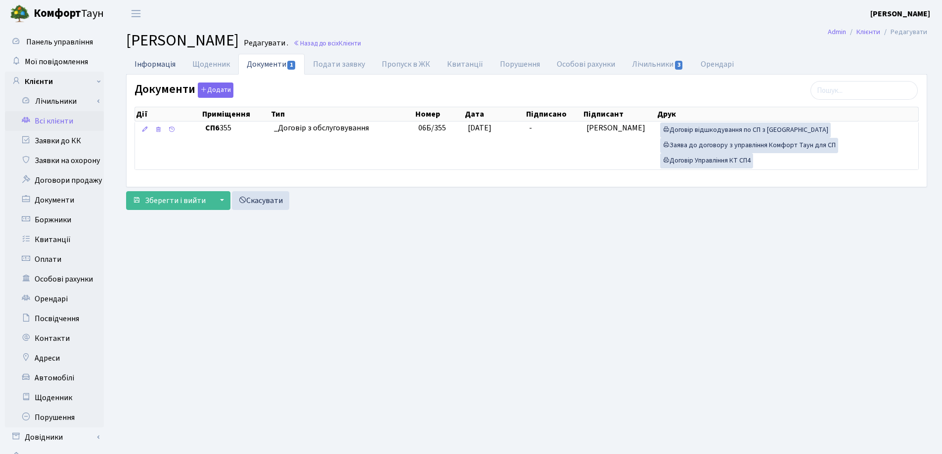
select select "25"
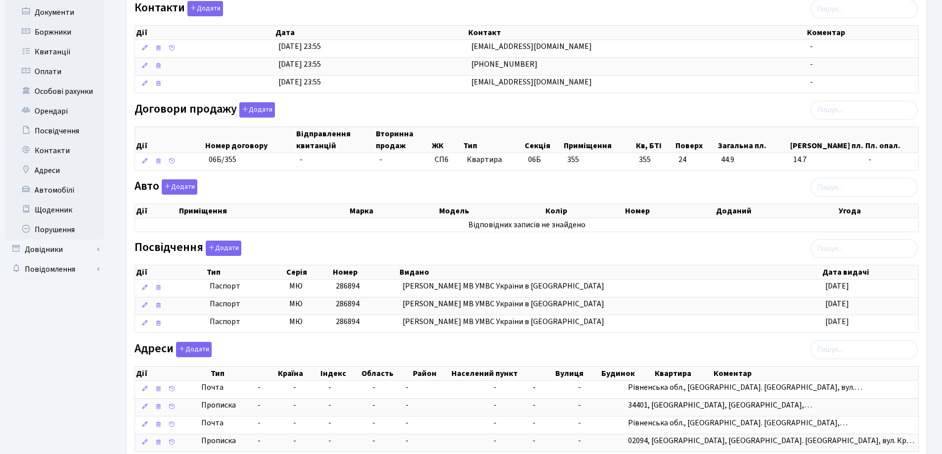
scroll to position [255, 0]
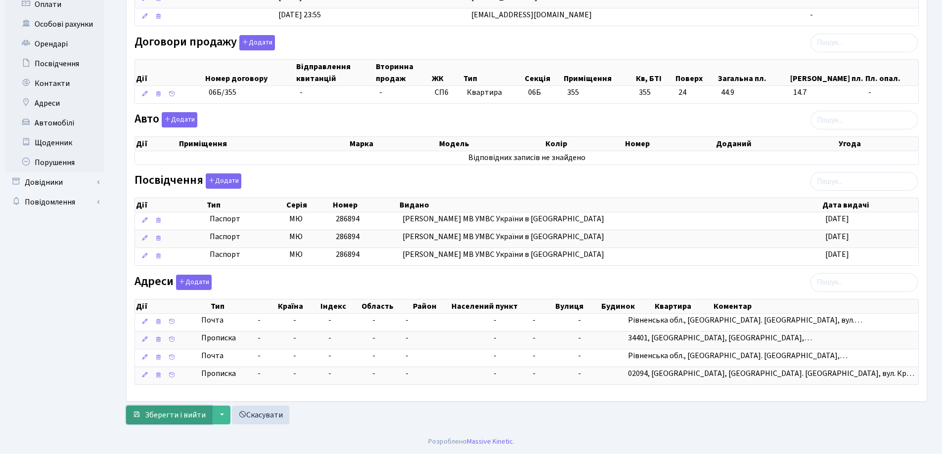
click at [169, 419] on span "Зберегти і вийти" at bounding box center [175, 415] width 61 height 11
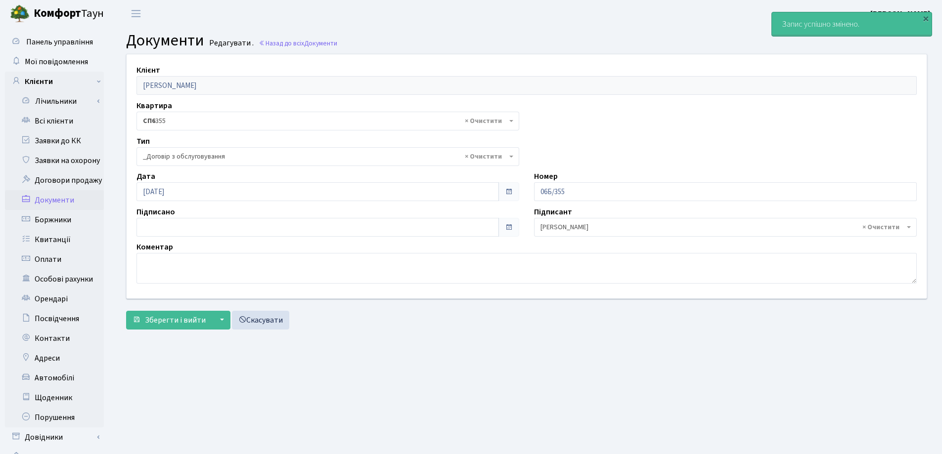
select select "289"
click at [70, 120] on link "Всі клієнти" at bounding box center [54, 121] width 99 height 20
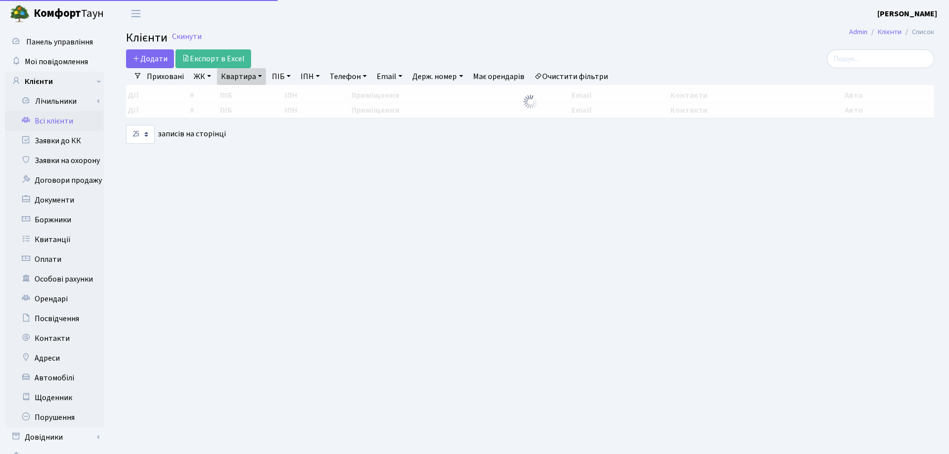
select select "25"
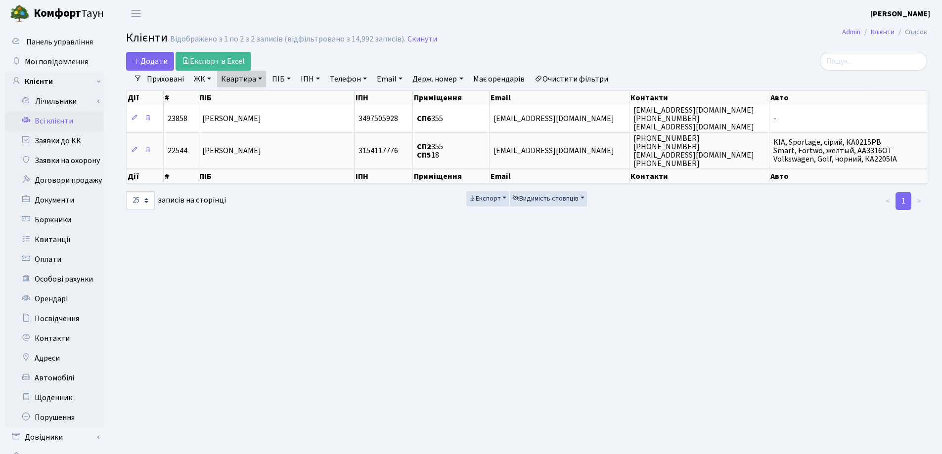
click at [260, 76] on link "Квартира" at bounding box center [241, 79] width 49 height 17
click at [282, 98] on icon at bounding box center [285, 98] width 8 height 8
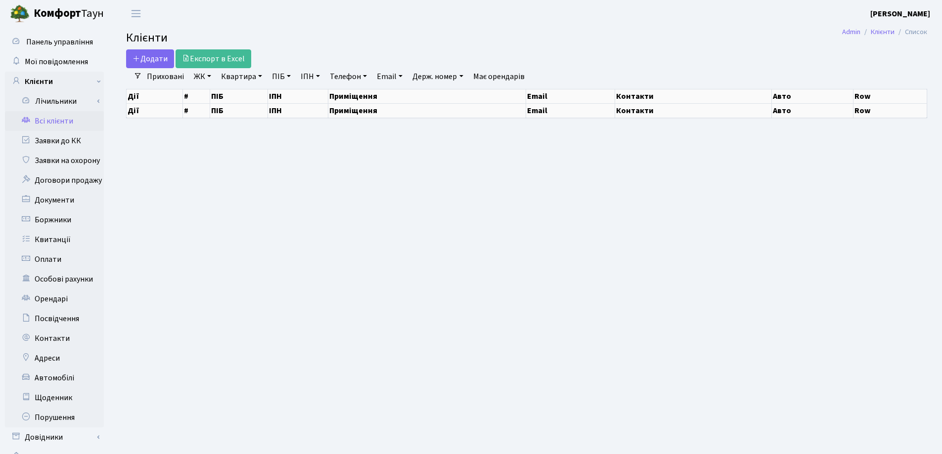
select select "25"
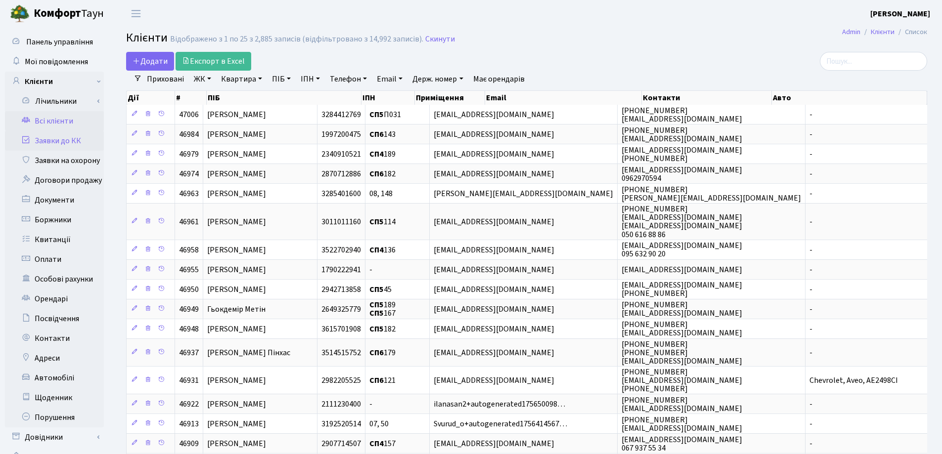
click at [41, 137] on link "Заявки до КК" at bounding box center [54, 141] width 99 height 20
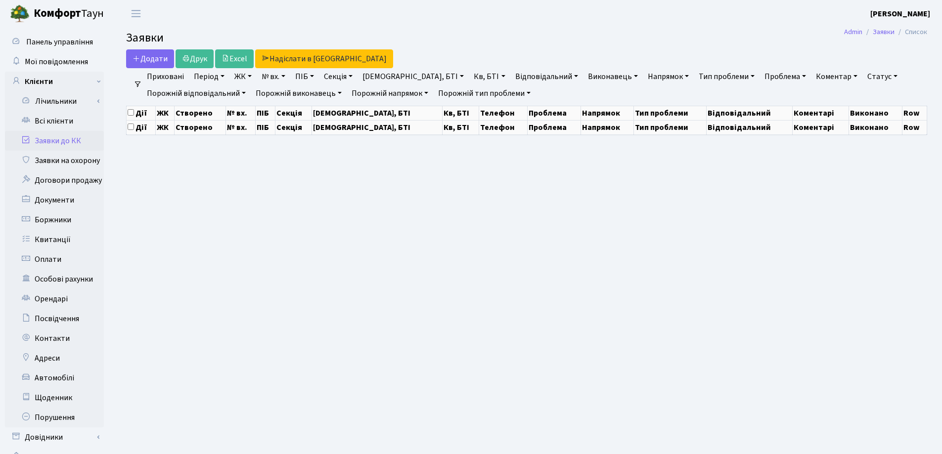
select select "25"
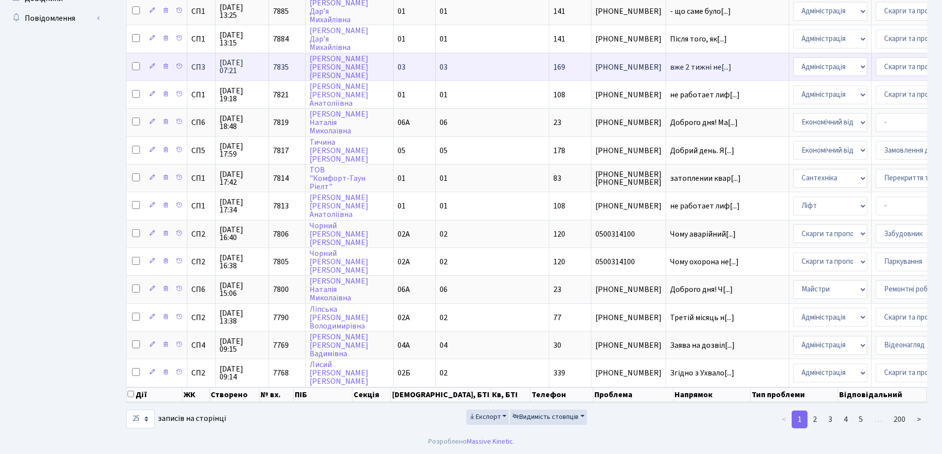
scroll to position [446, 0]
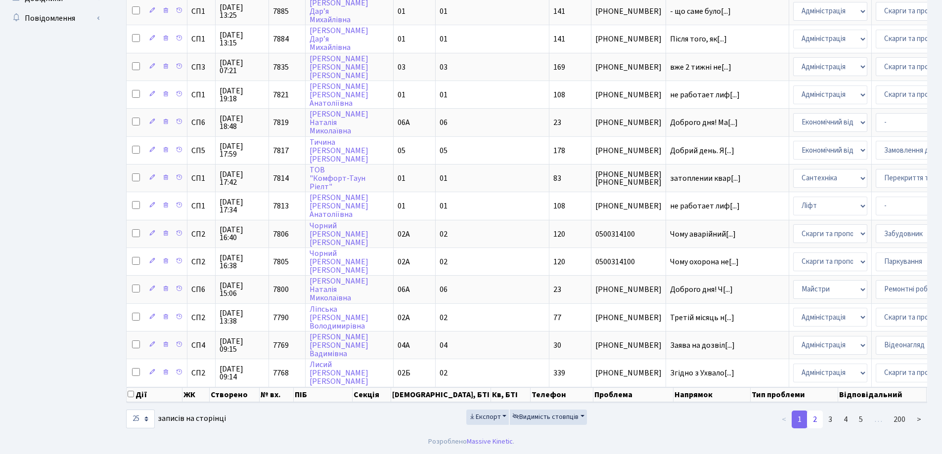
click at [815, 423] on link "2" at bounding box center [815, 420] width 16 height 18
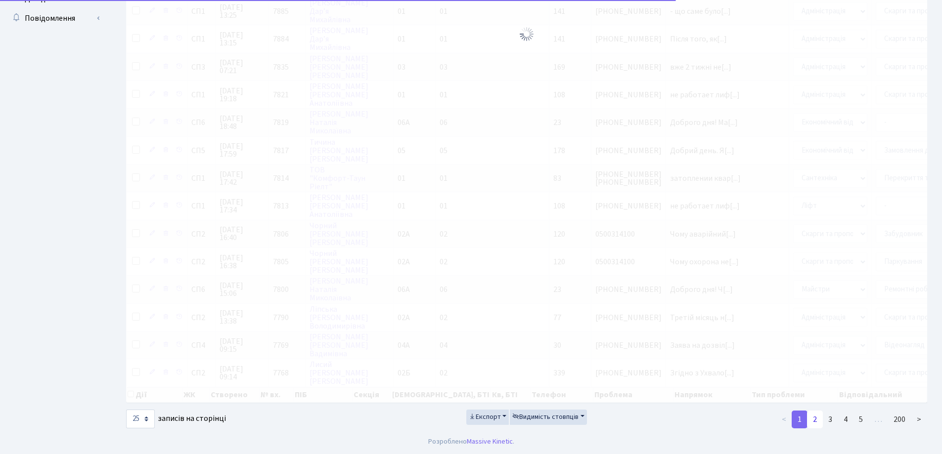
scroll to position [497, 0]
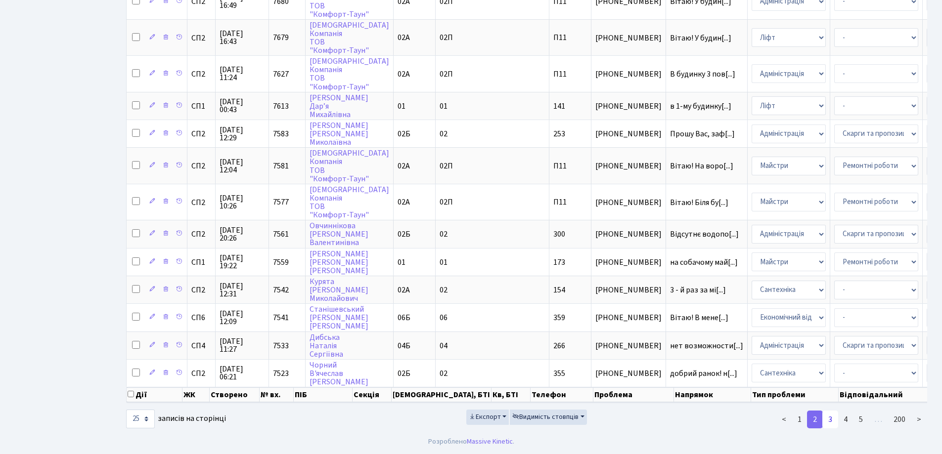
click at [831, 418] on link "3" at bounding box center [830, 420] width 16 height 18
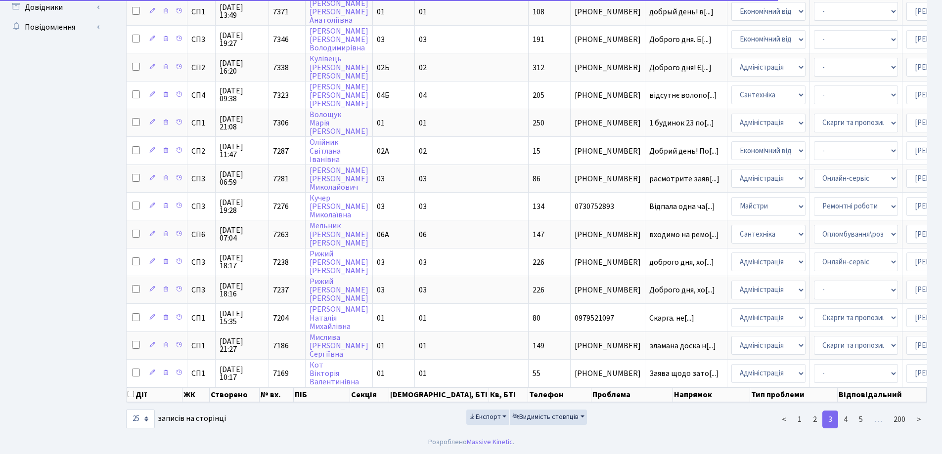
scroll to position [437, 0]
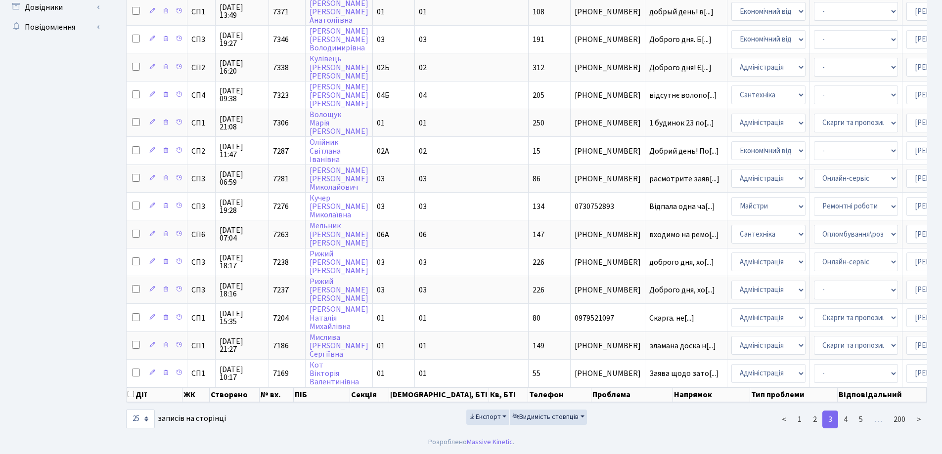
click at [831, 418] on link "3" at bounding box center [830, 420] width 16 height 18
click at [848, 417] on link "4" at bounding box center [845, 420] width 16 height 18
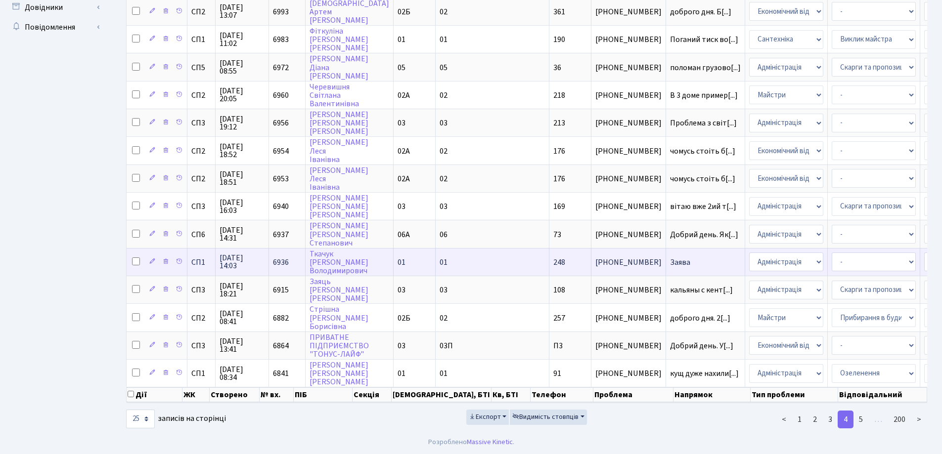
click at [595, 259] on span "[PHONE_NUMBER]" at bounding box center [628, 263] width 66 height 8
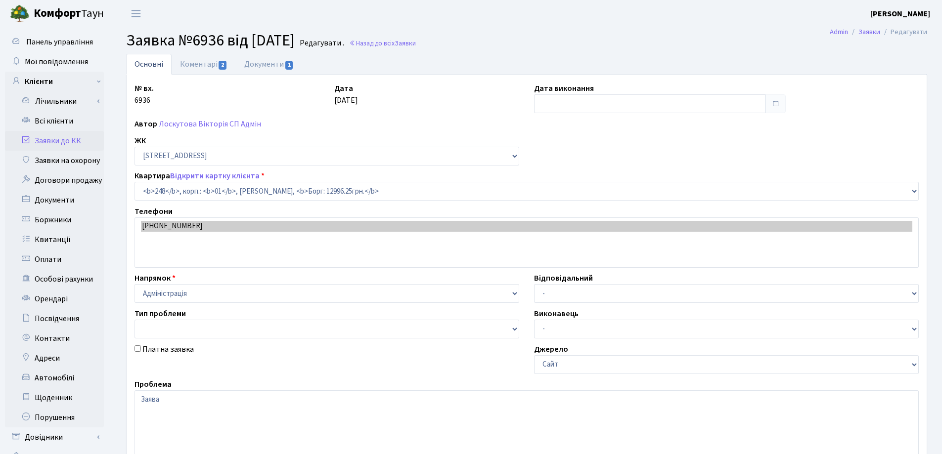
select select "20173"
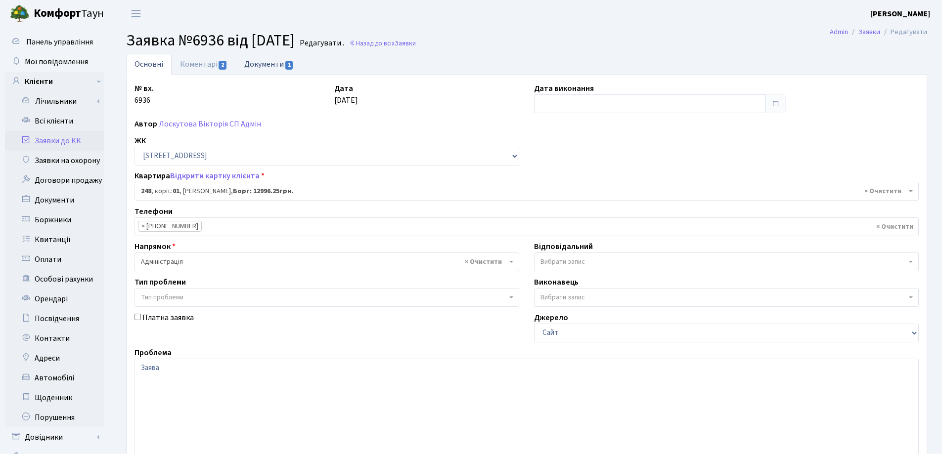
click at [252, 67] on link "Документи 1" at bounding box center [269, 64] width 66 height 20
select select "25"
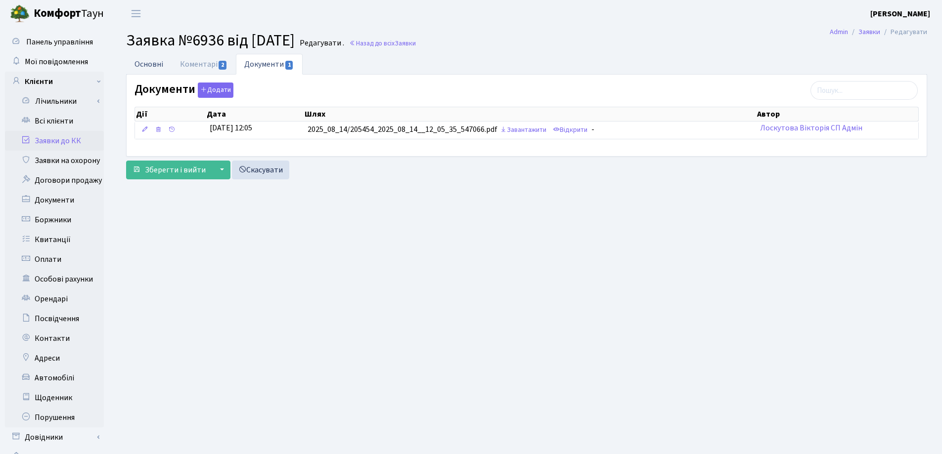
click at [147, 64] on link "Основні" at bounding box center [148, 64] width 45 height 20
